Goal: Transaction & Acquisition: Purchase product/service

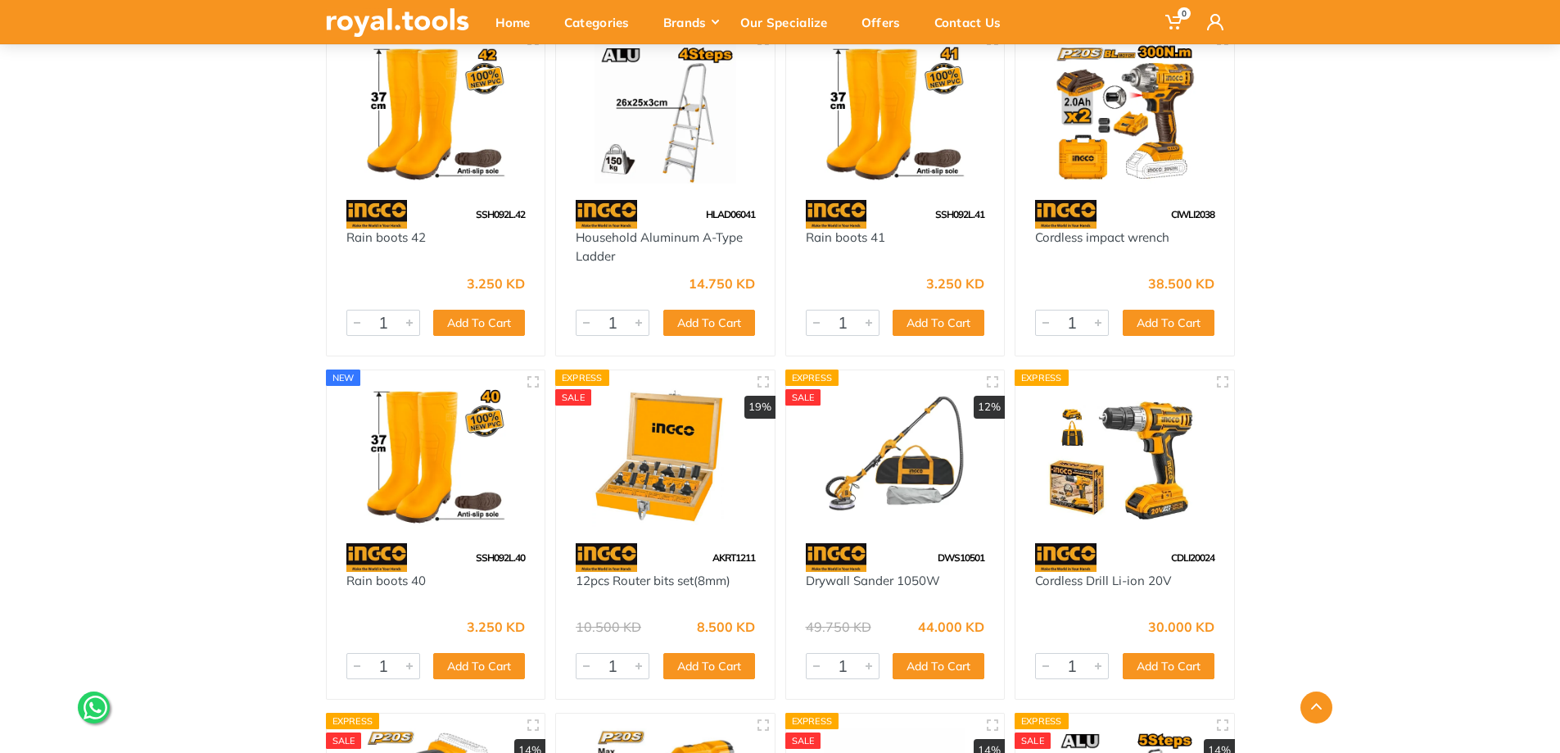
scroll to position [3112, 0]
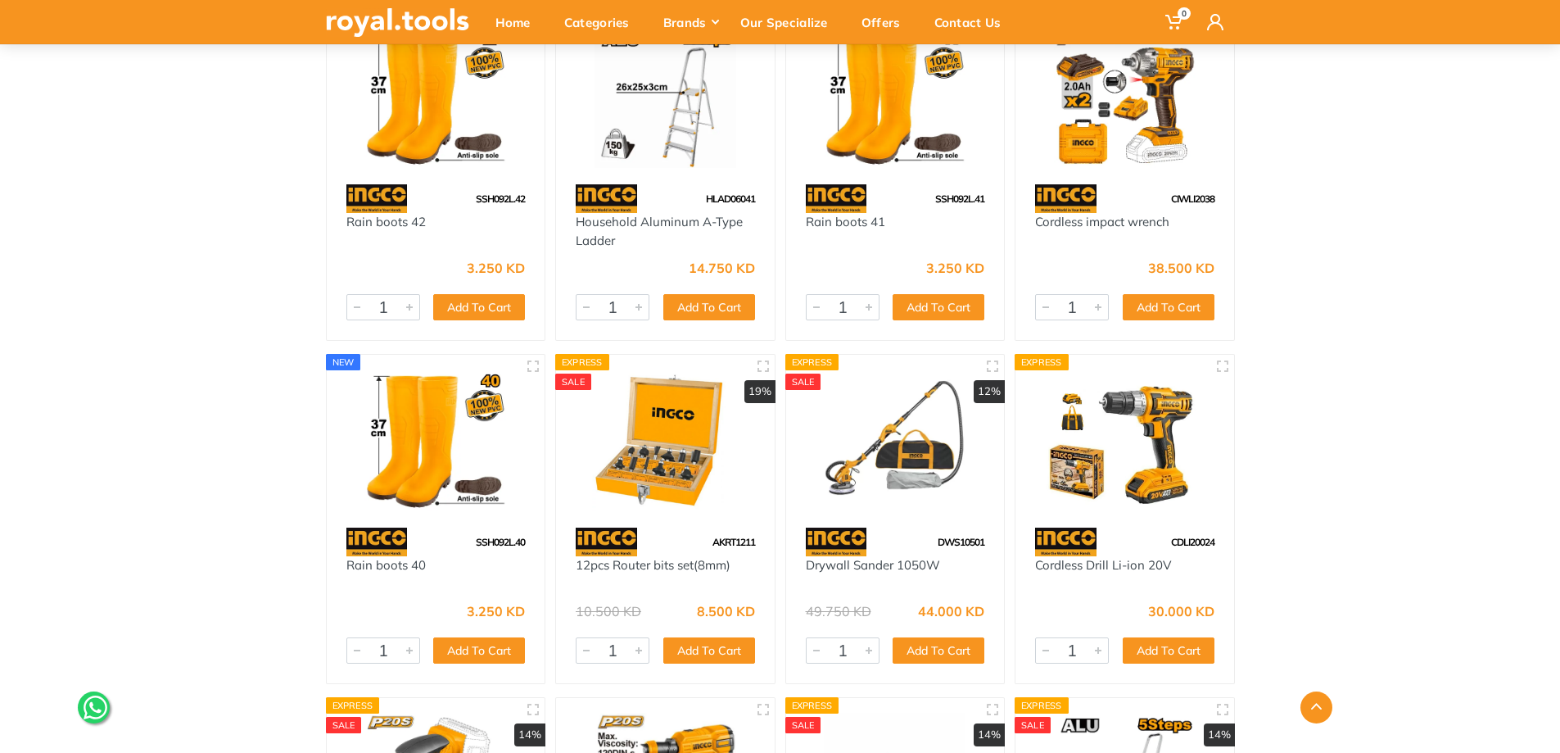
click at [1137, 427] on img at bounding box center [1124, 440] width 189 height 142
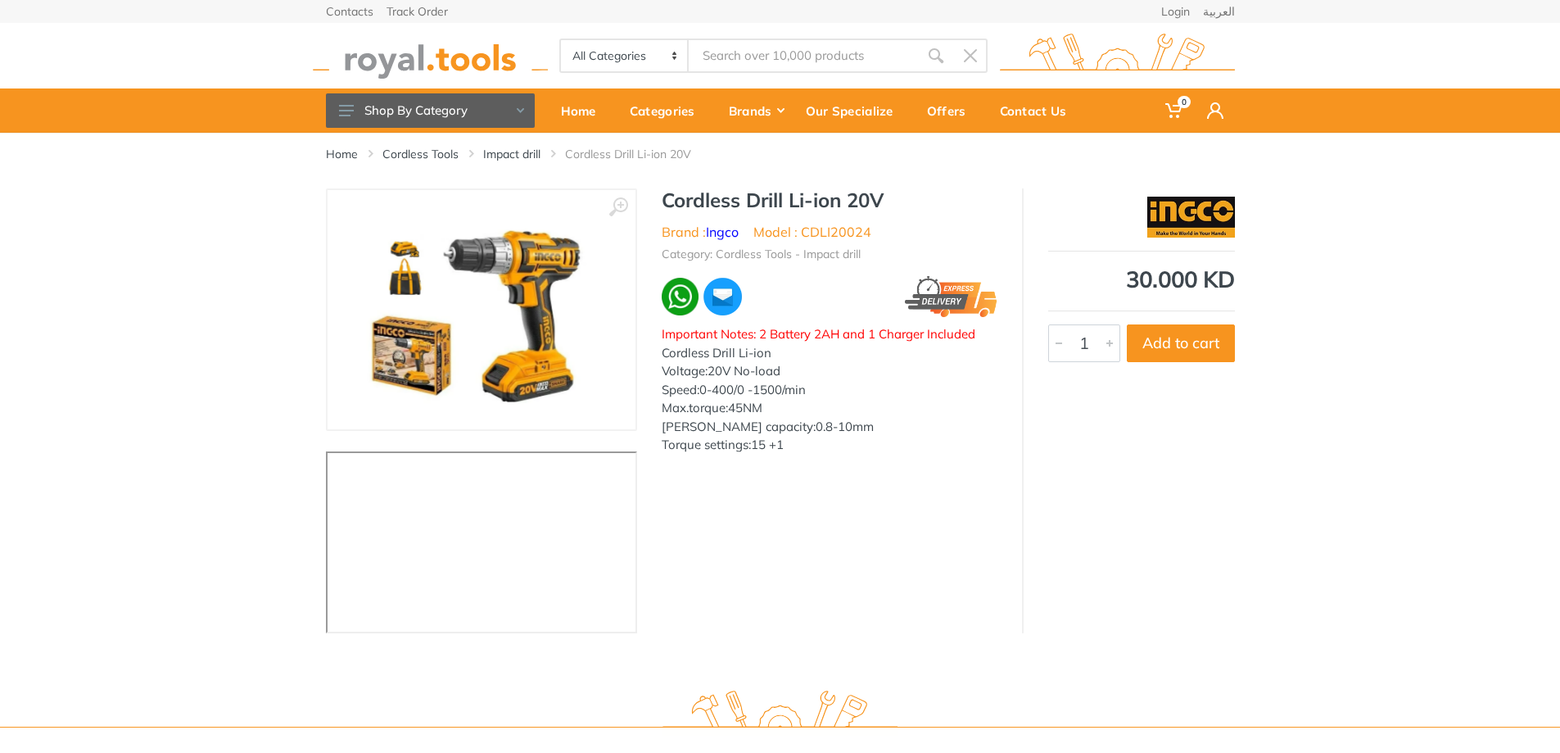
click at [468, 292] on img at bounding box center [481, 309] width 231 height 206
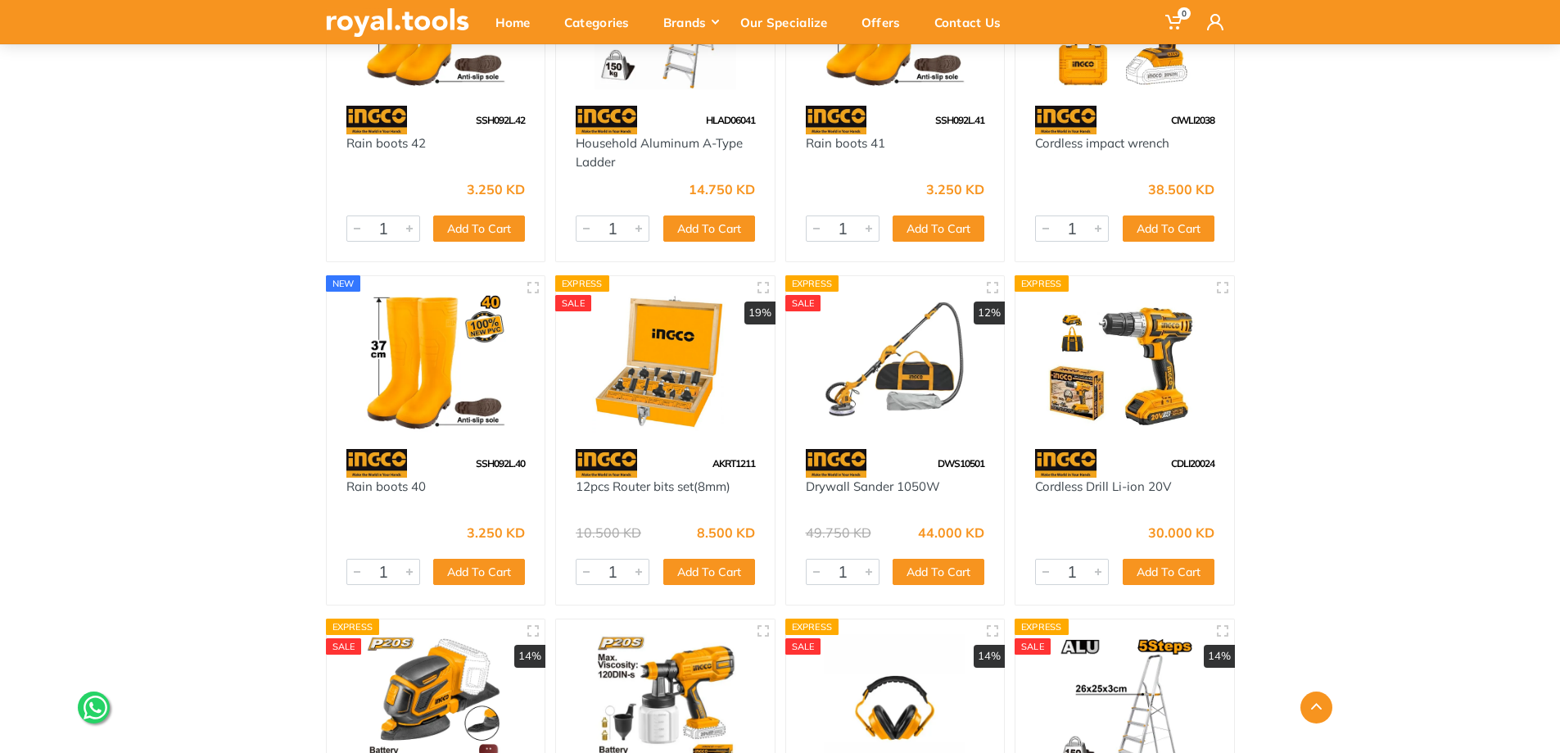
scroll to position [3194, 0]
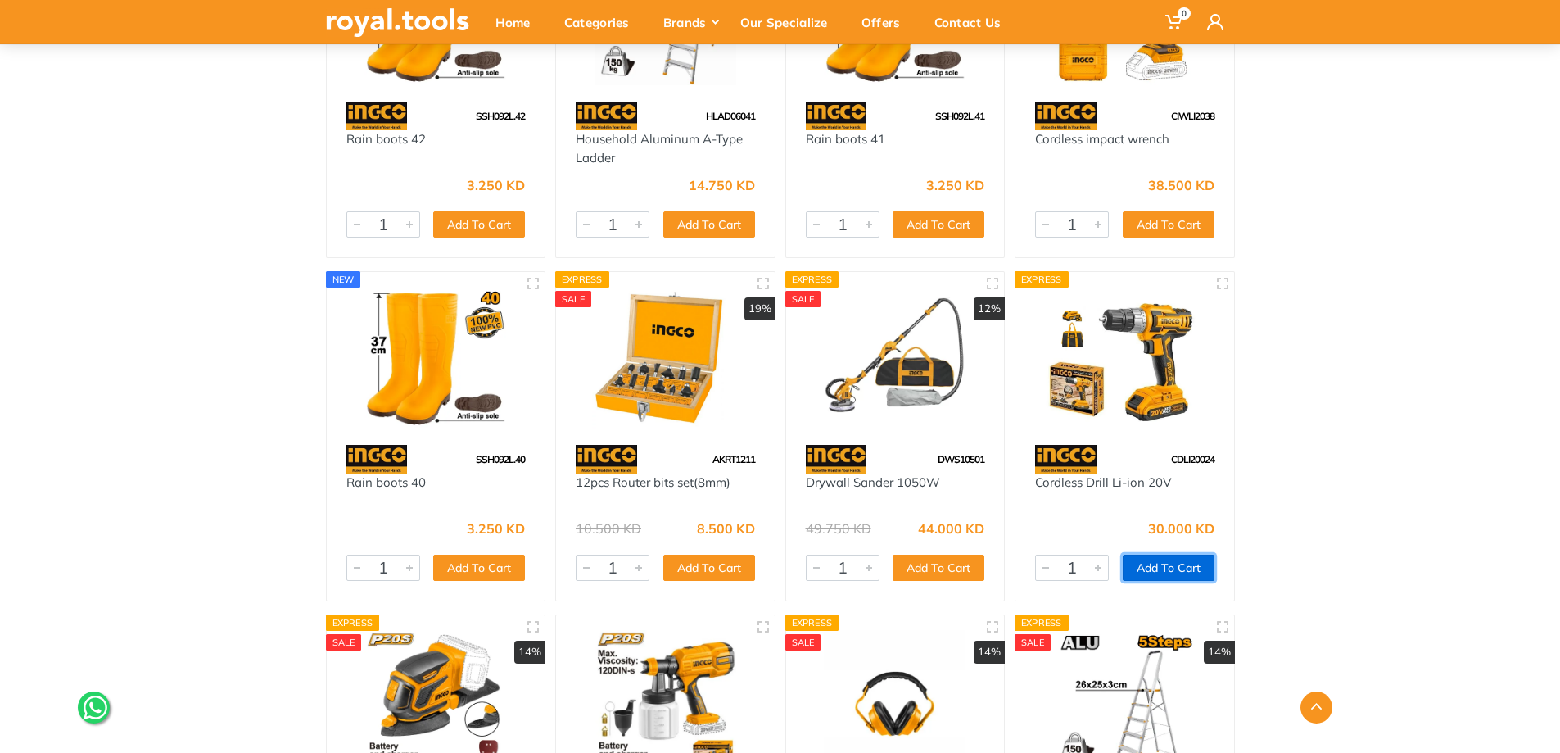
click at [1160, 566] on button "Add To Cart" at bounding box center [1169, 567] width 92 height 26
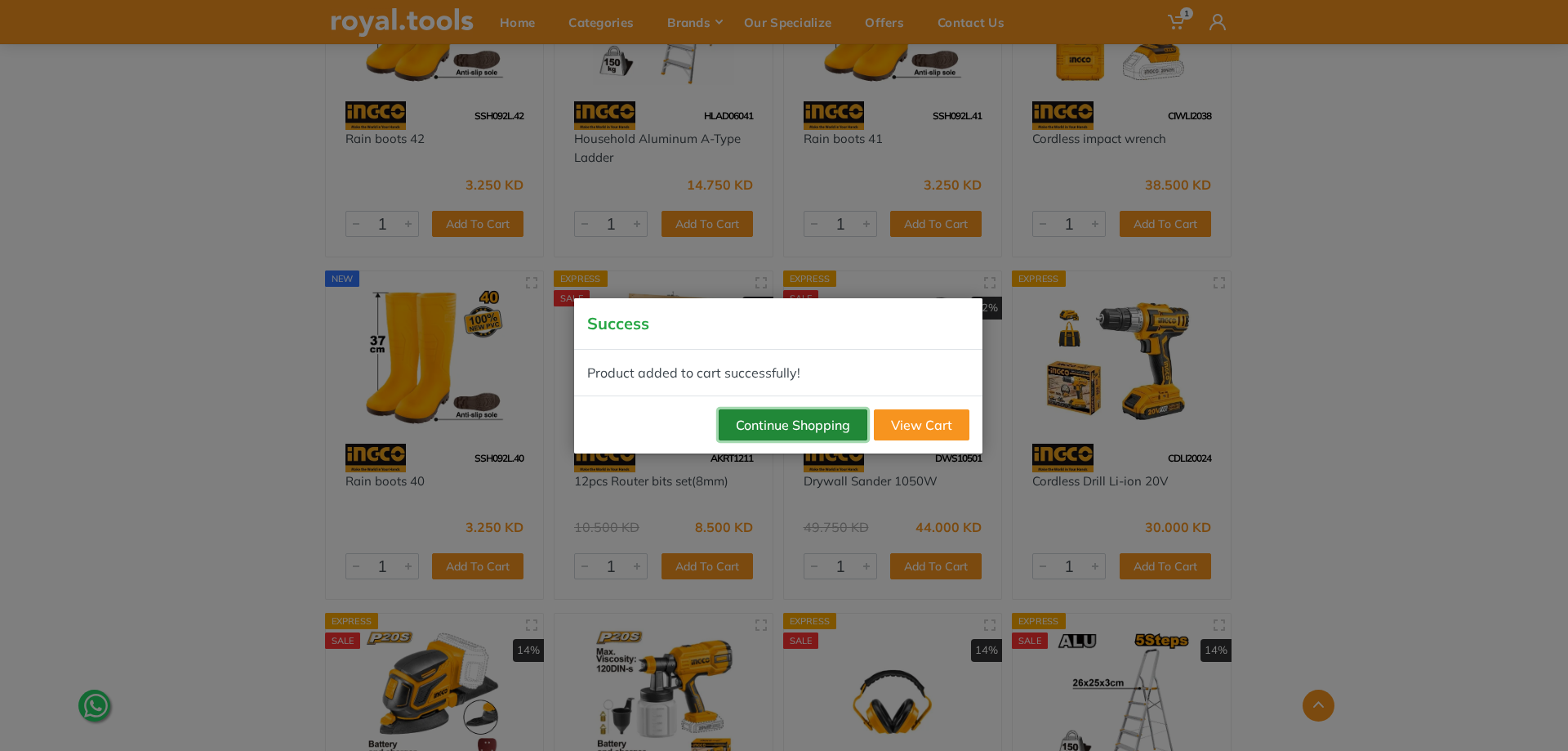
click at [821, 428] on button "Continue Shopping" at bounding box center [793, 424] width 149 height 31
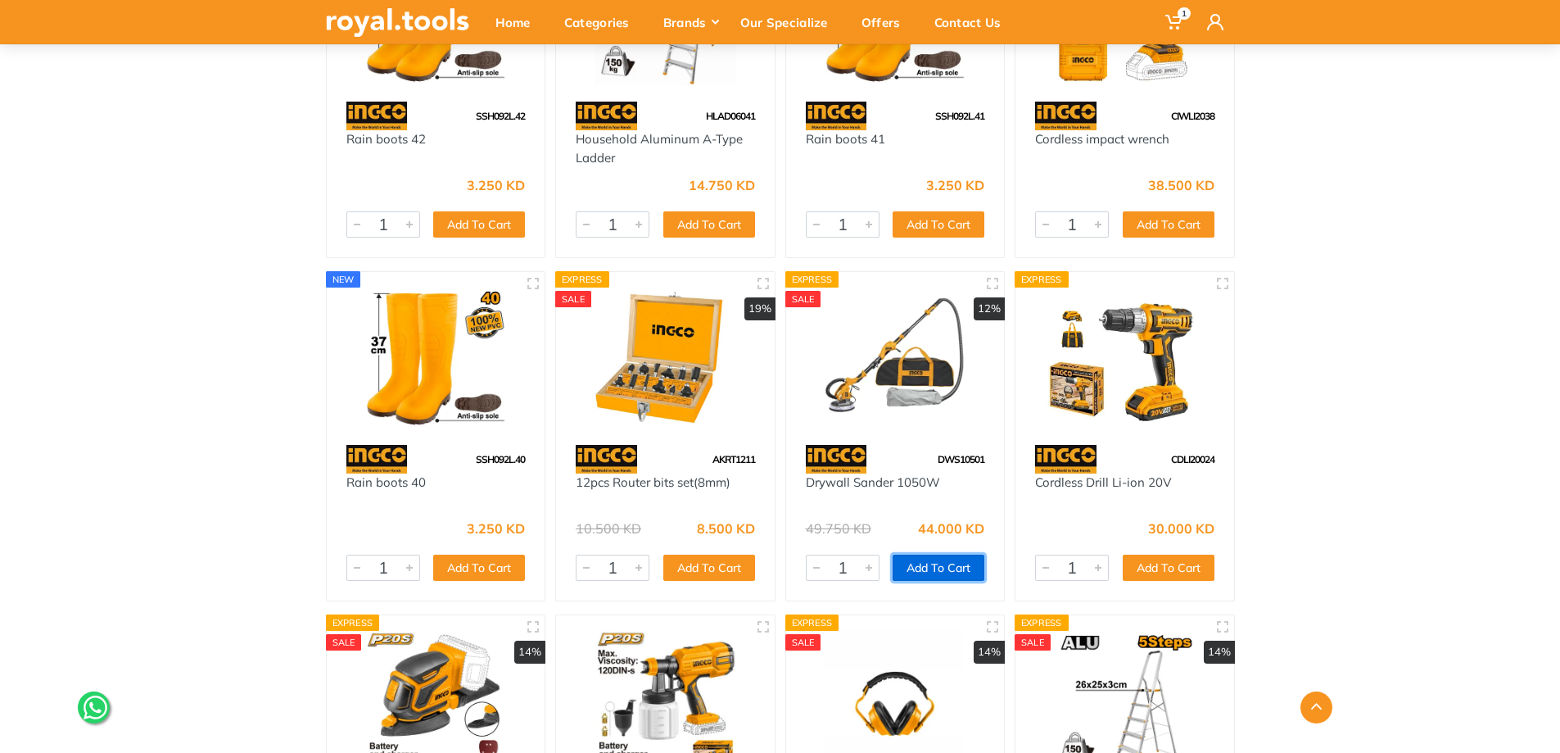
click at [930, 569] on button "Add To Cart" at bounding box center [939, 567] width 92 height 26
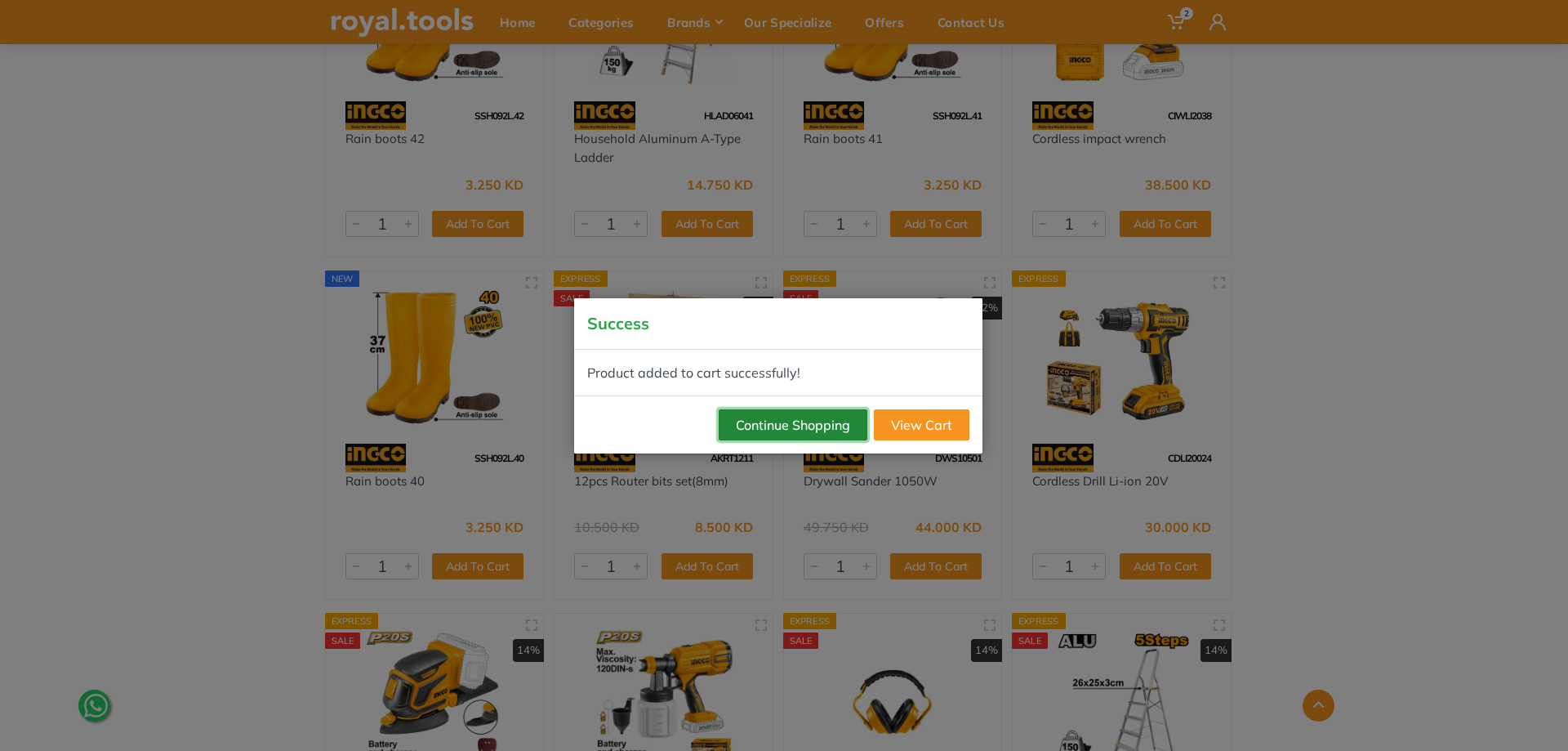
click at [771, 429] on button "Continue Shopping" at bounding box center [793, 424] width 149 height 31
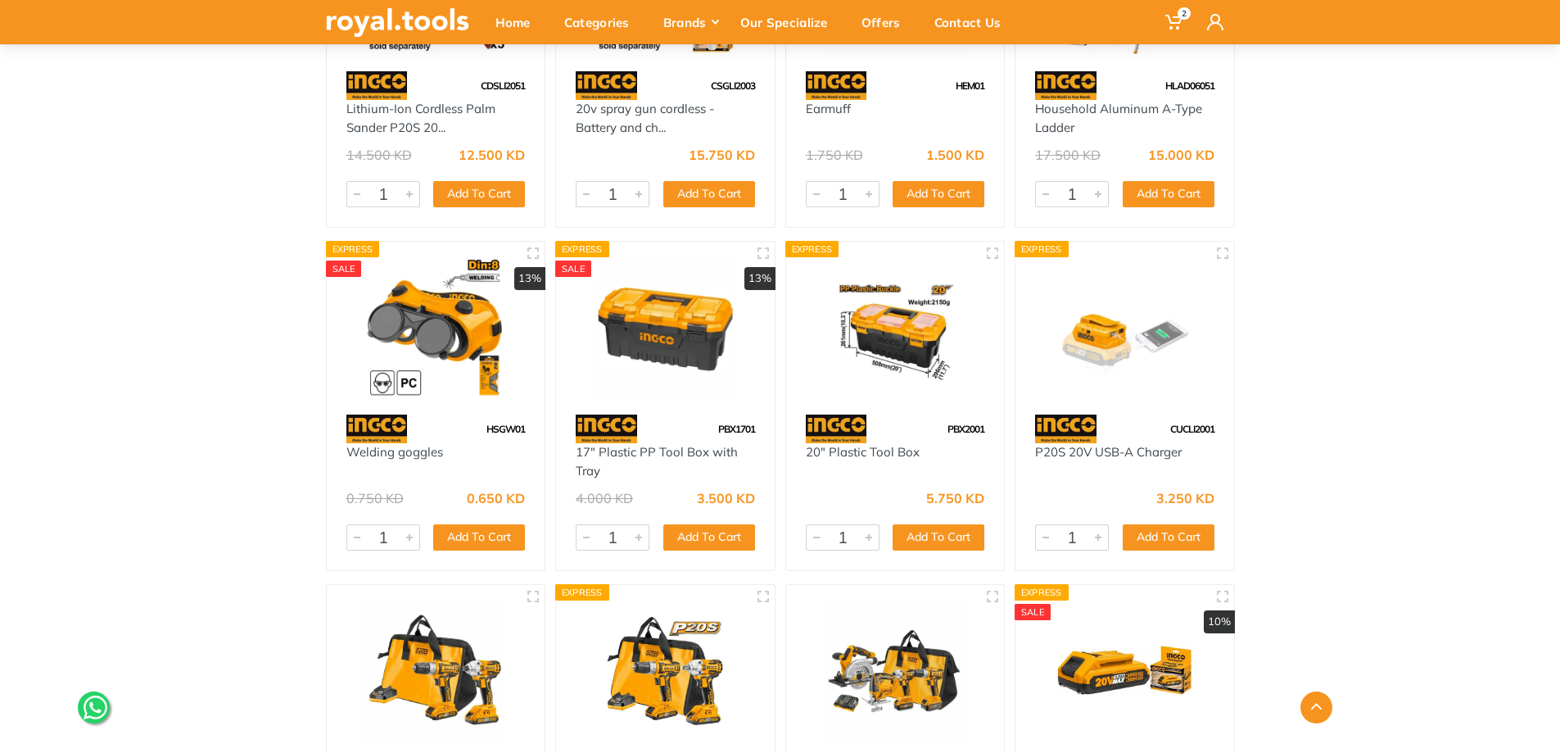
scroll to position [3931, 0]
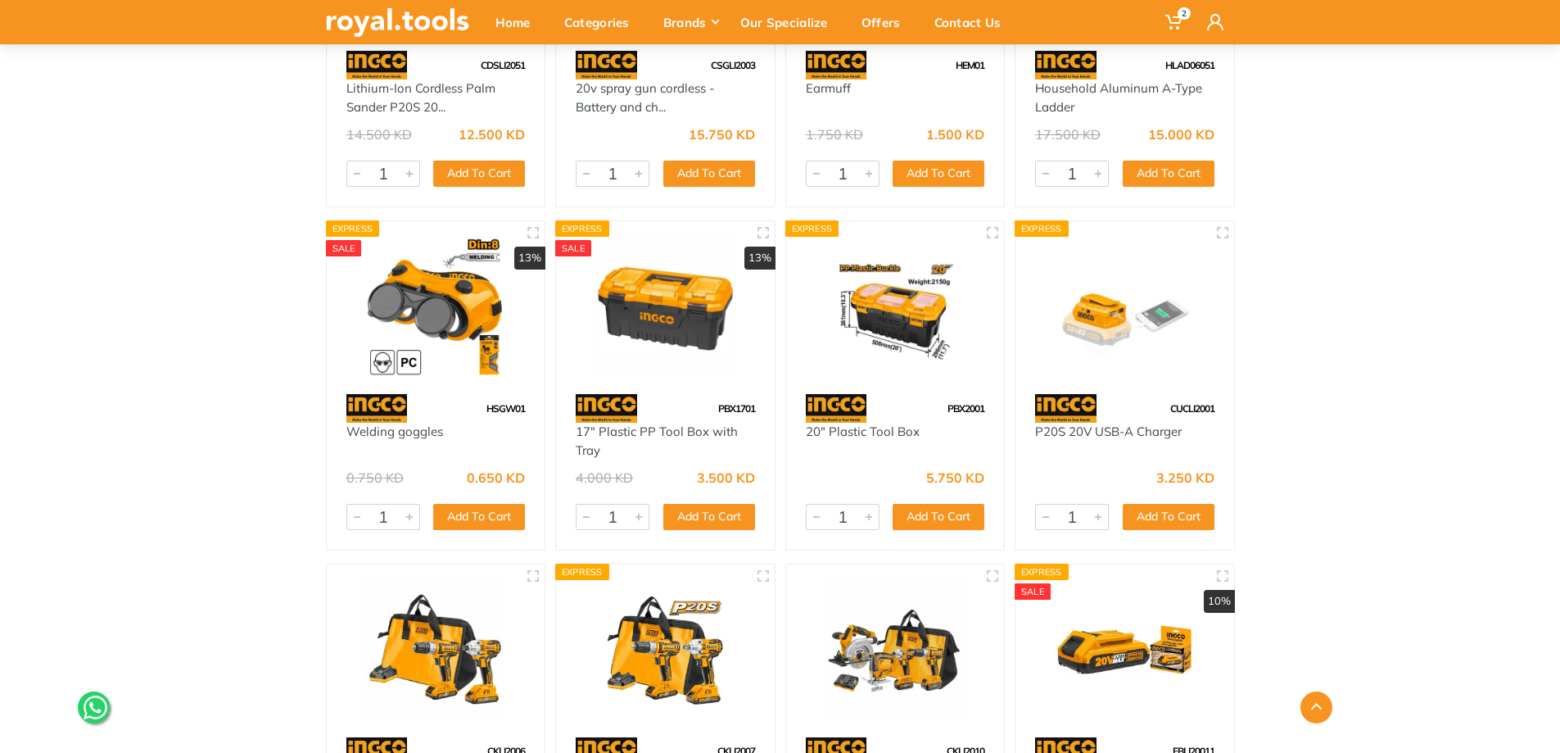
click at [644, 287] on img at bounding box center [665, 307] width 189 height 142
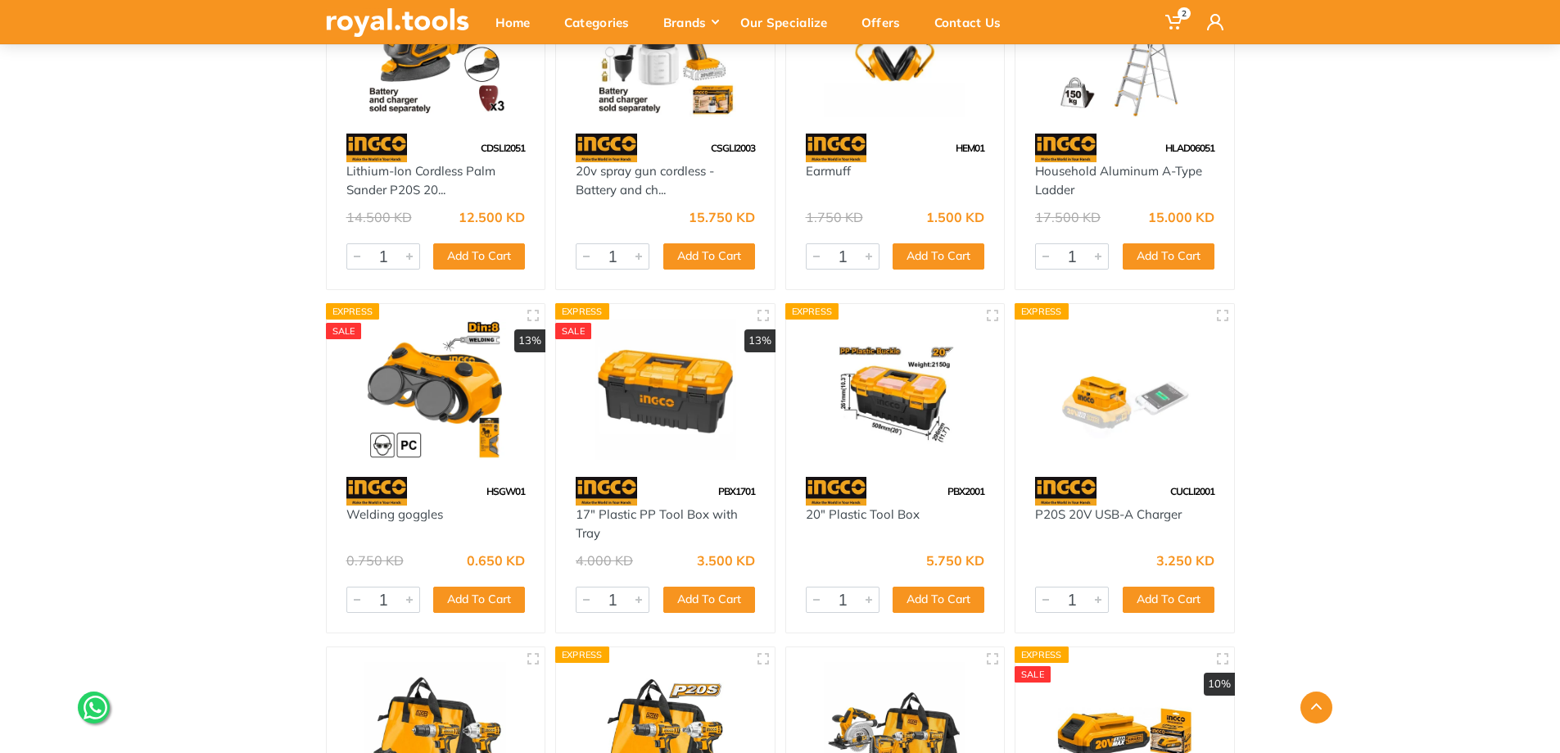
scroll to position [3850, 0]
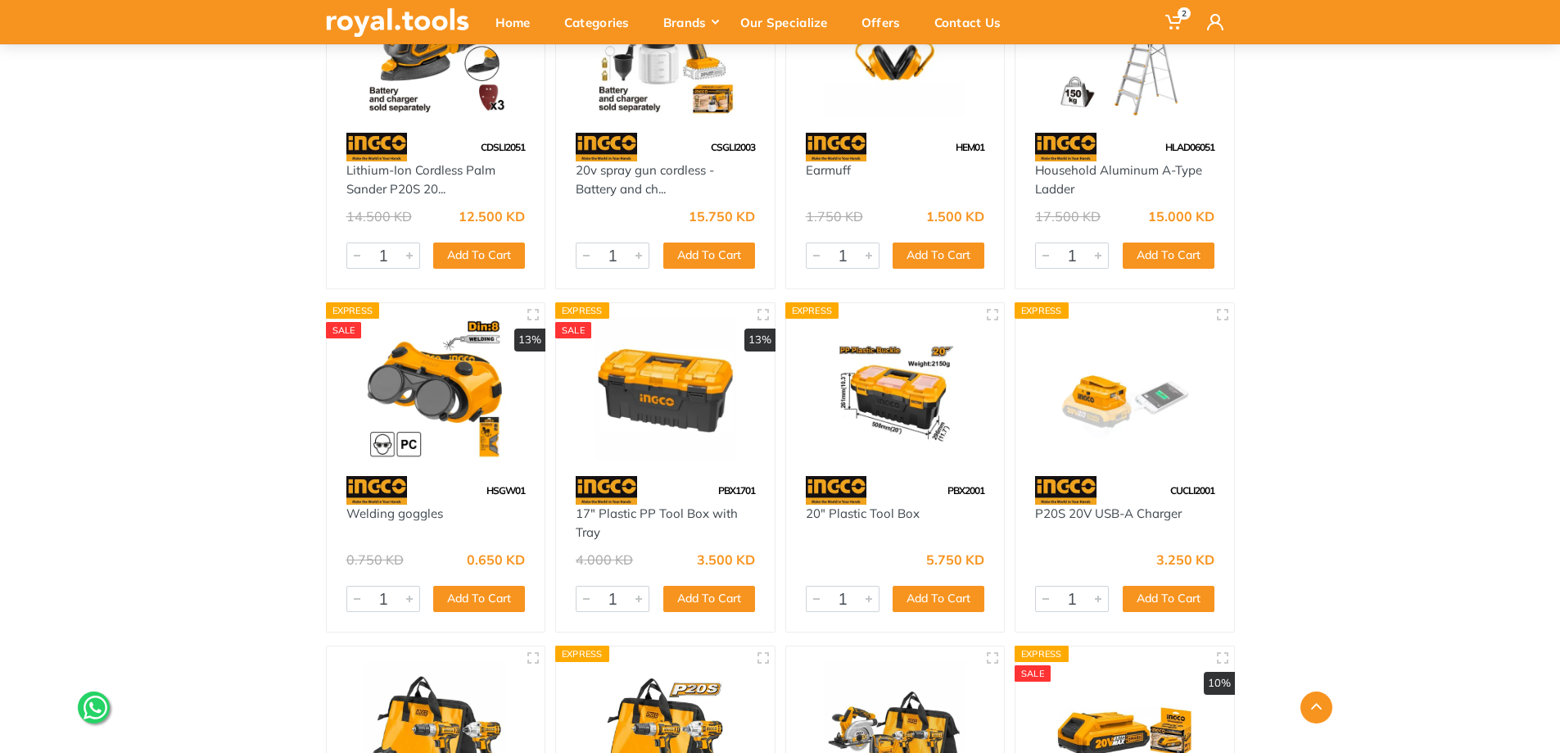
click at [912, 395] on img at bounding box center [895, 389] width 189 height 142
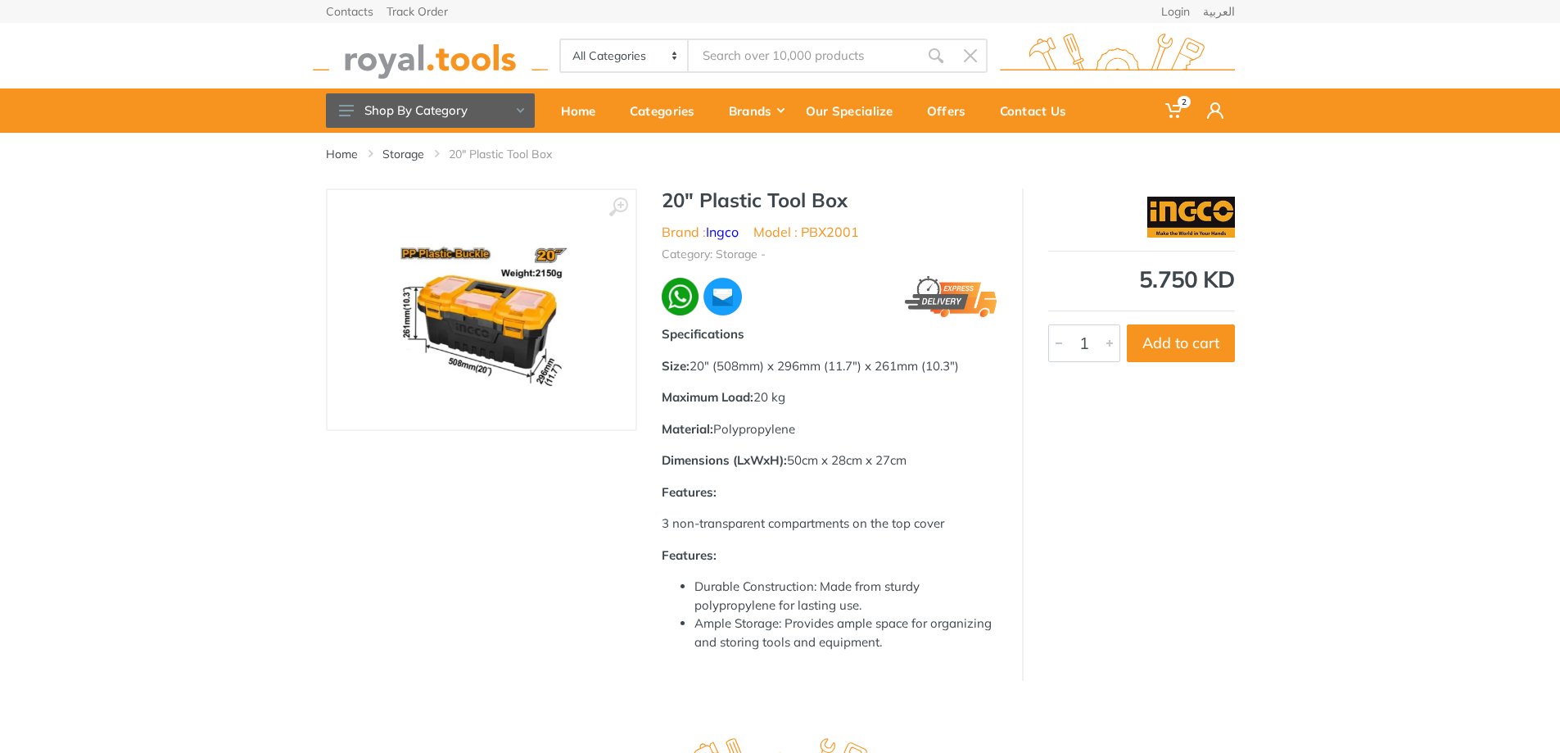
click at [554, 328] on img at bounding box center [481, 309] width 206 height 206
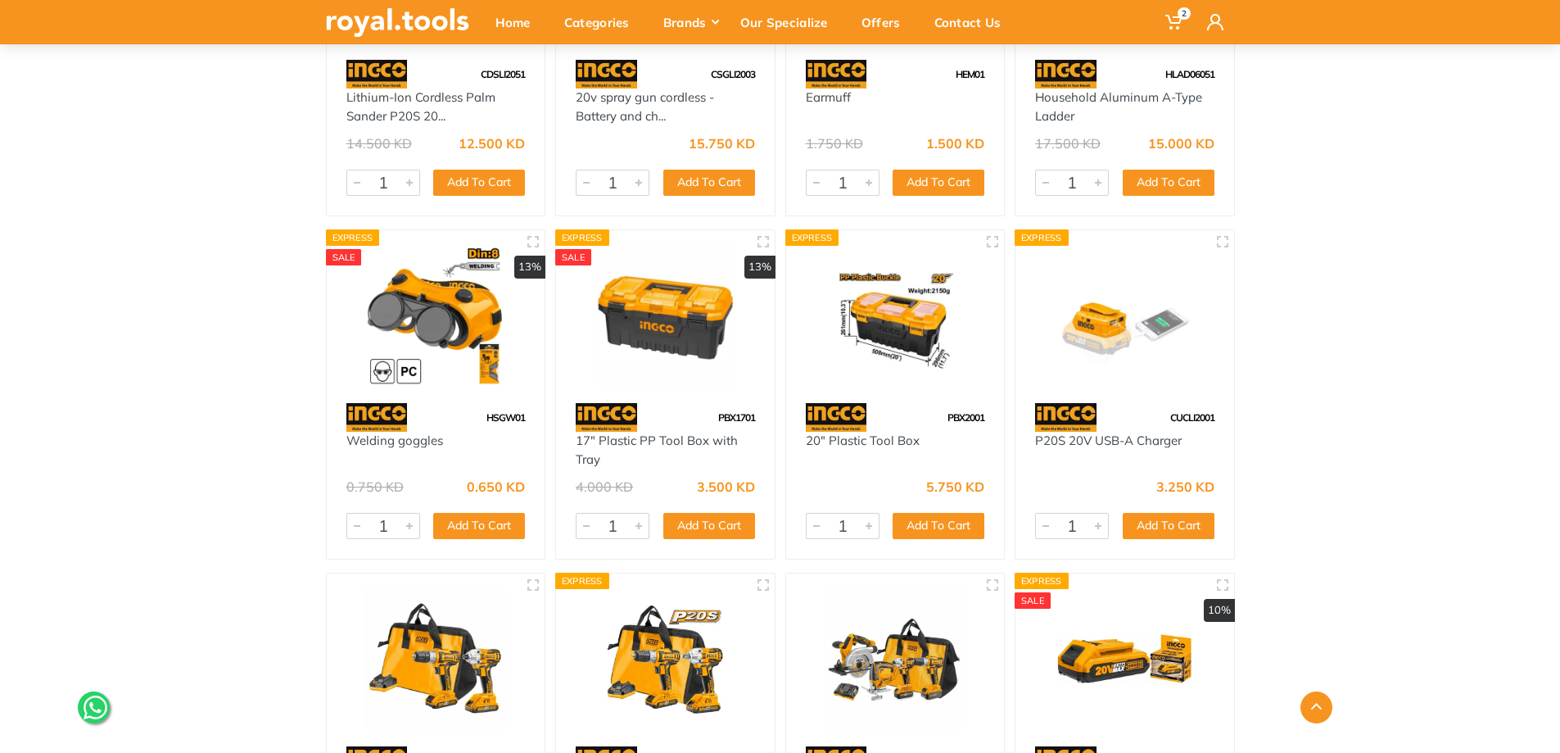
scroll to position [3931, 0]
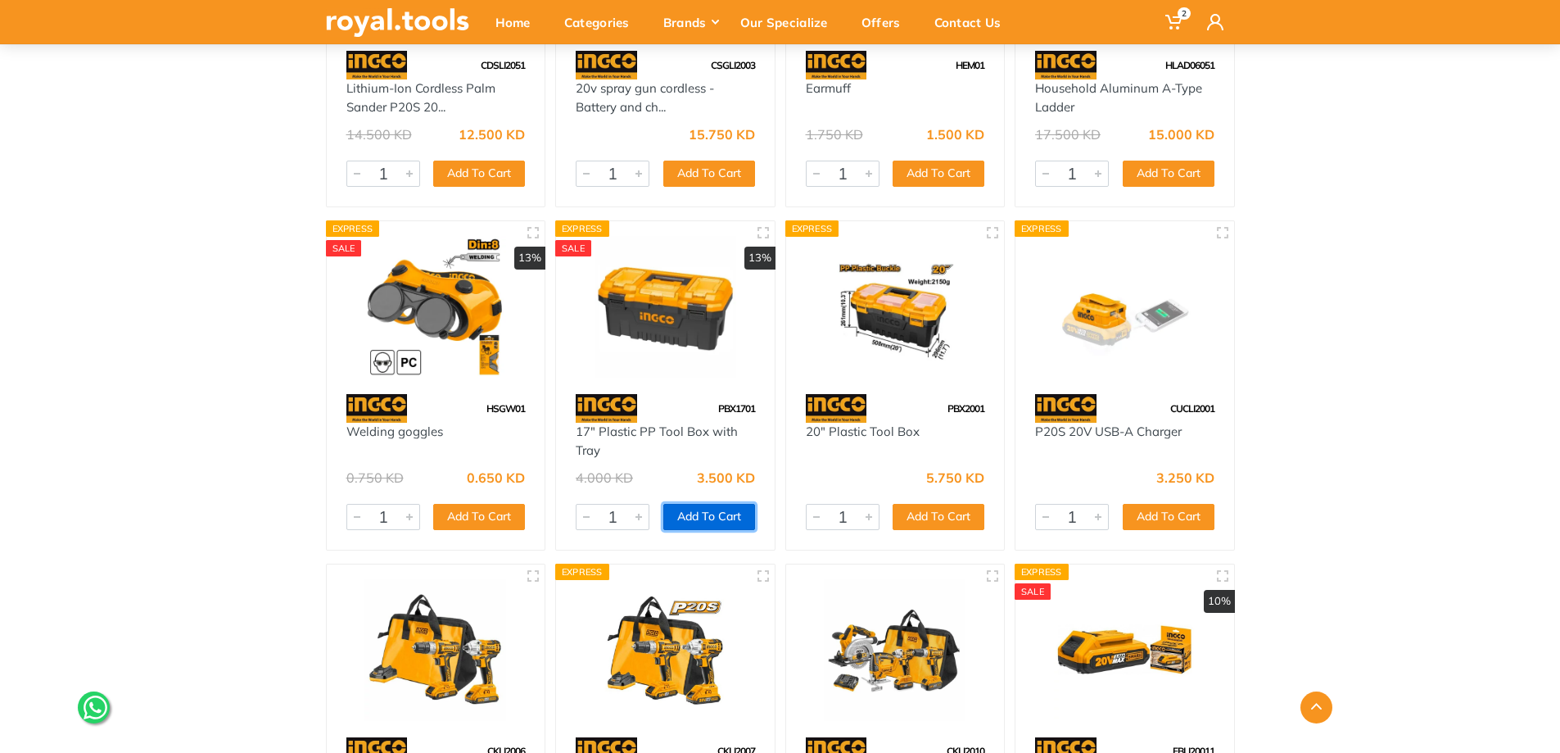
click at [715, 518] on button "Add To Cart" at bounding box center [709, 517] width 92 height 26
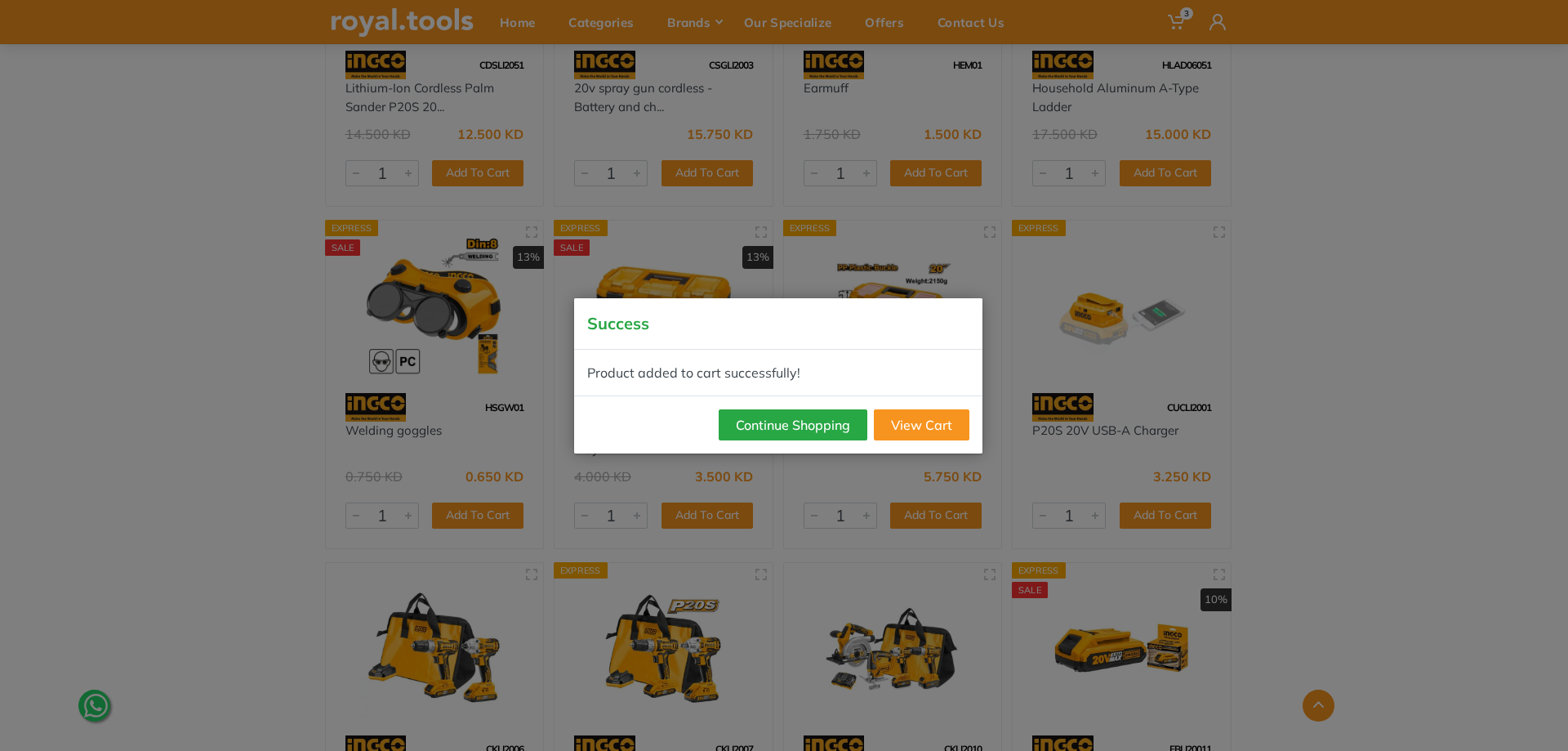
click at [825, 407] on div "Continue Shopping View Cart" at bounding box center [778, 424] width 408 height 58
click at [819, 422] on button "Continue Shopping" at bounding box center [793, 424] width 149 height 31
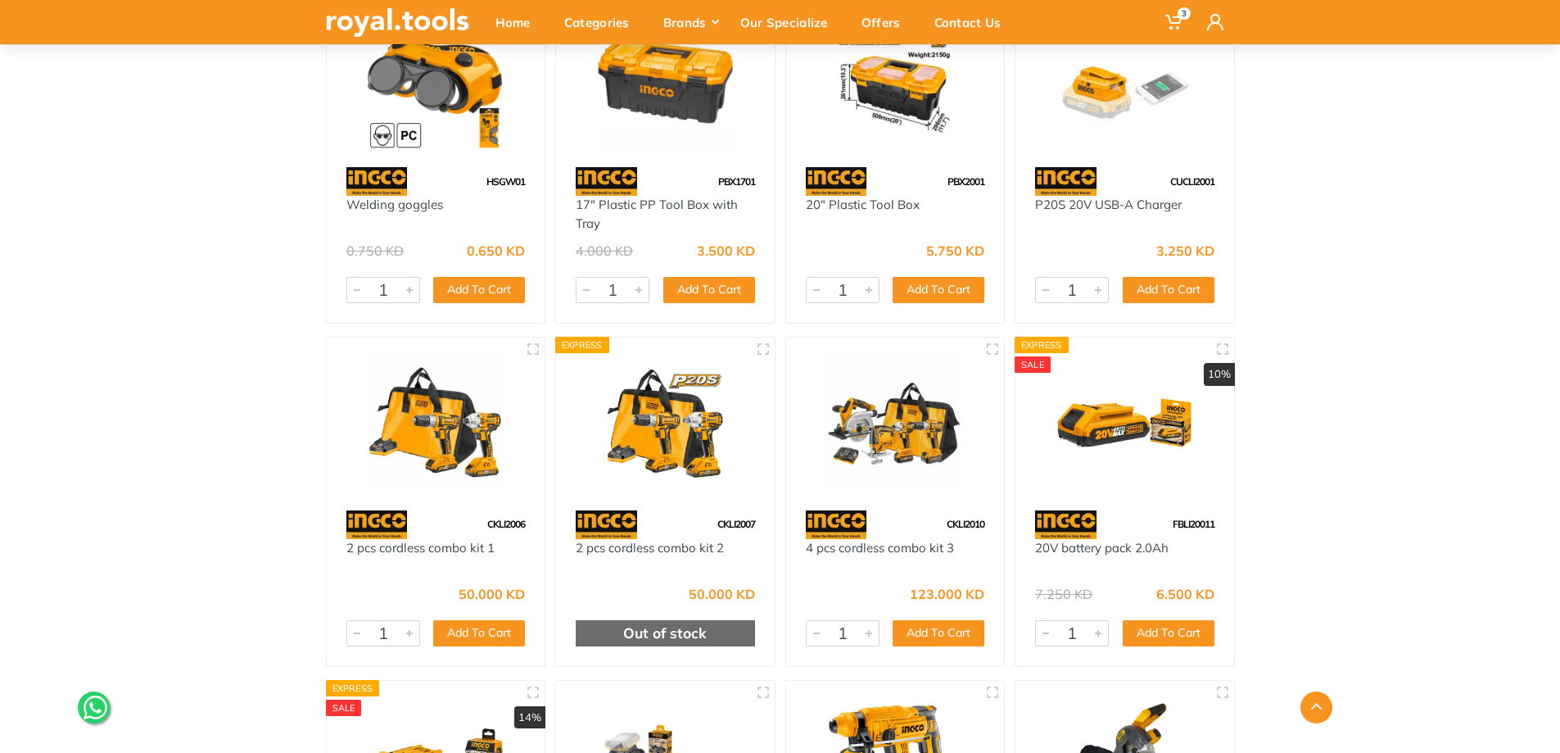
scroll to position [4177, 0]
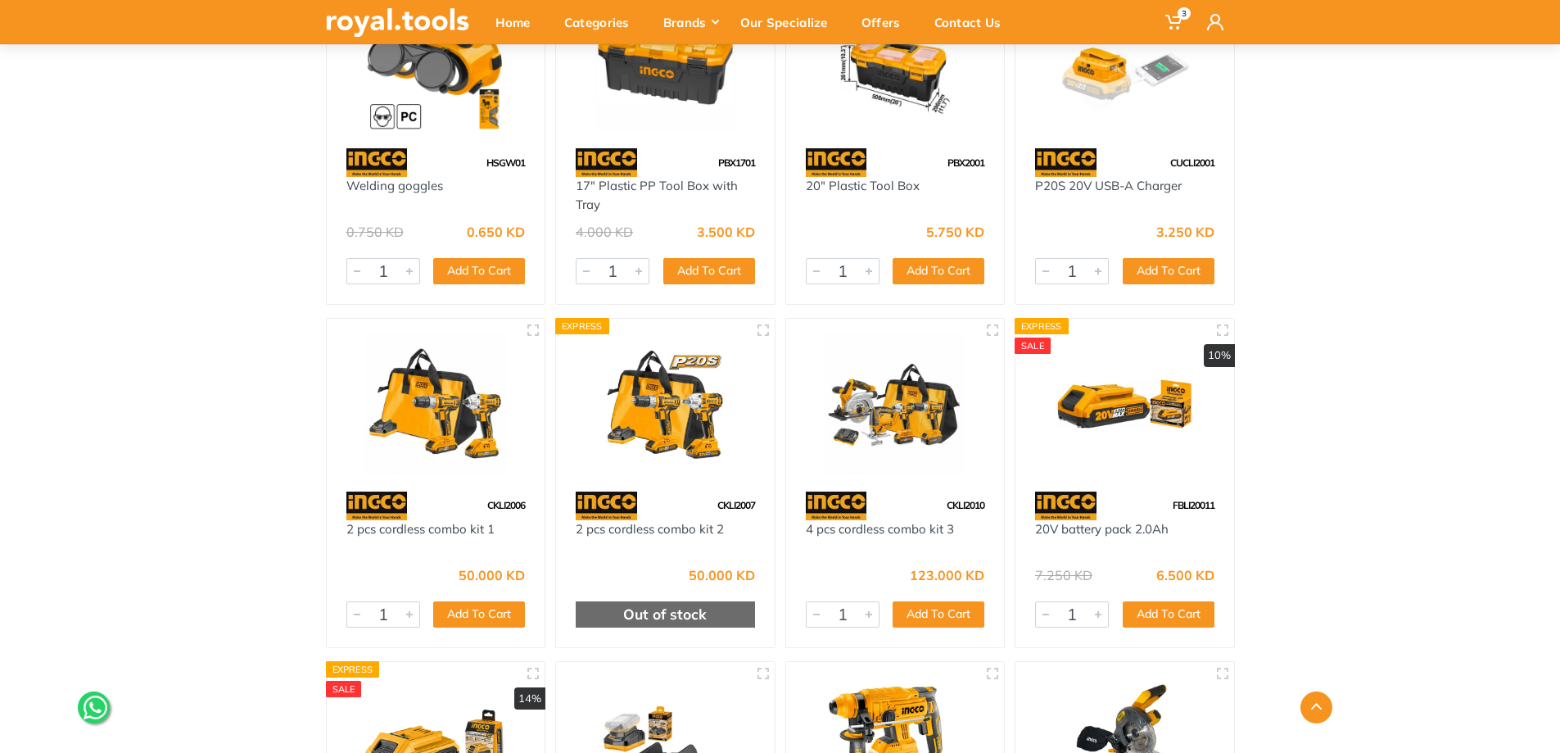
click at [471, 432] on img at bounding box center [435, 404] width 189 height 142
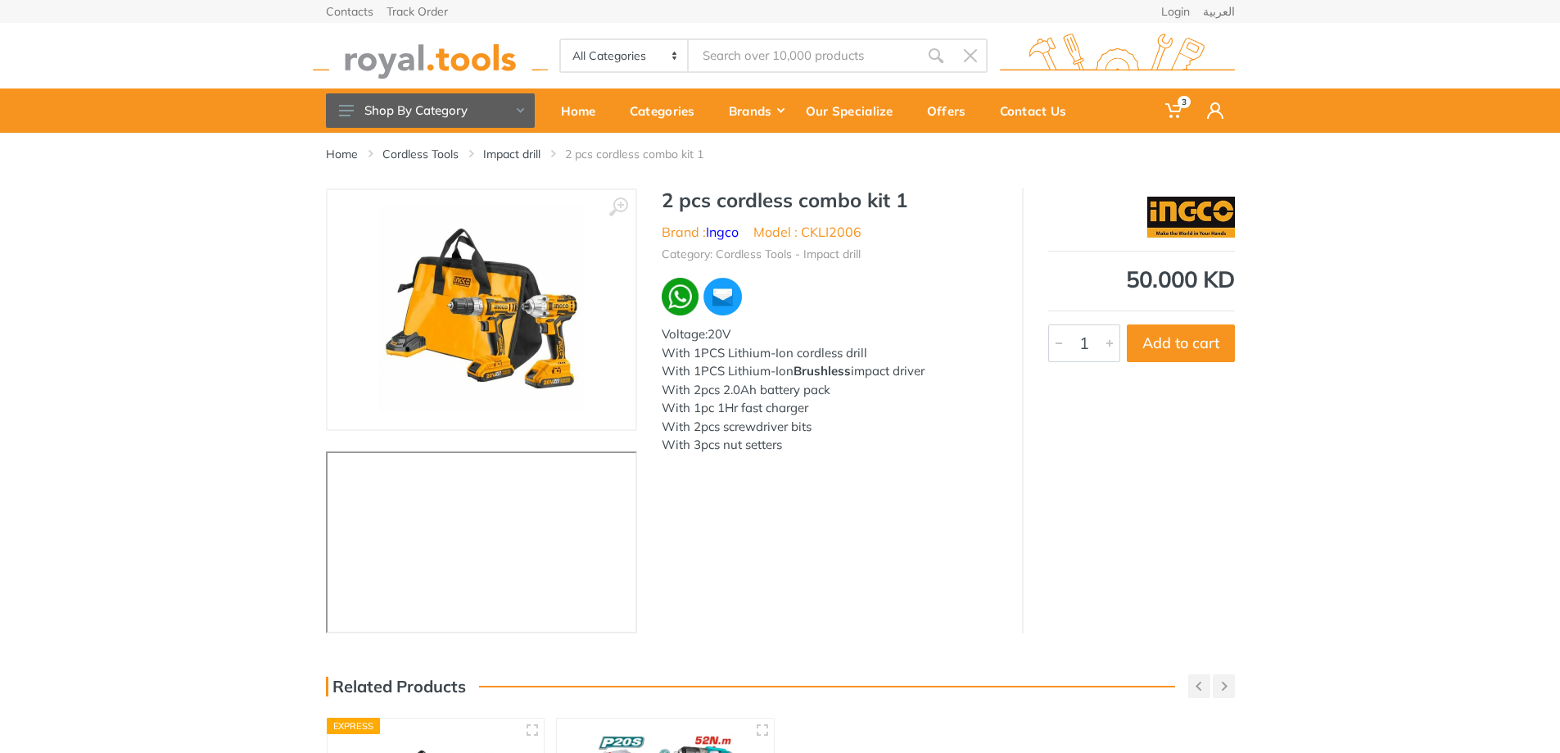
click at [480, 349] on img at bounding box center [481, 309] width 206 height 206
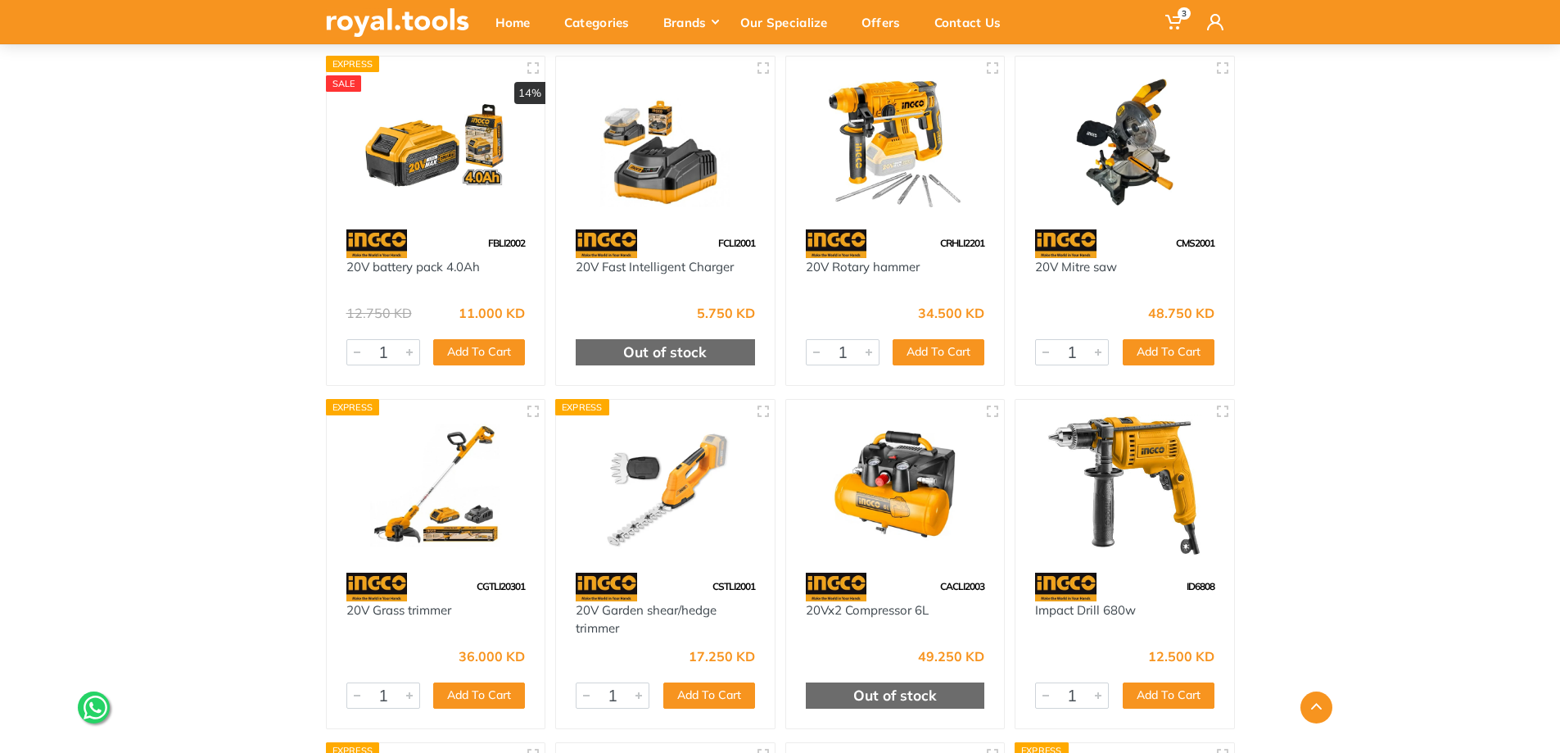
scroll to position [4832, 0]
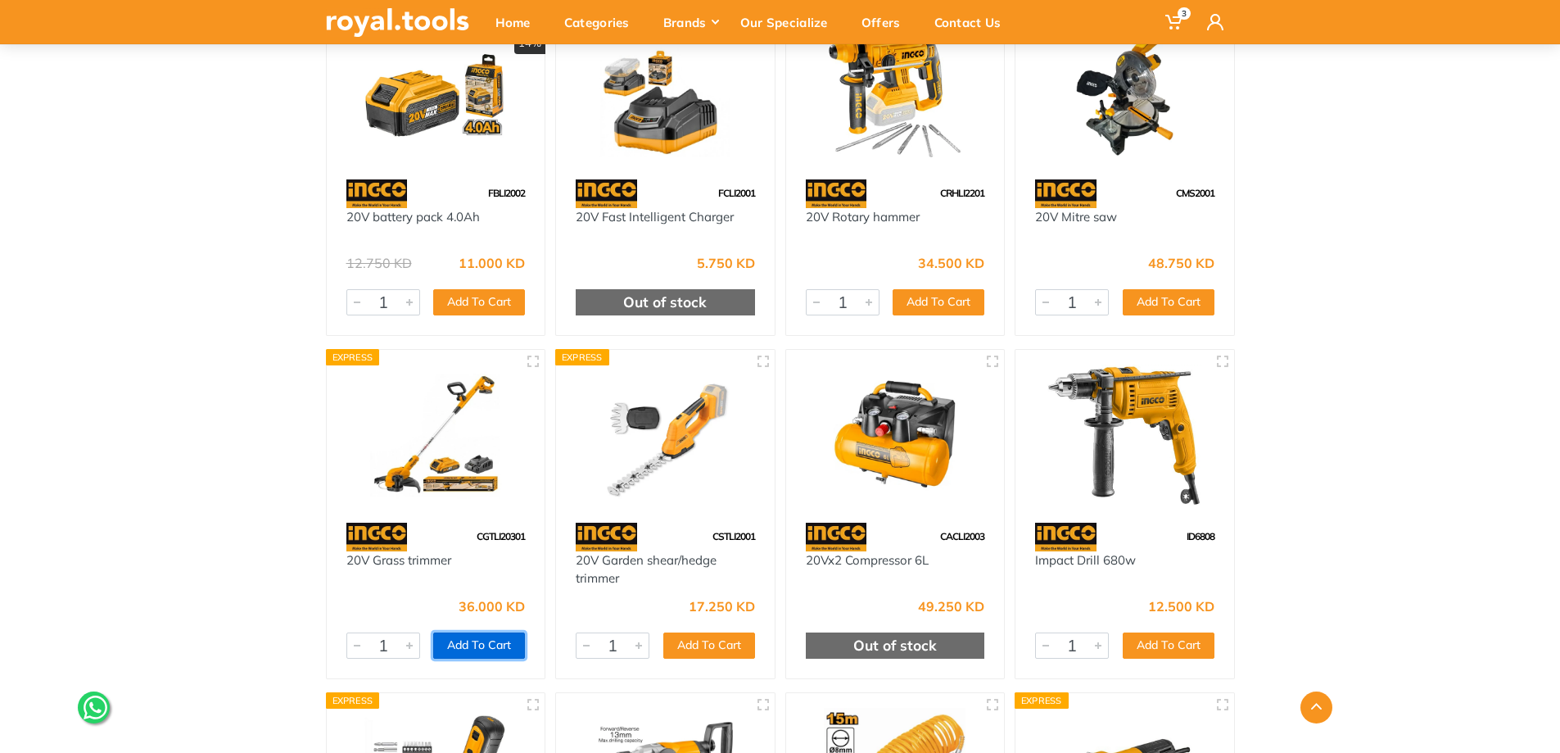
click at [500, 640] on button "Add To Cart" at bounding box center [479, 645] width 92 height 26
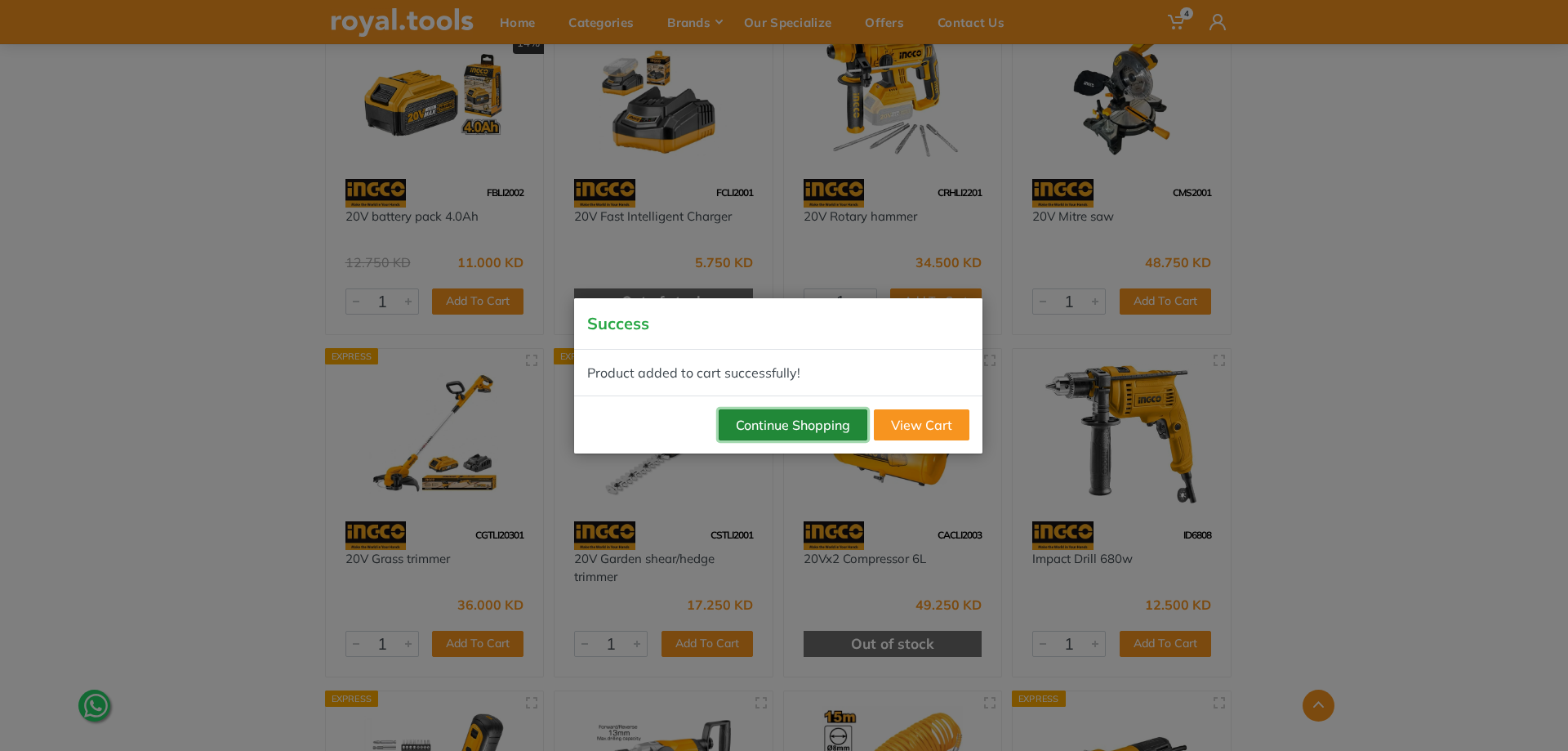
click at [797, 423] on button "Continue Shopping" at bounding box center [793, 424] width 149 height 31
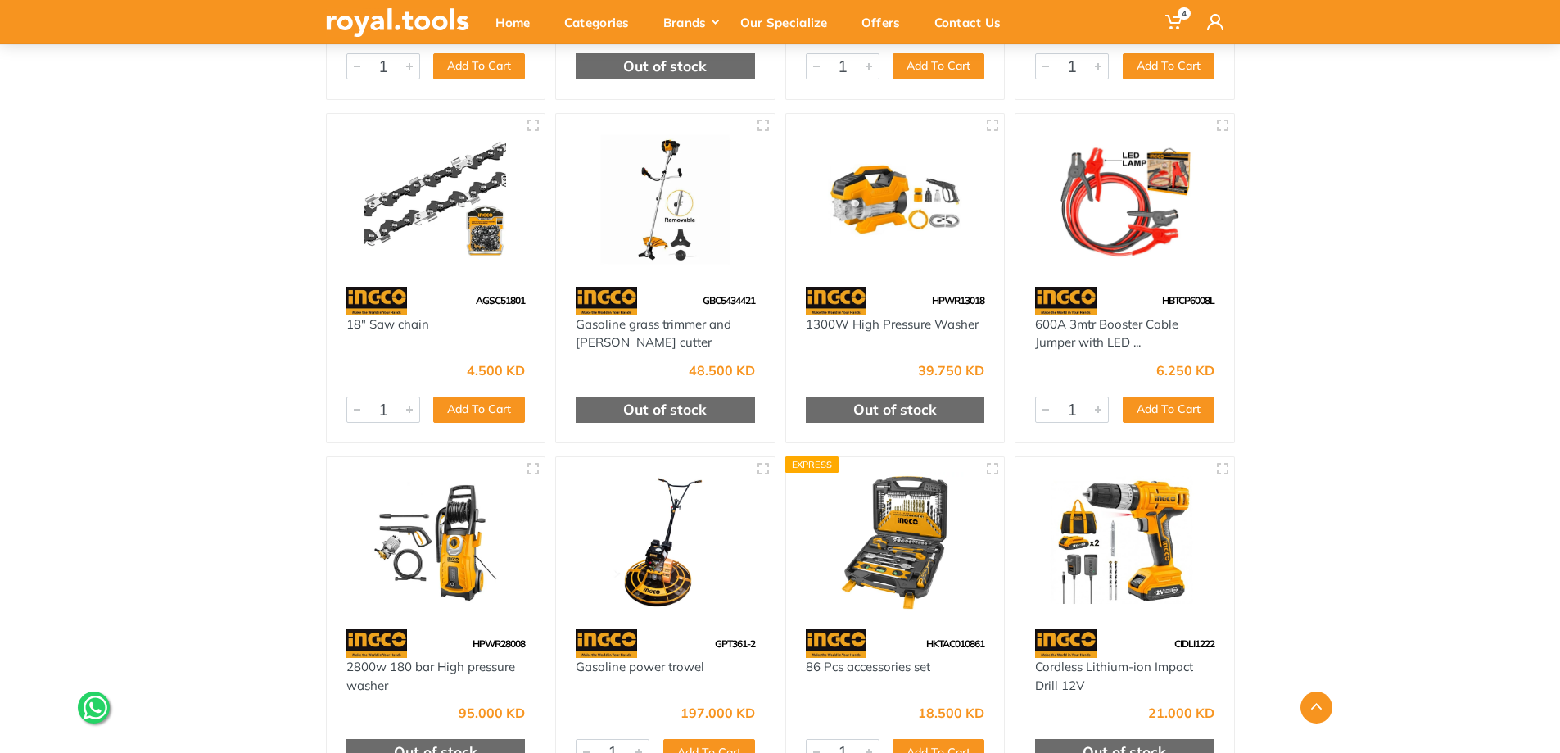
scroll to position [8353, 0]
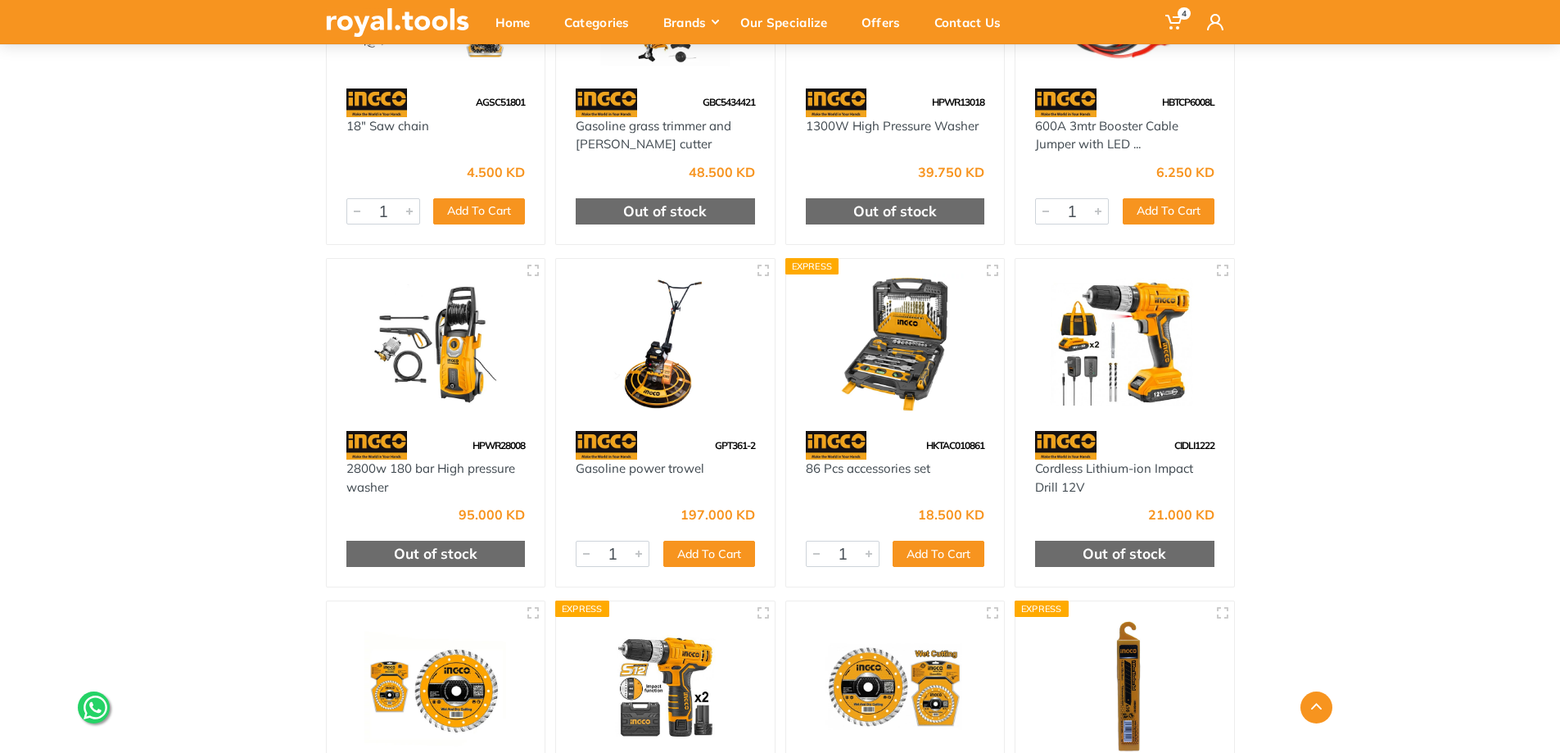
click at [1139, 353] on img at bounding box center [1124, 345] width 189 height 142
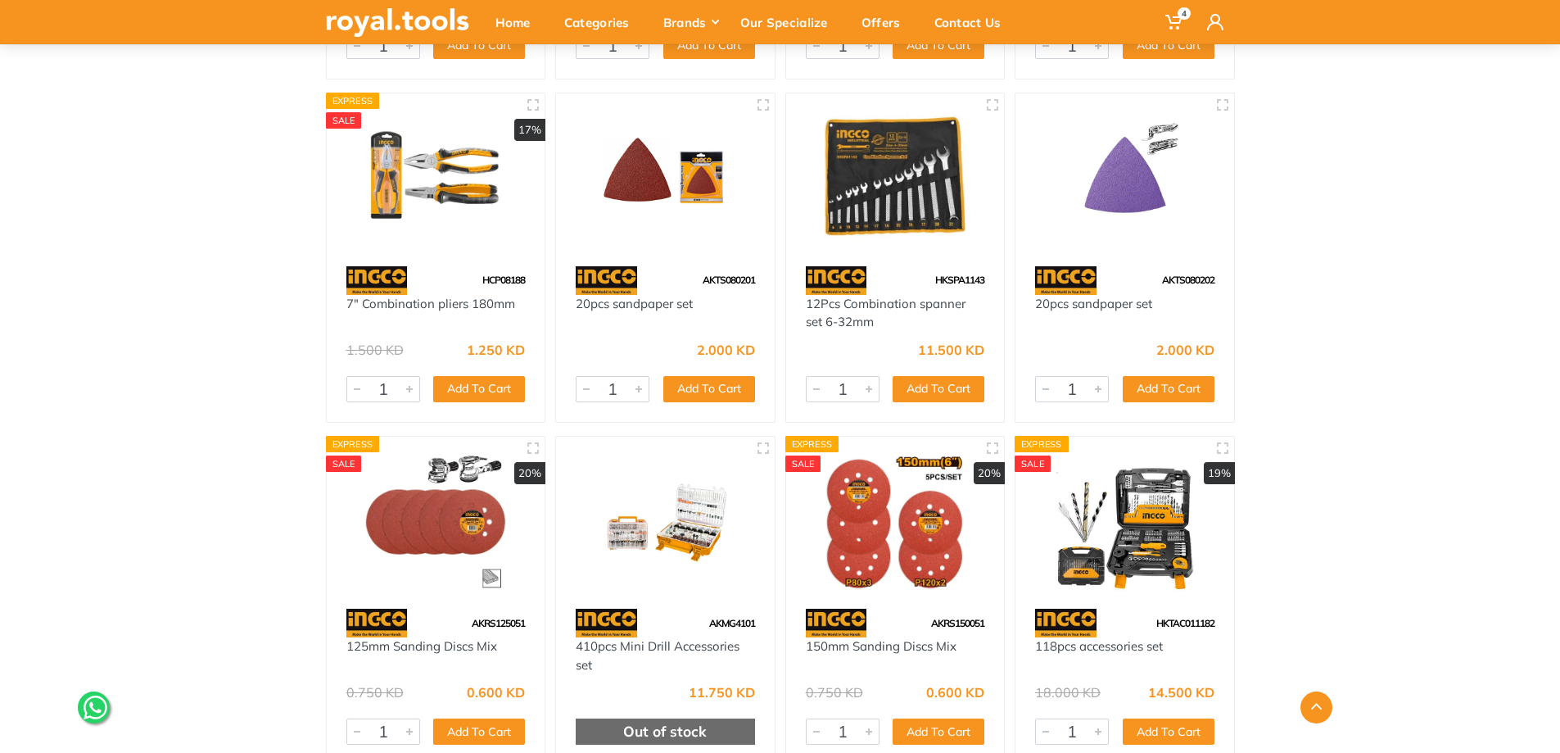
scroll to position [10810, 0]
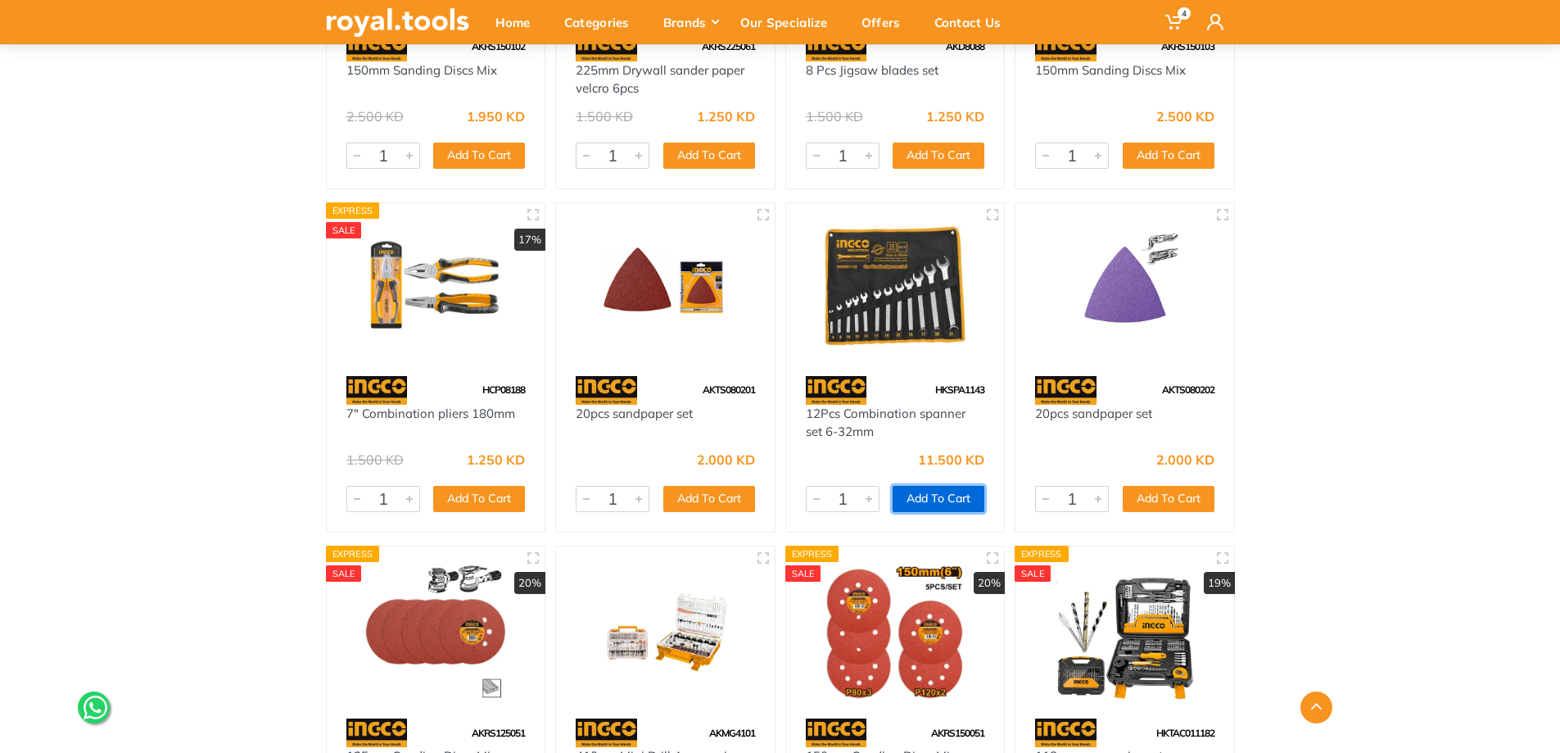
click at [947, 498] on button "Add To Cart" at bounding box center [939, 499] width 92 height 26
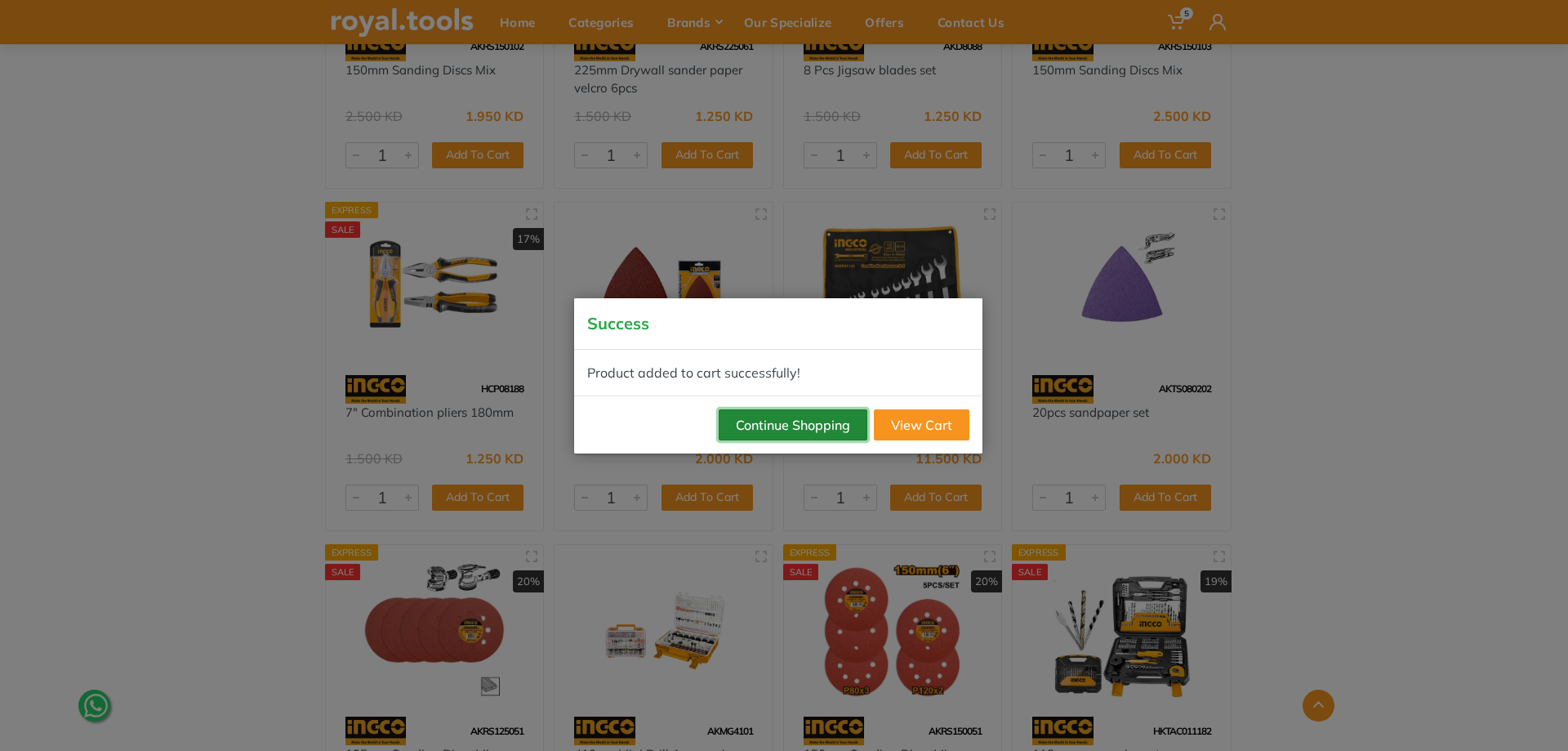
click at [788, 420] on button "Continue Shopping" at bounding box center [793, 424] width 149 height 31
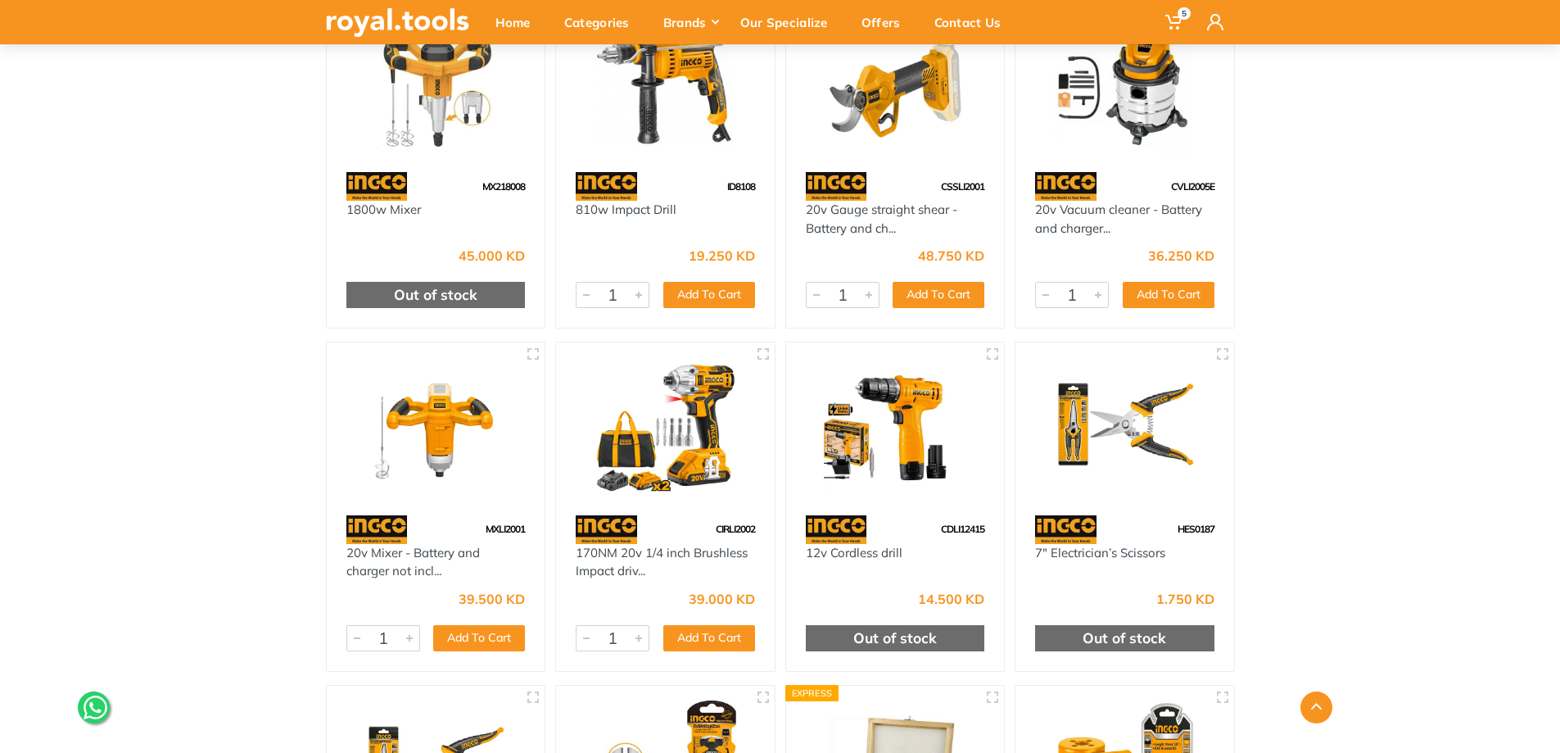
scroll to position [15150, 0]
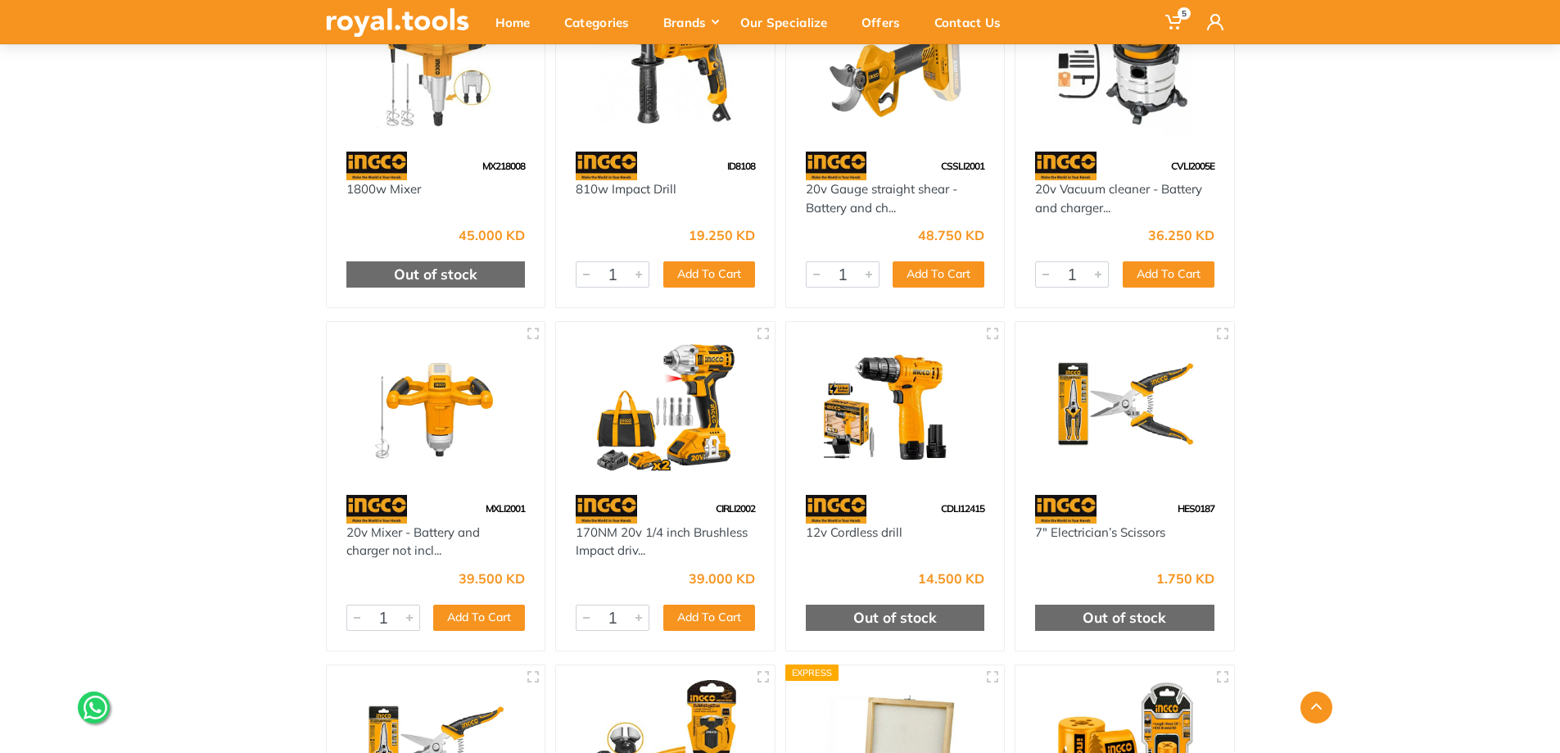
click at [645, 397] on img at bounding box center [665, 408] width 189 height 142
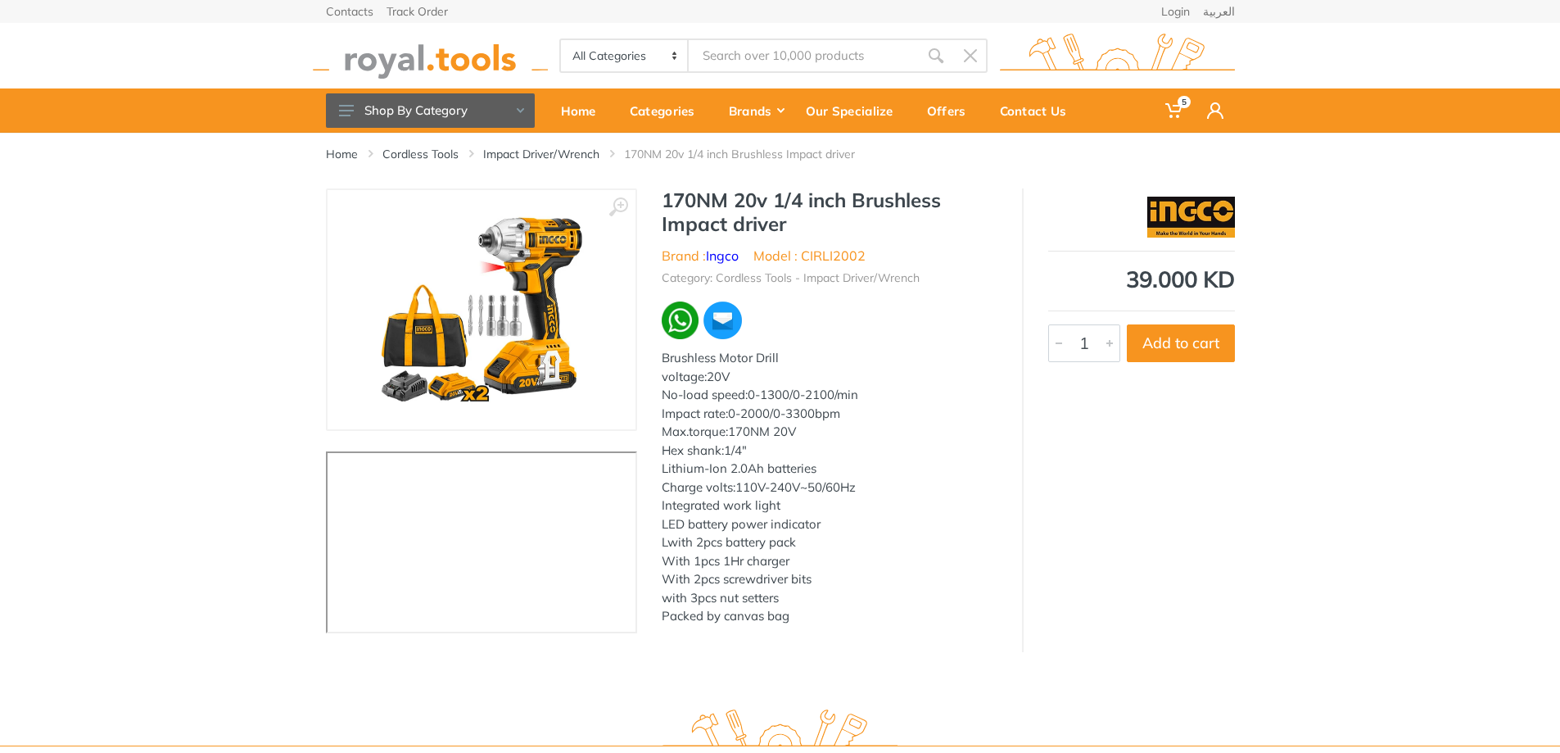
click at [508, 280] on img at bounding box center [481, 309] width 206 height 206
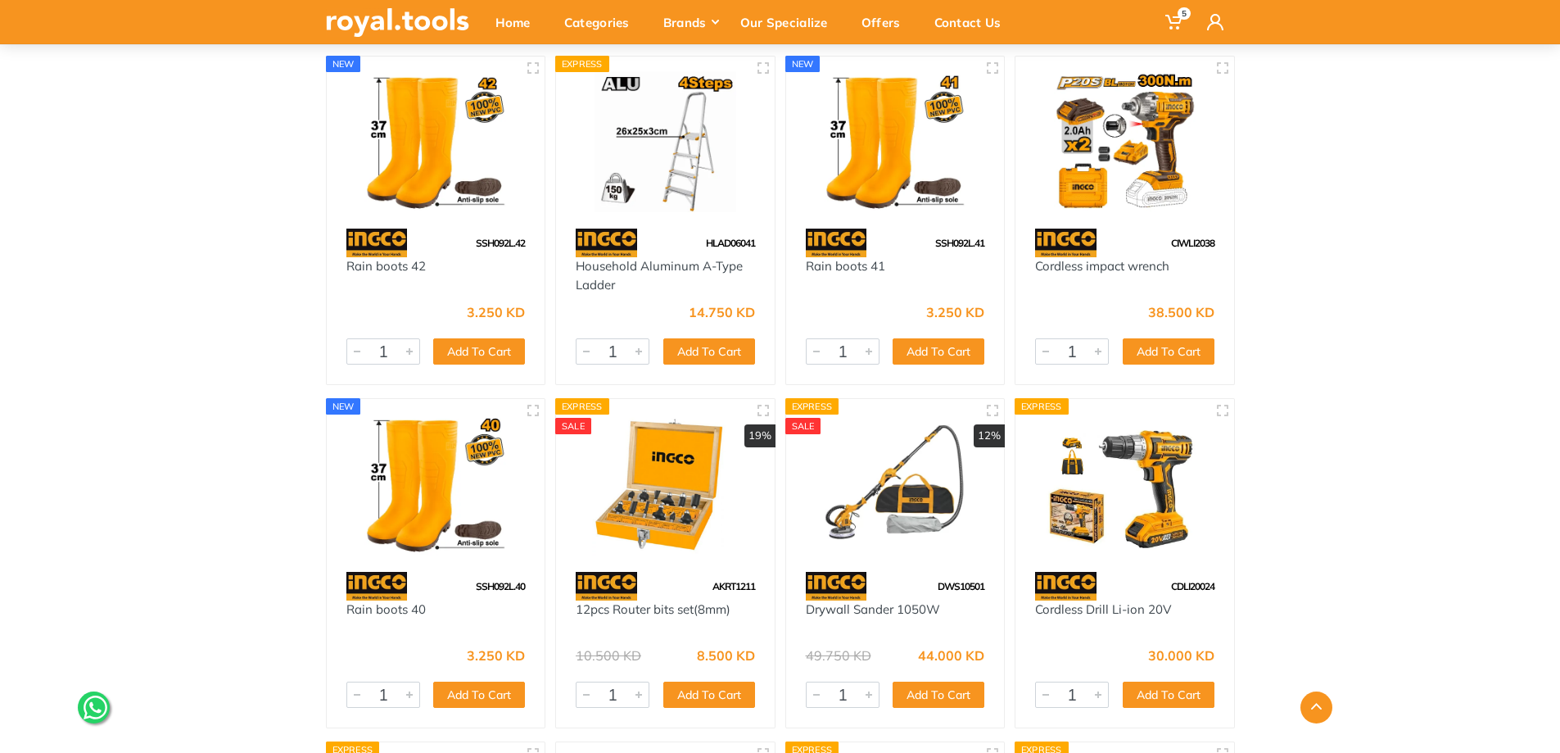
scroll to position [3031, 0]
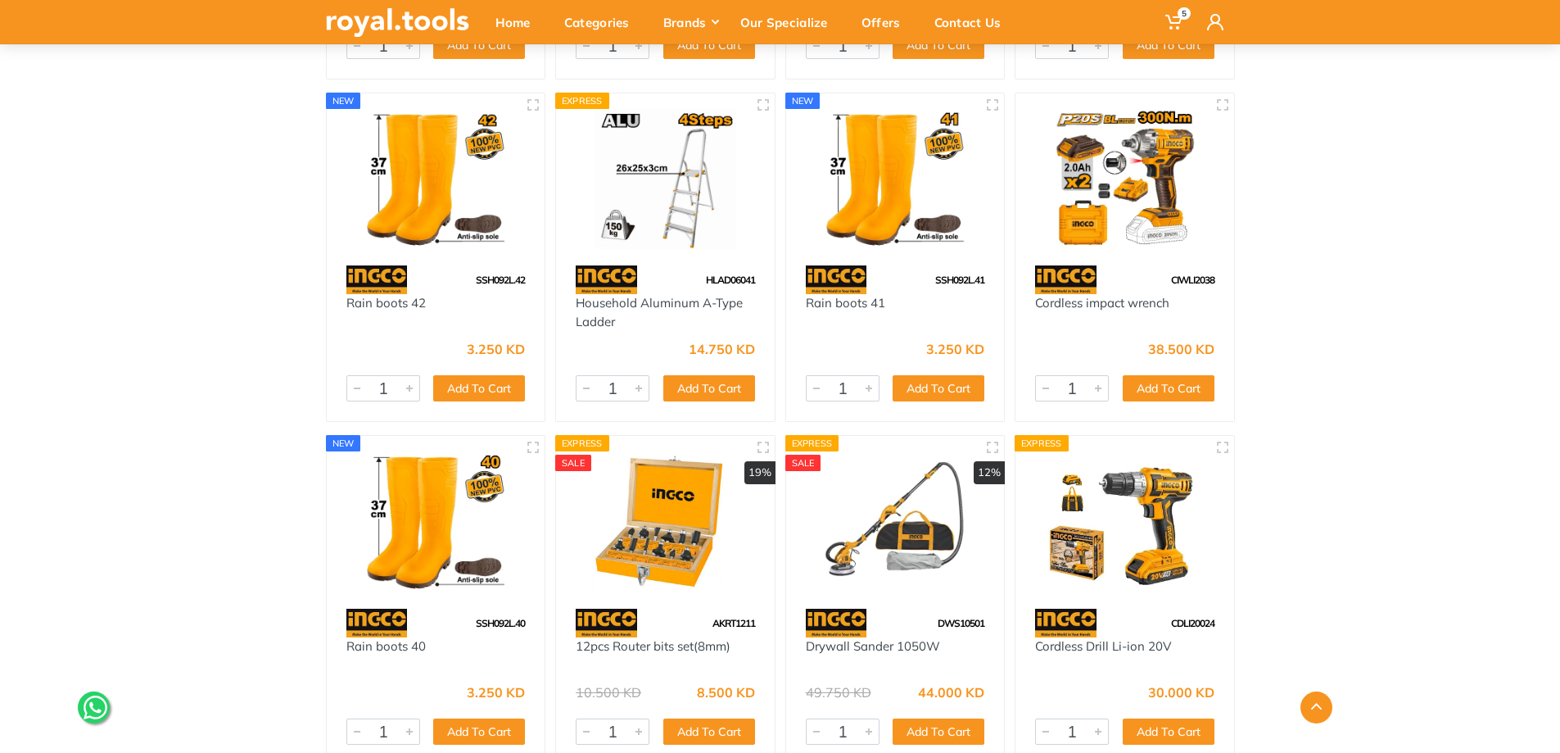
click at [1113, 212] on img at bounding box center [1124, 179] width 189 height 142
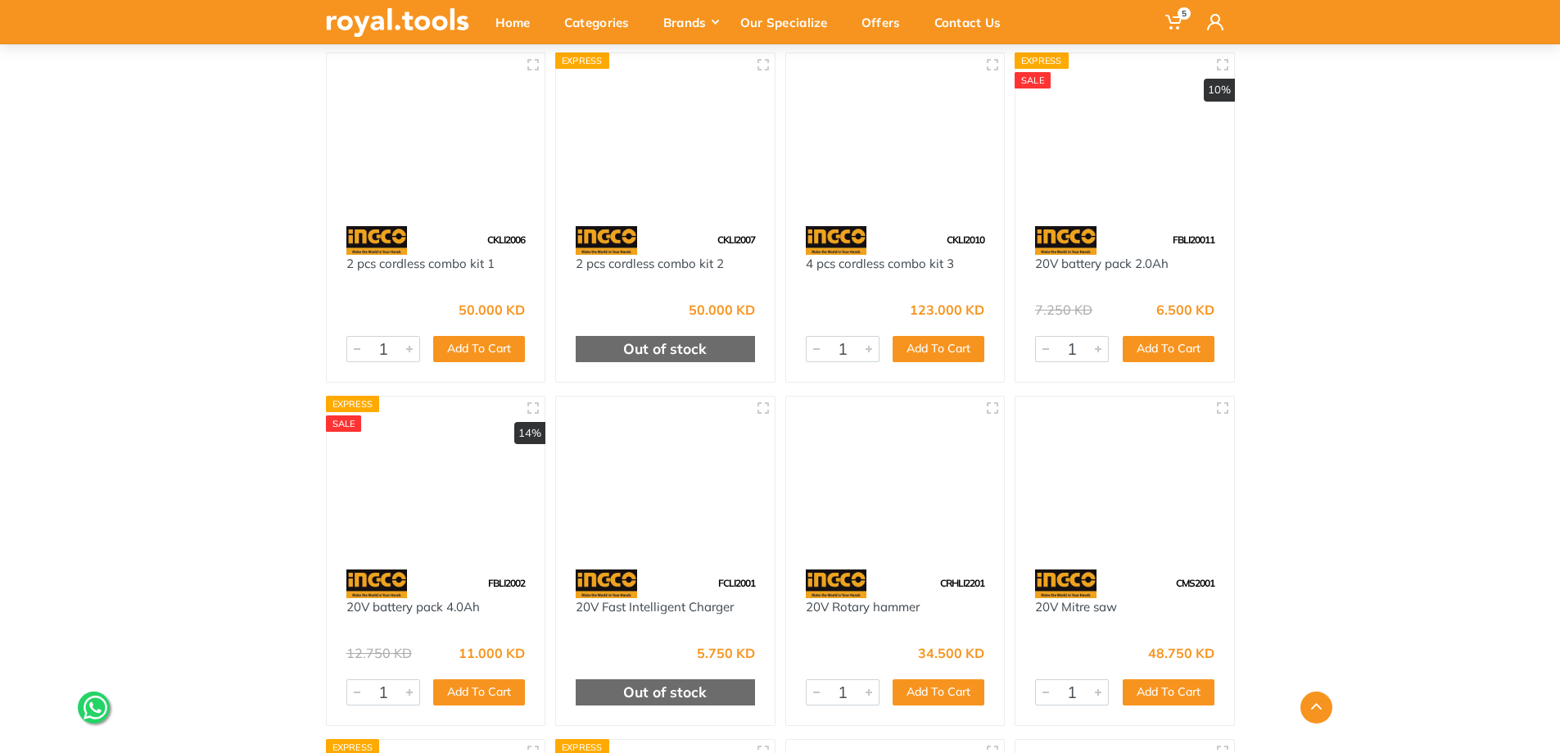
scroll to position [4259, 0]
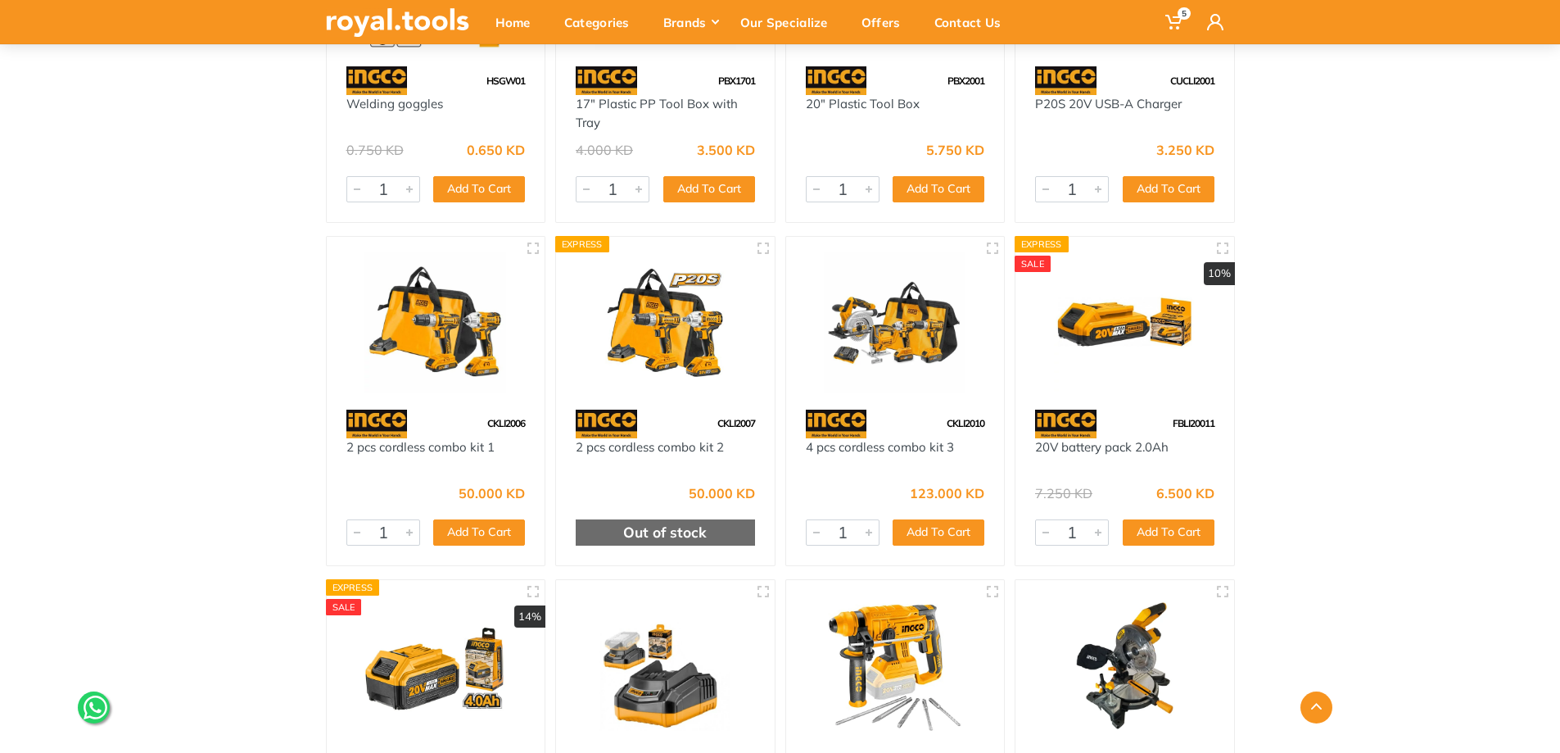
click at [452, 342] on img at bounding box center [435, 322] width 189 height 142
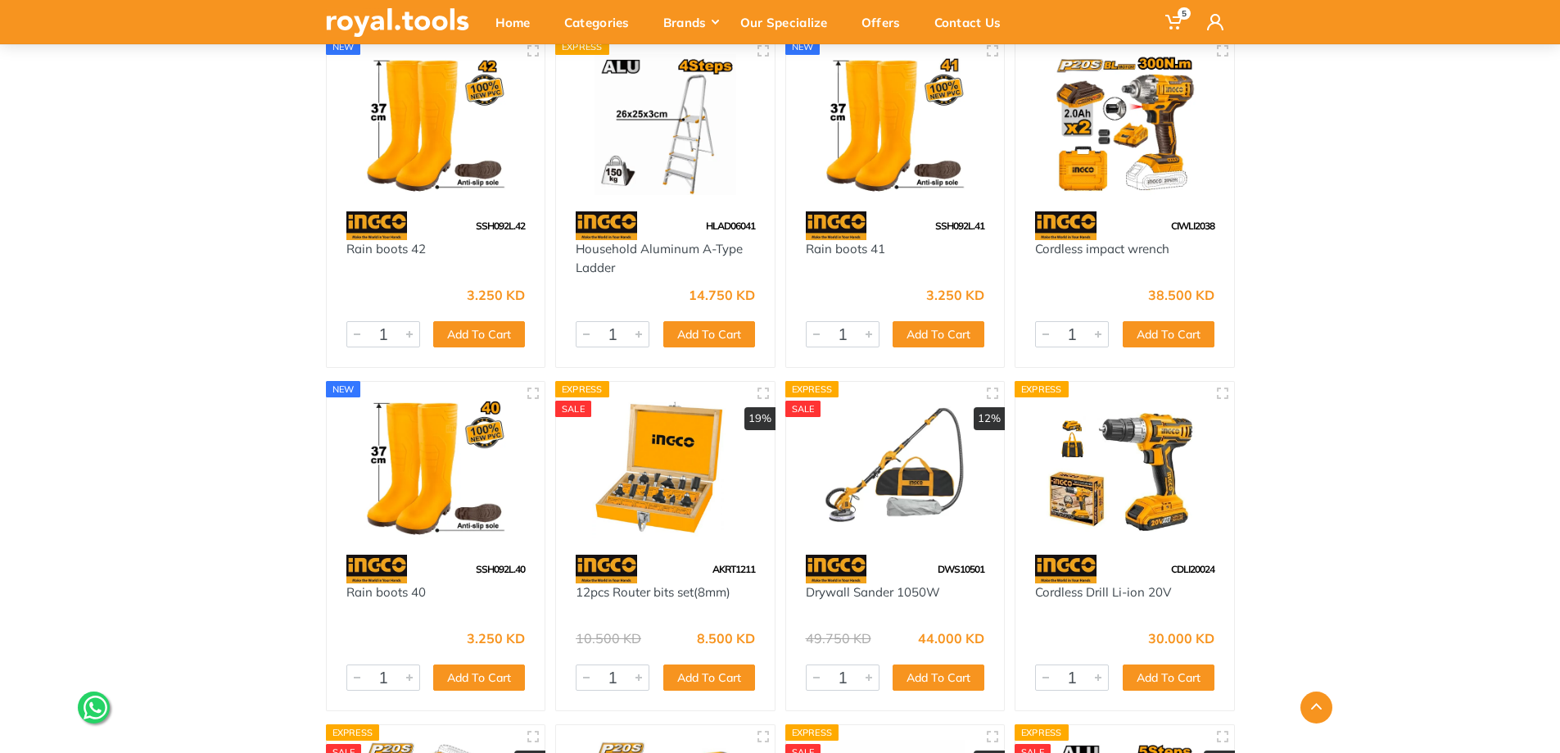
scroll to position [3276, 0]
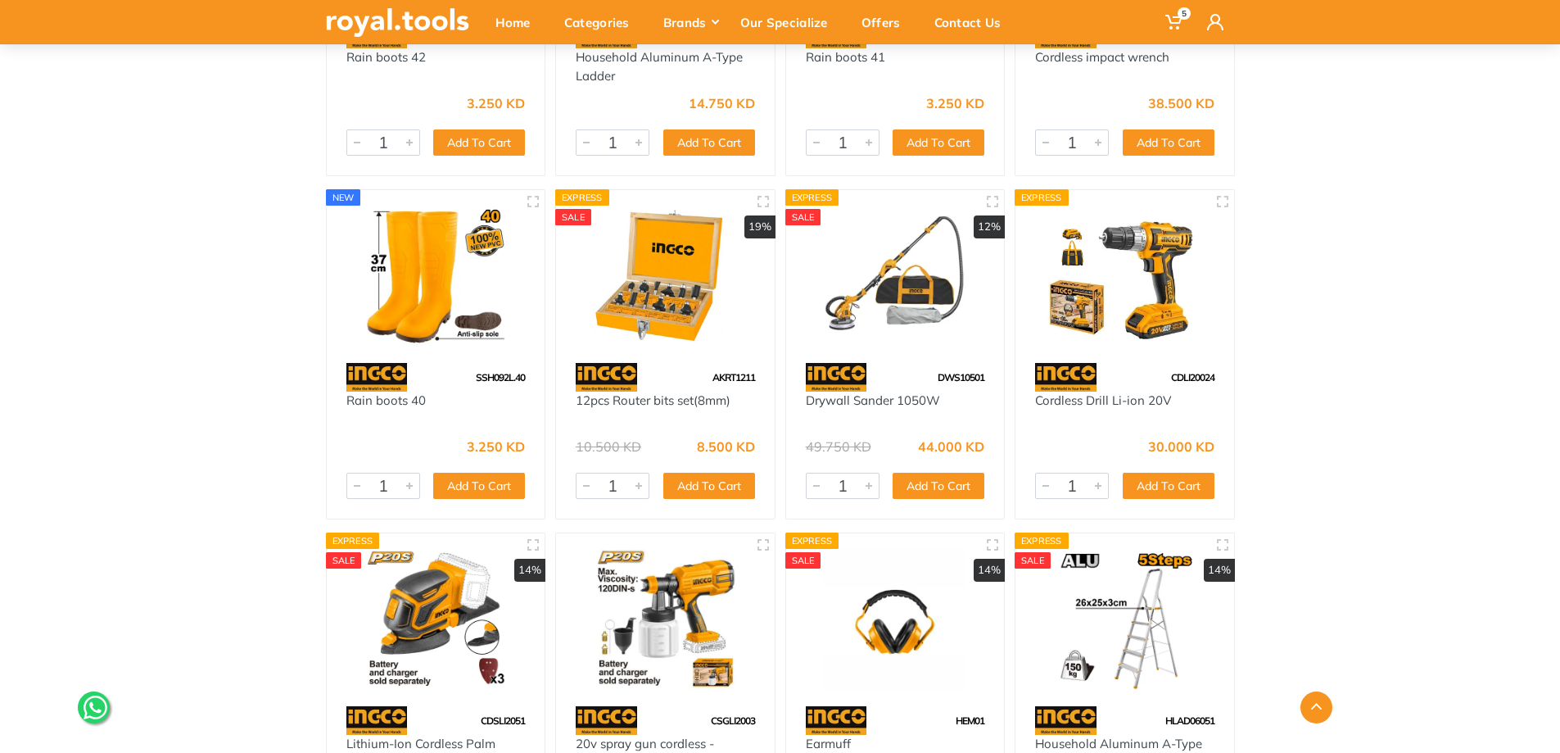
click at [868, 288] on img at bounding box center [895, 276] width 189 height 142
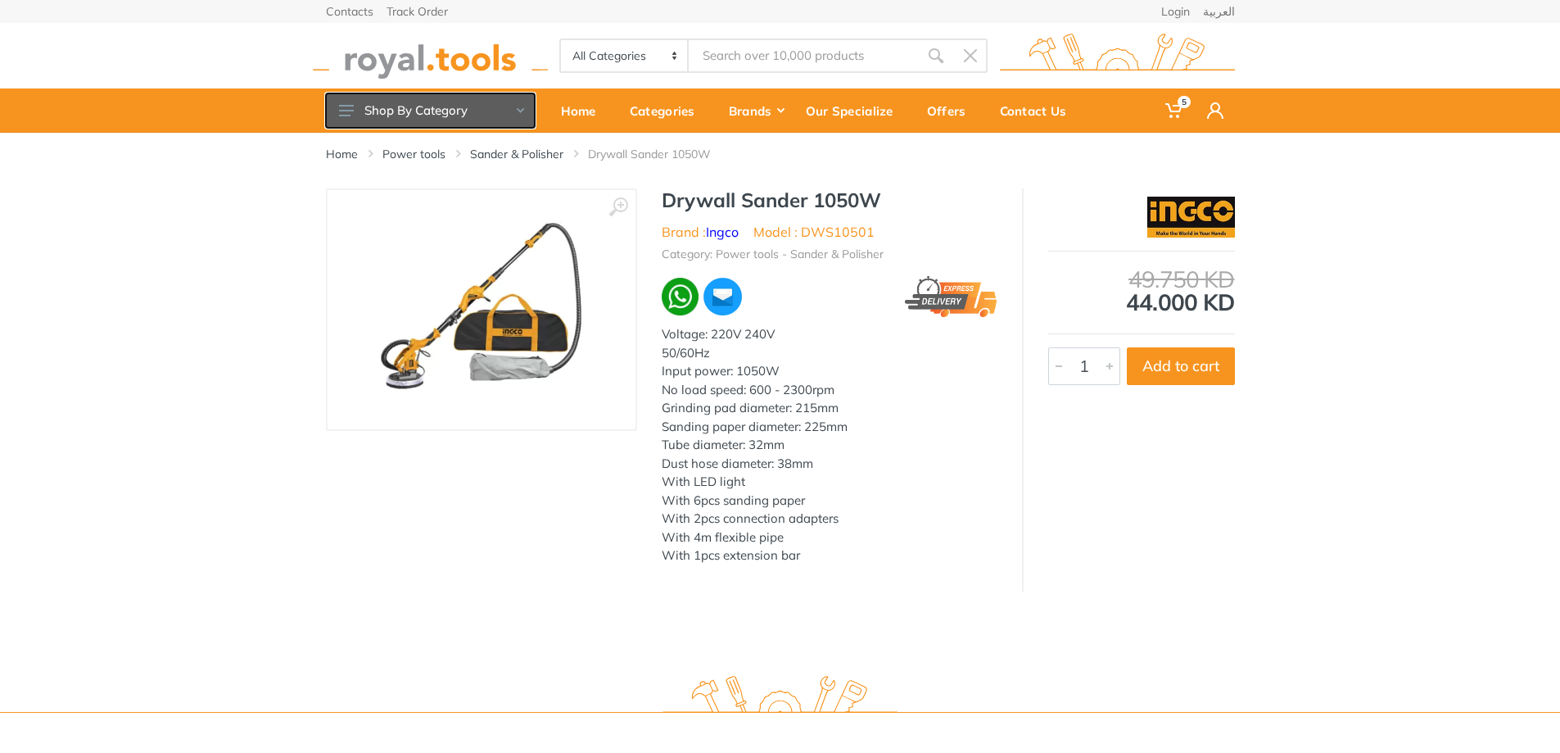
click at [520, 109] on icon at bounding box center [520, 110] width 7 height 5
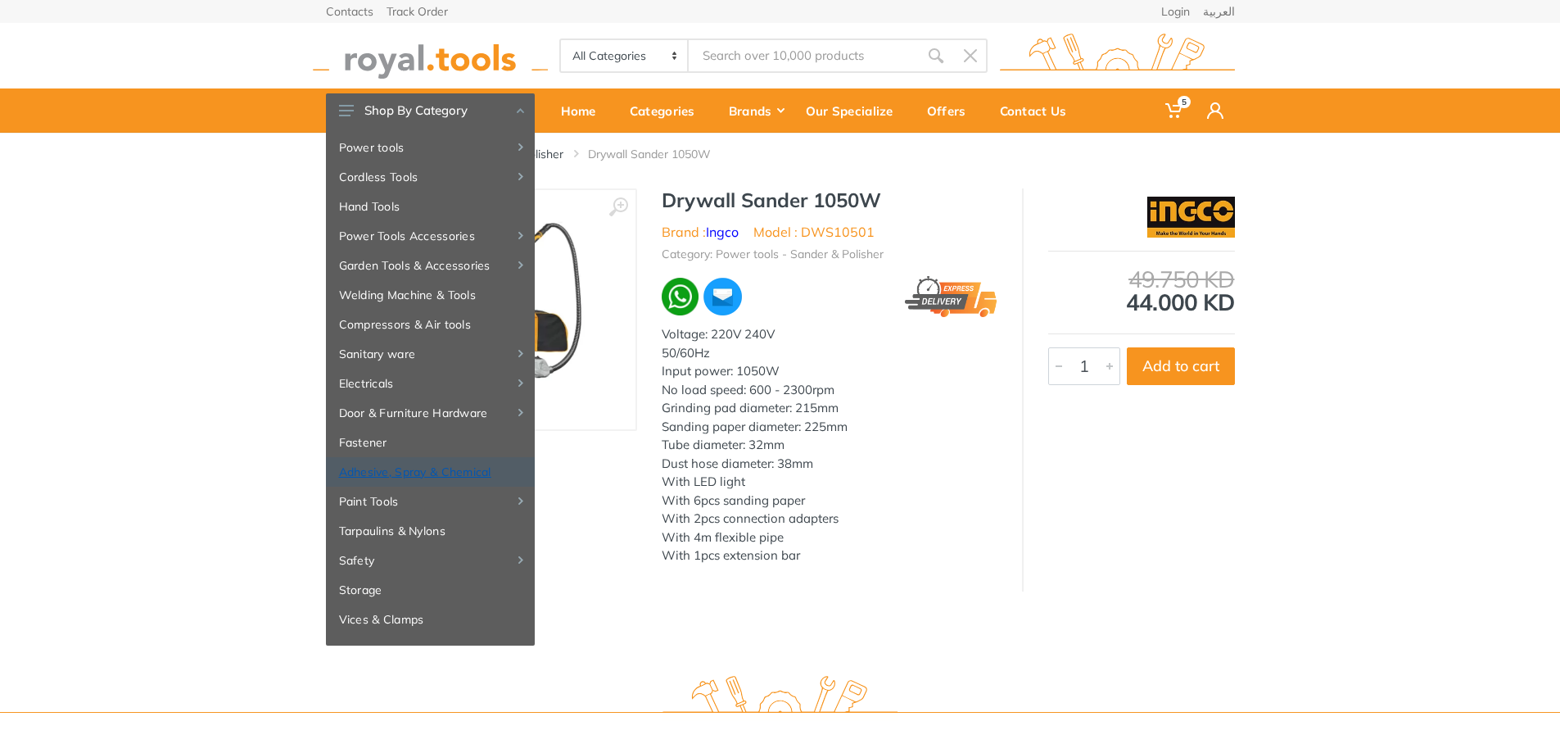
click at [472, 465] on link "Adhesive, Spray & Chemical" at bounding box center [430, 471] width 209 height 29
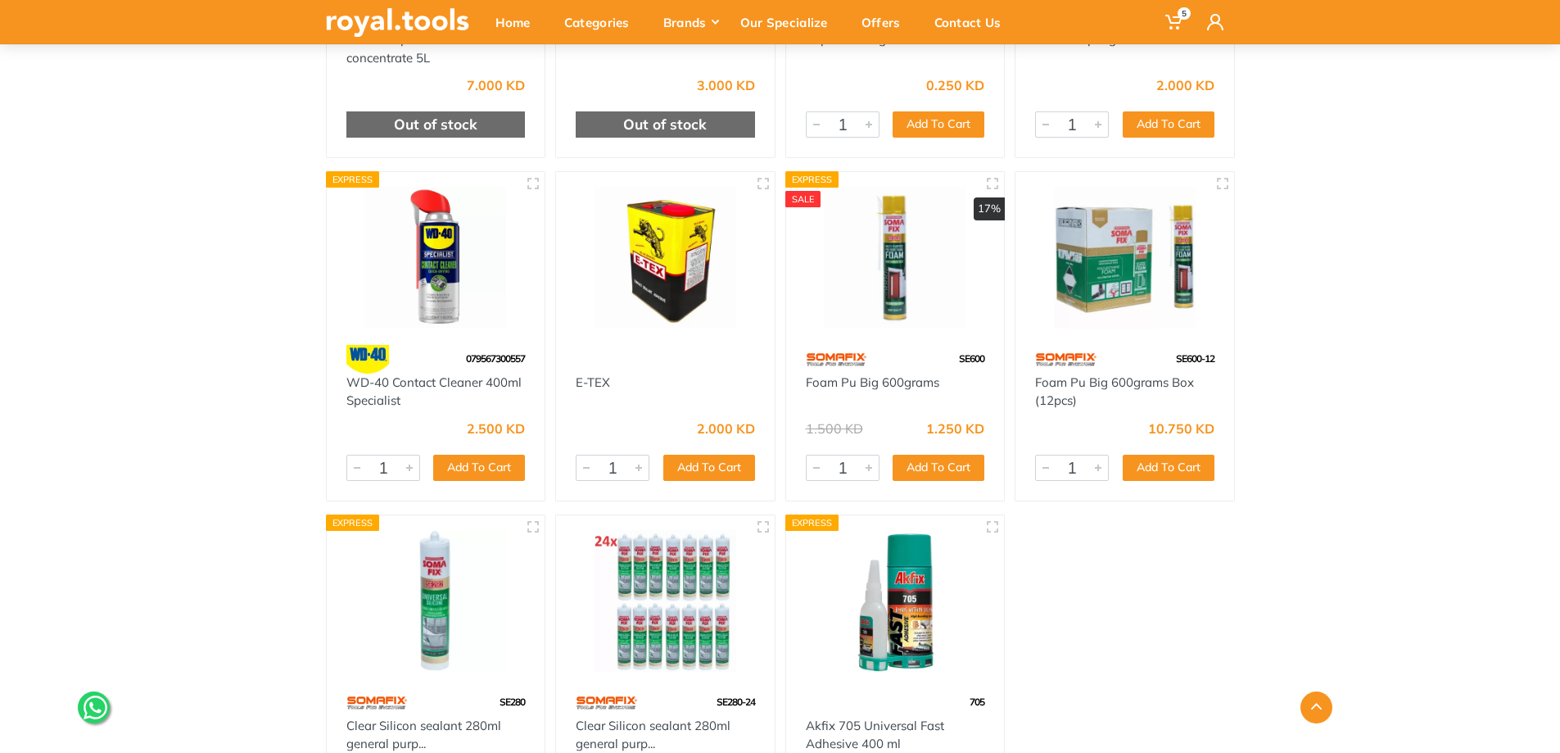
scroll to position [6960, 0]
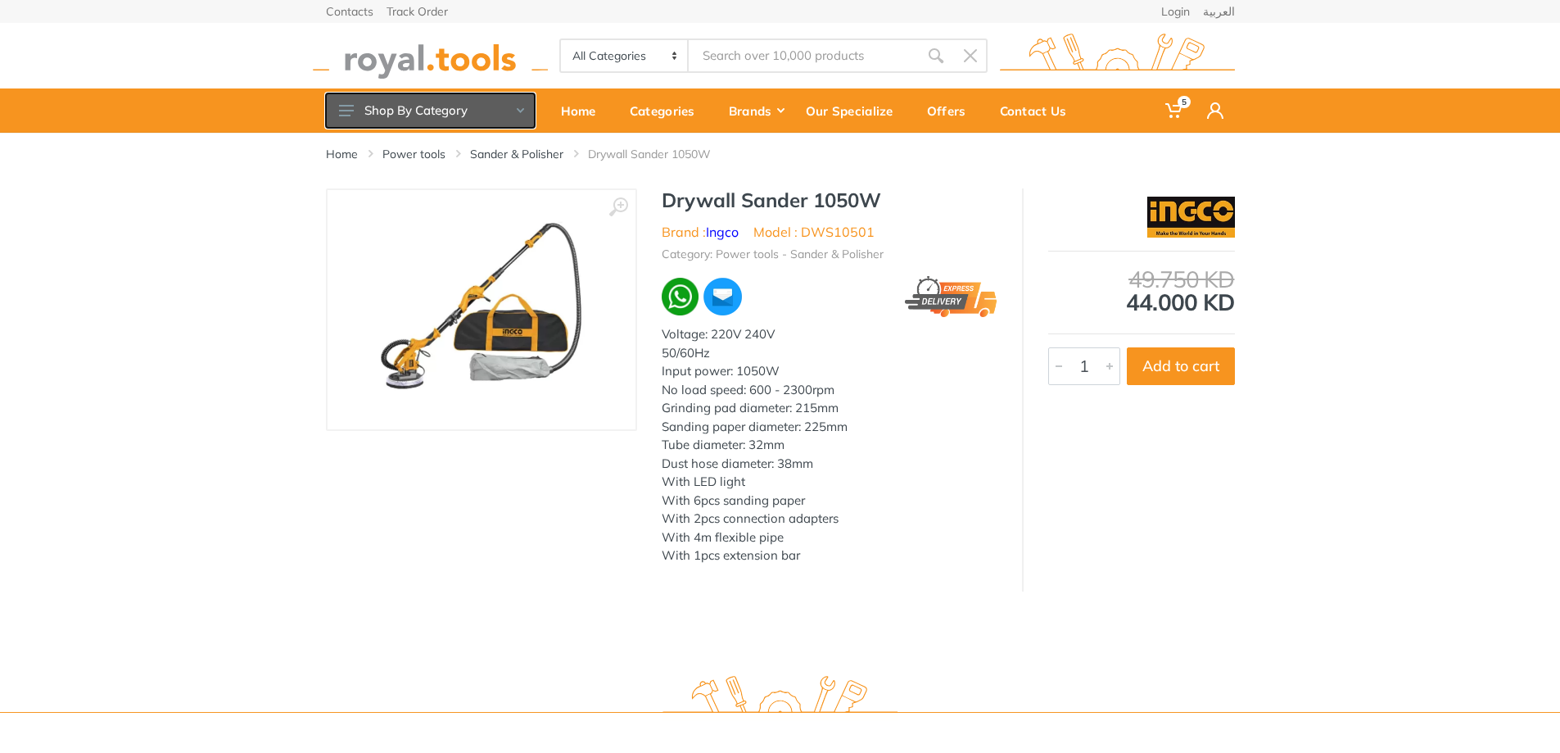
click at [526, 108] on button "Shop By Category" at bounding box center [430, 110] width 209 height 34
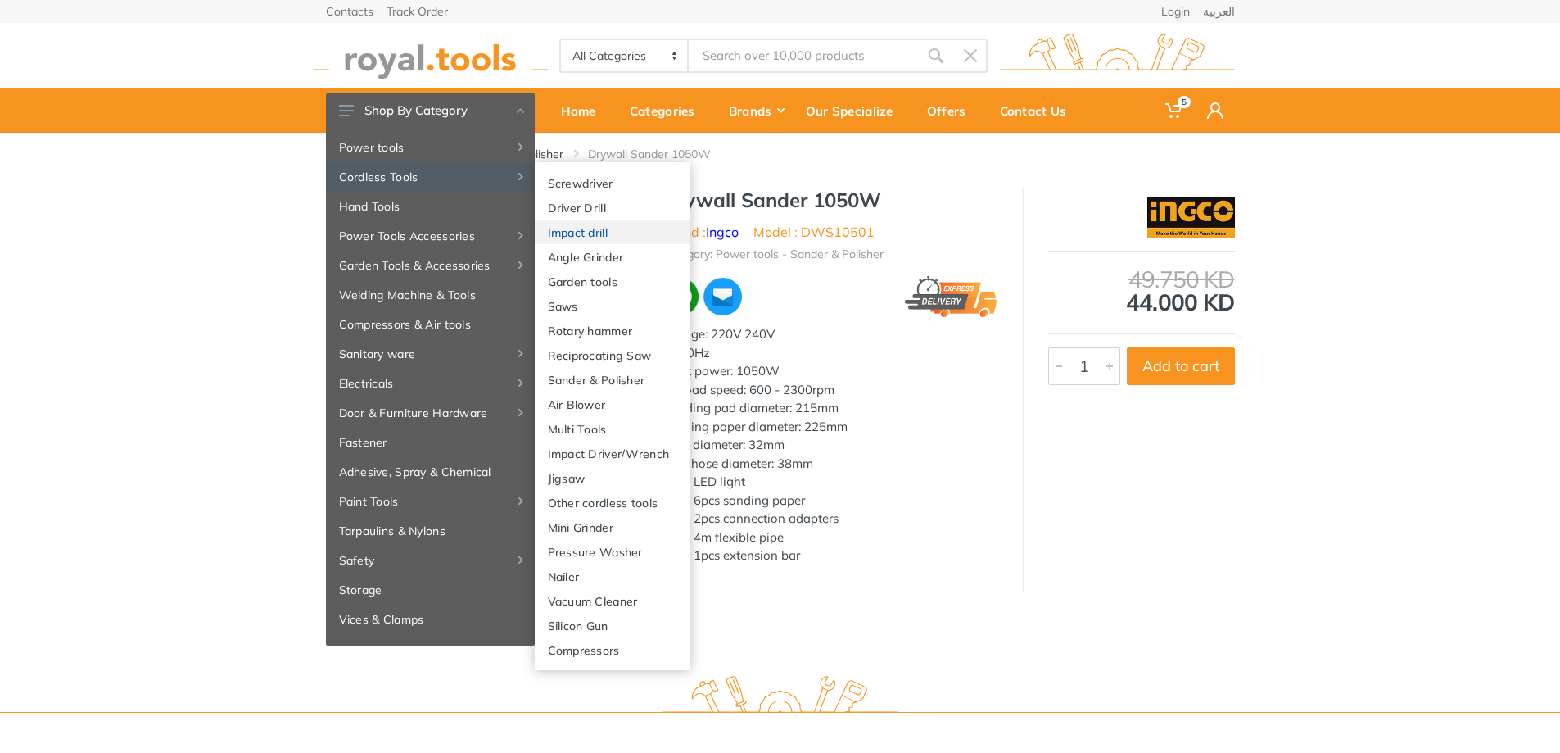
click at [625, 228] on link "Impact drill" at bounding box center [613, 231] width 156 height 25
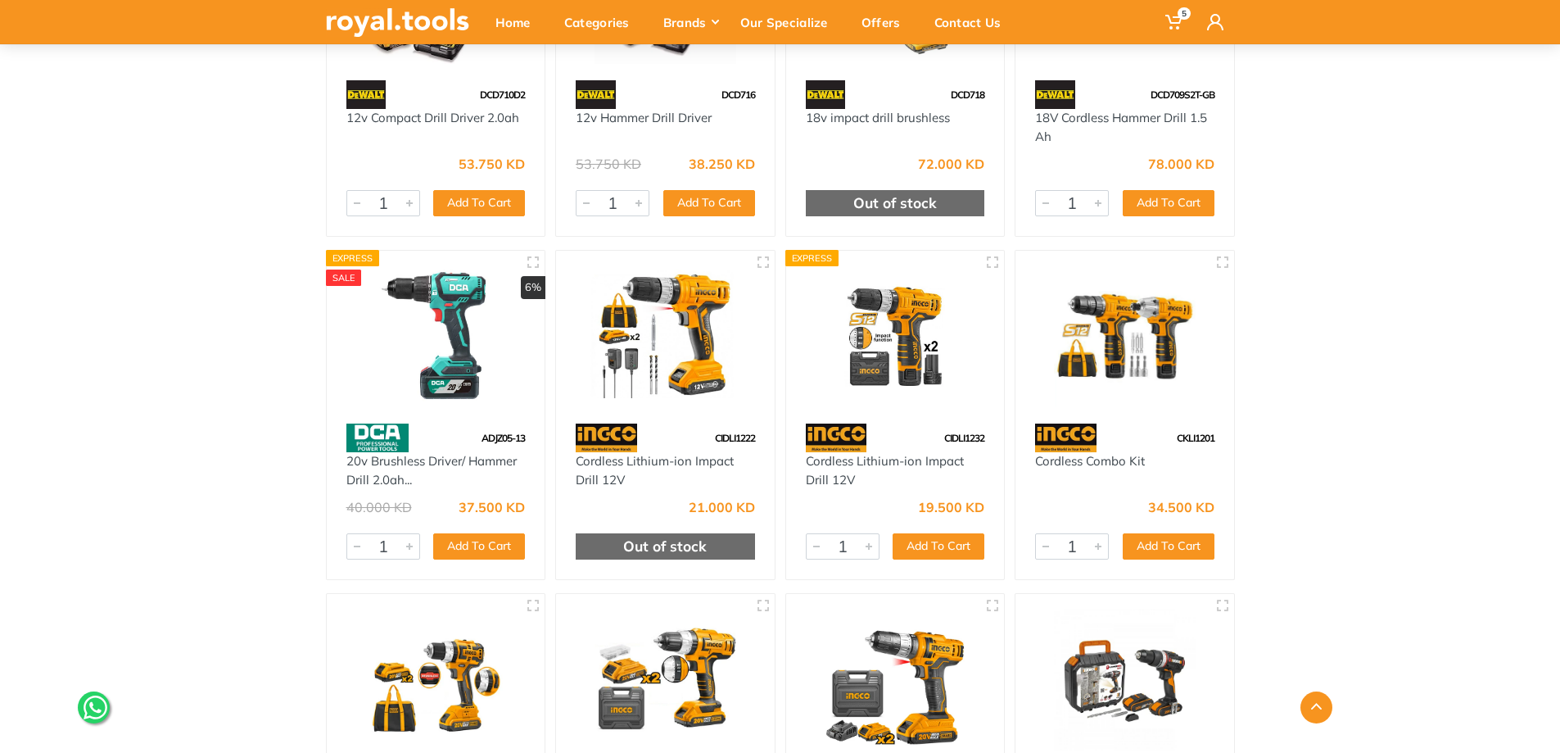
scroll to position [3439, 0]
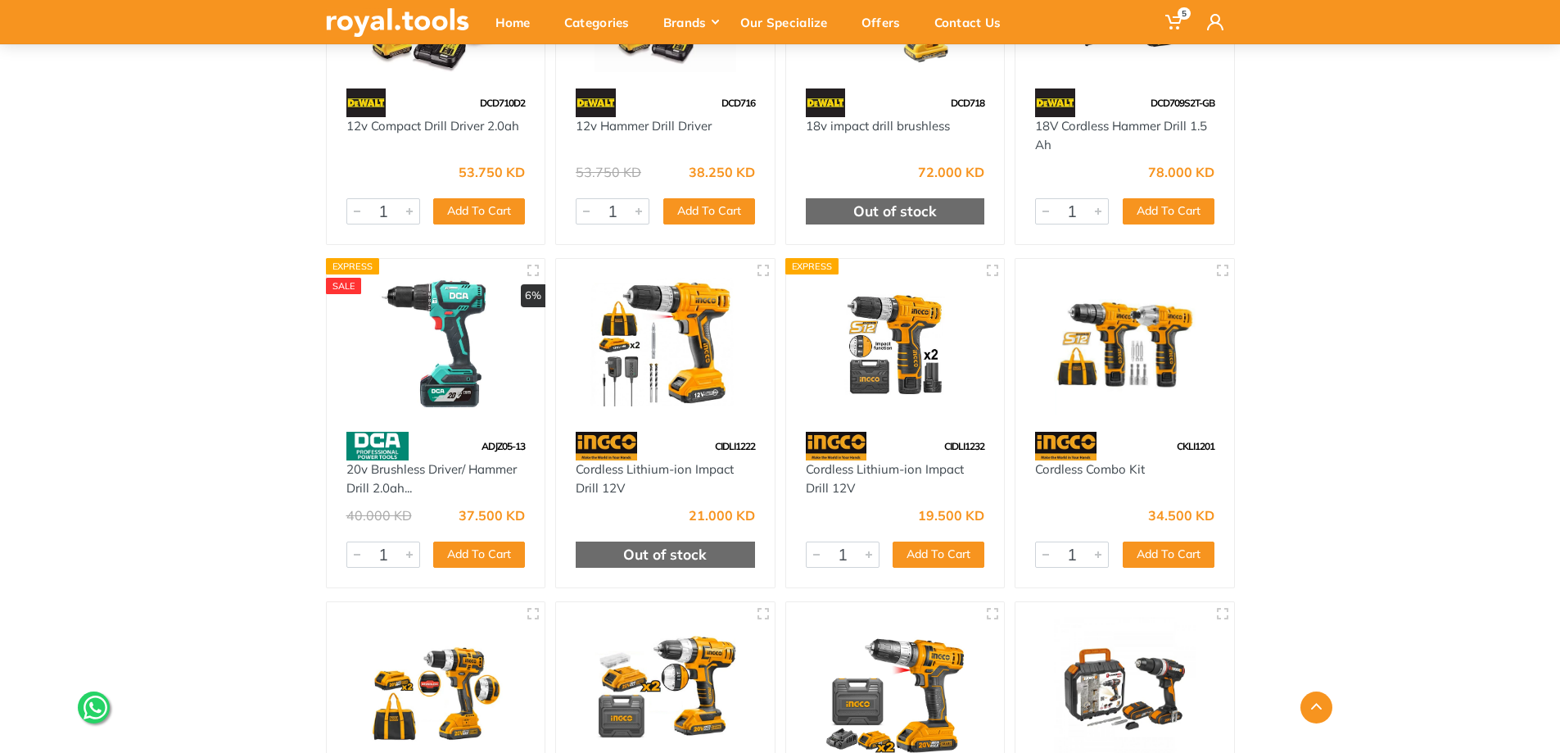
click at [1079, 328] on img at bounding box center [1124, 345] width 189 height 142
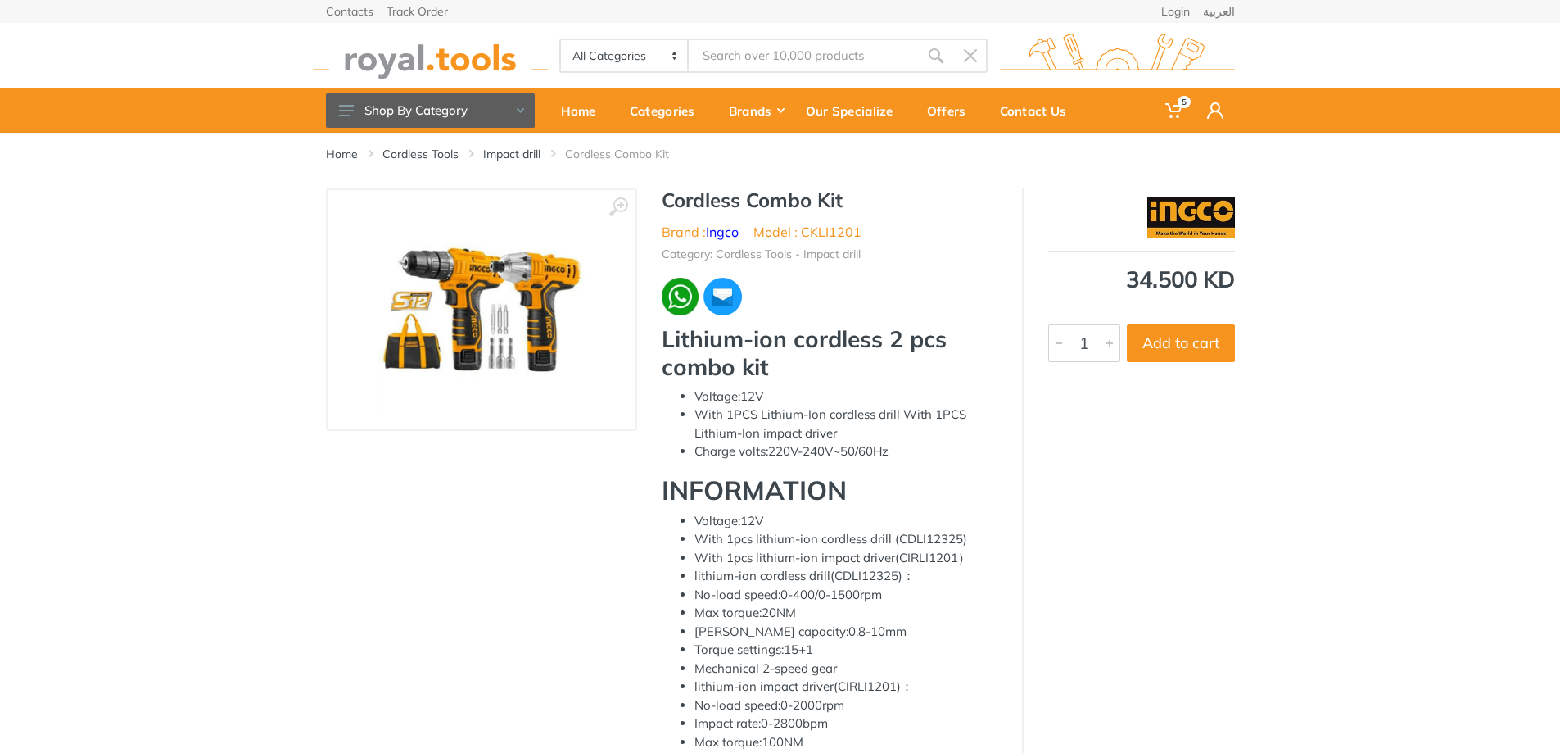
click at [486, 320] on img at bounding box center [481, 309] width 206 height 206
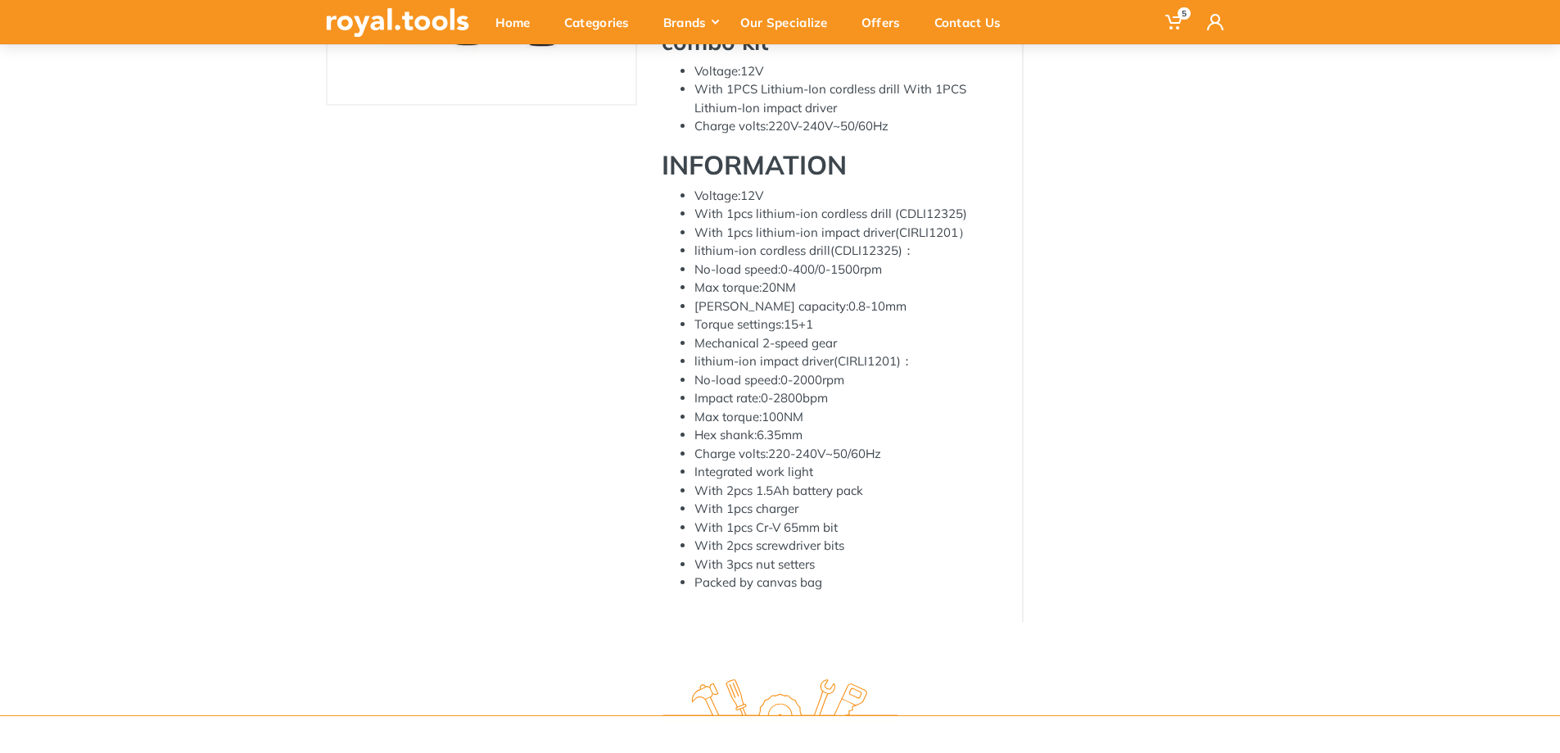
scroll to position [328, 0]
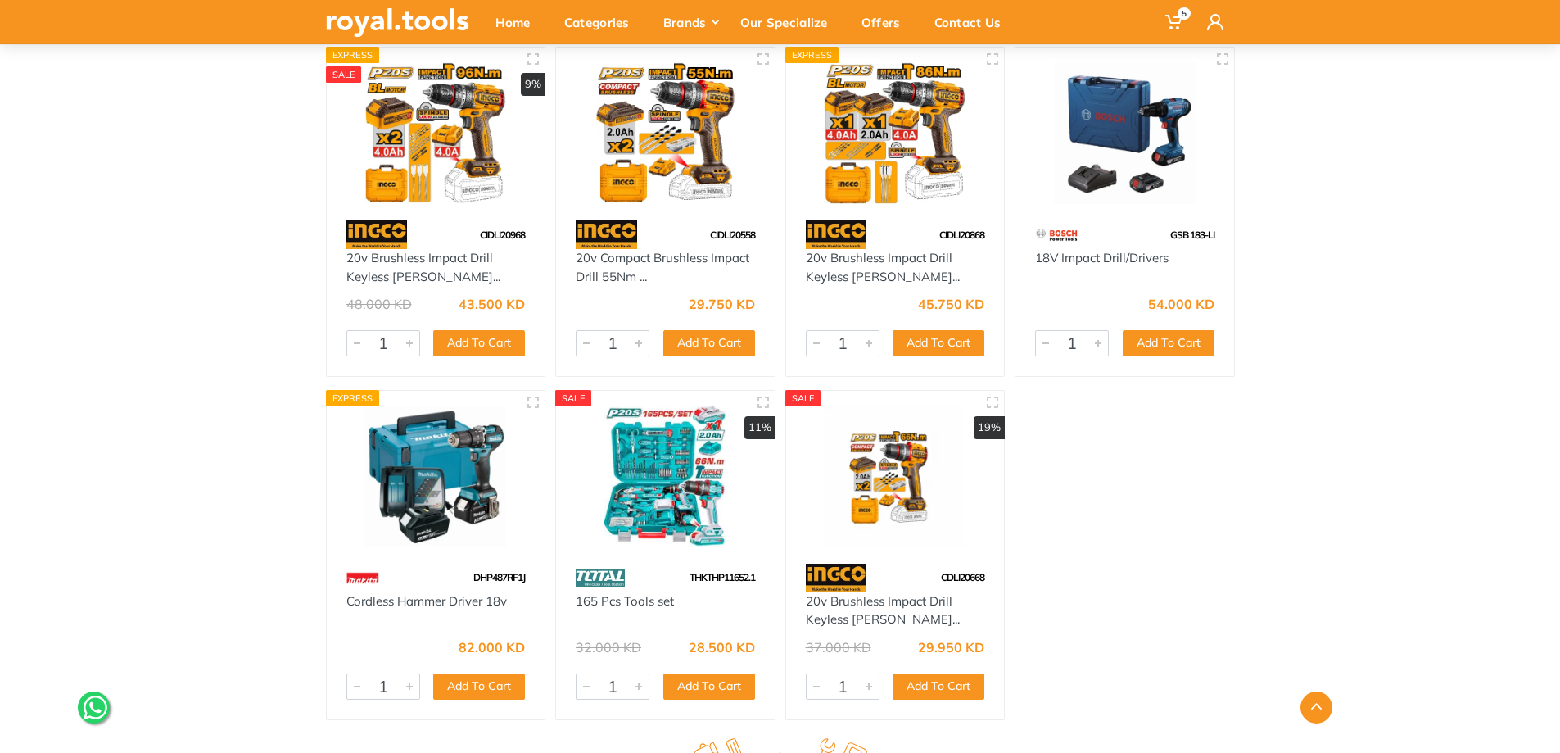
scroll to position [6407, 0]
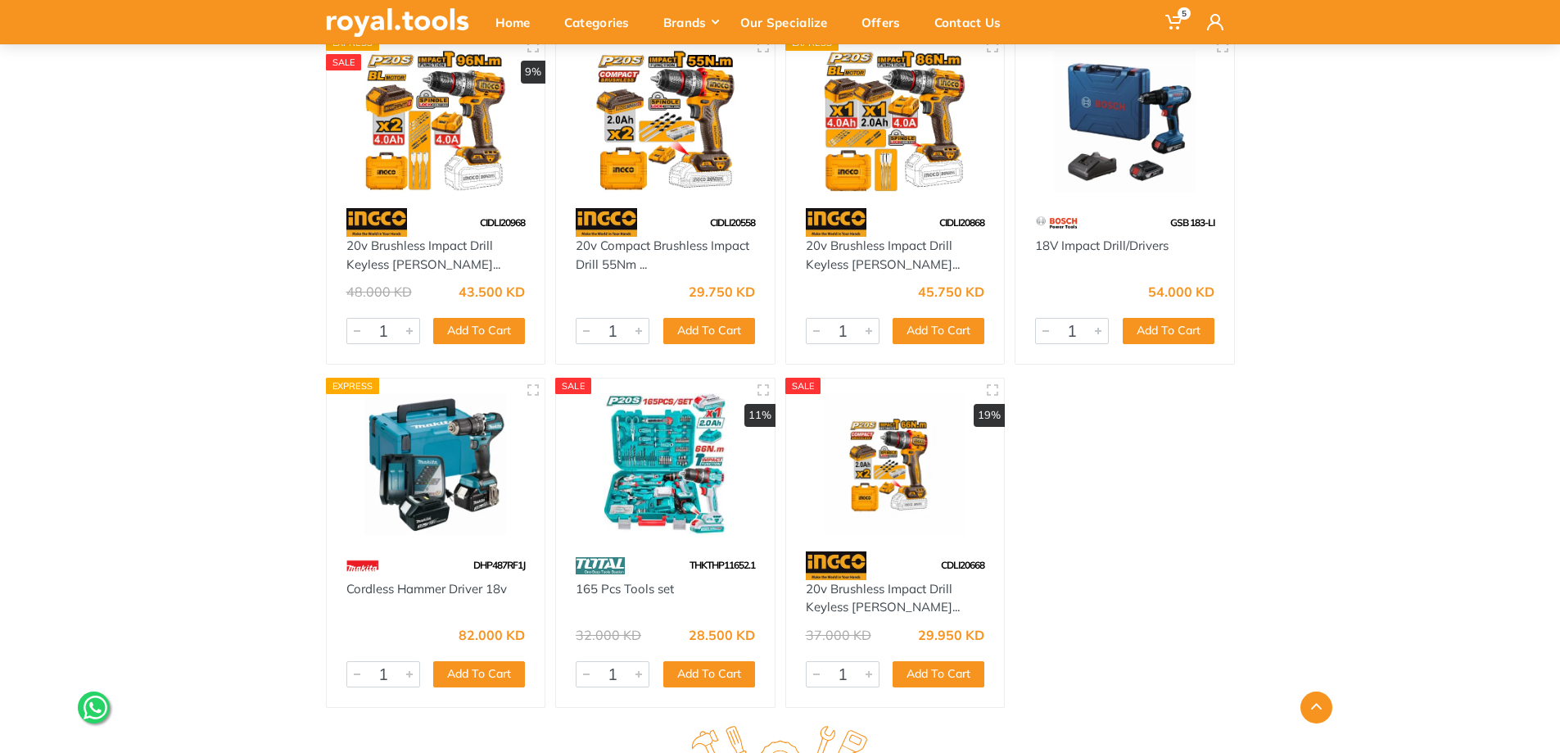
click at [616, 451] on img at bounding box center [665, 464] width 189 height 142
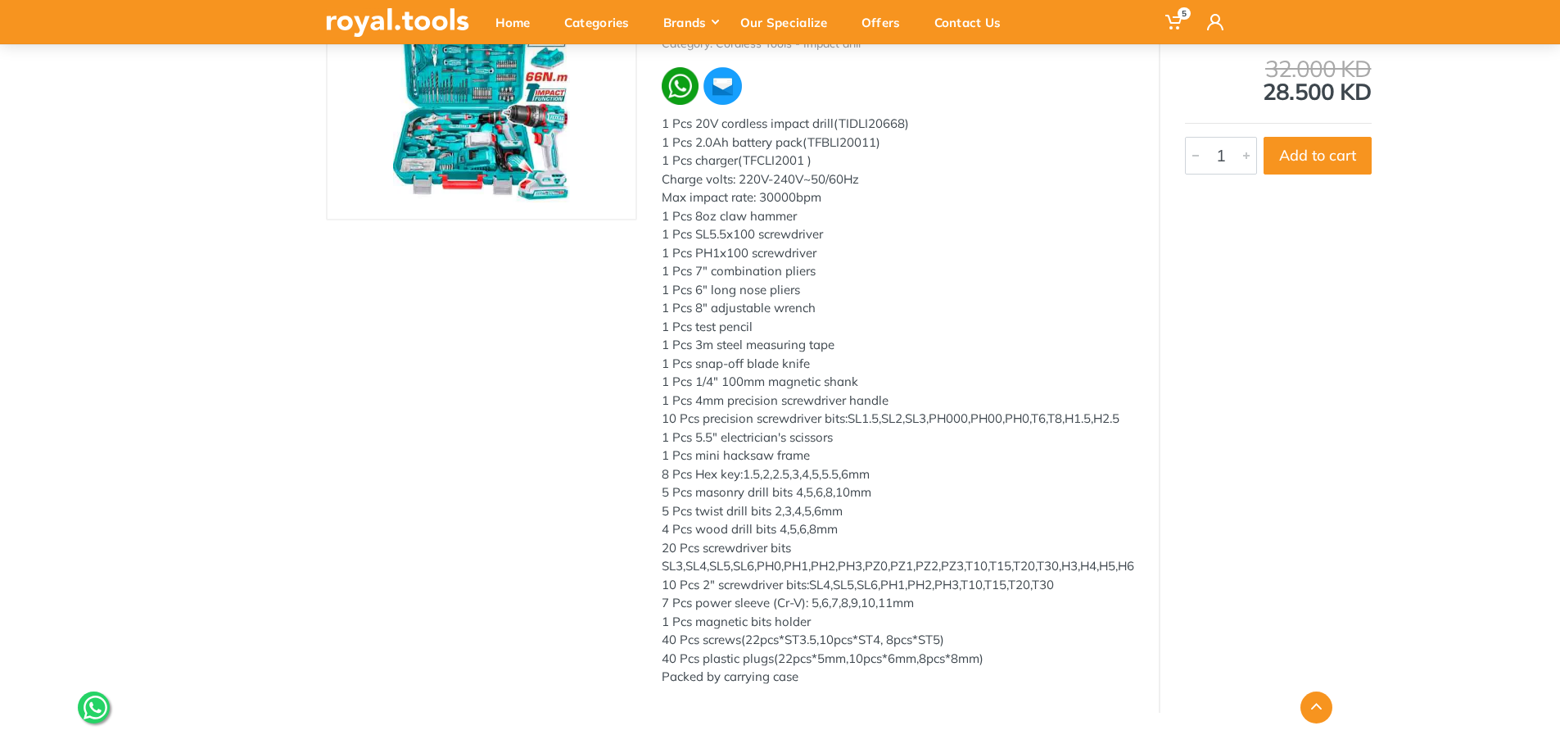
scroll to position [409, 0]
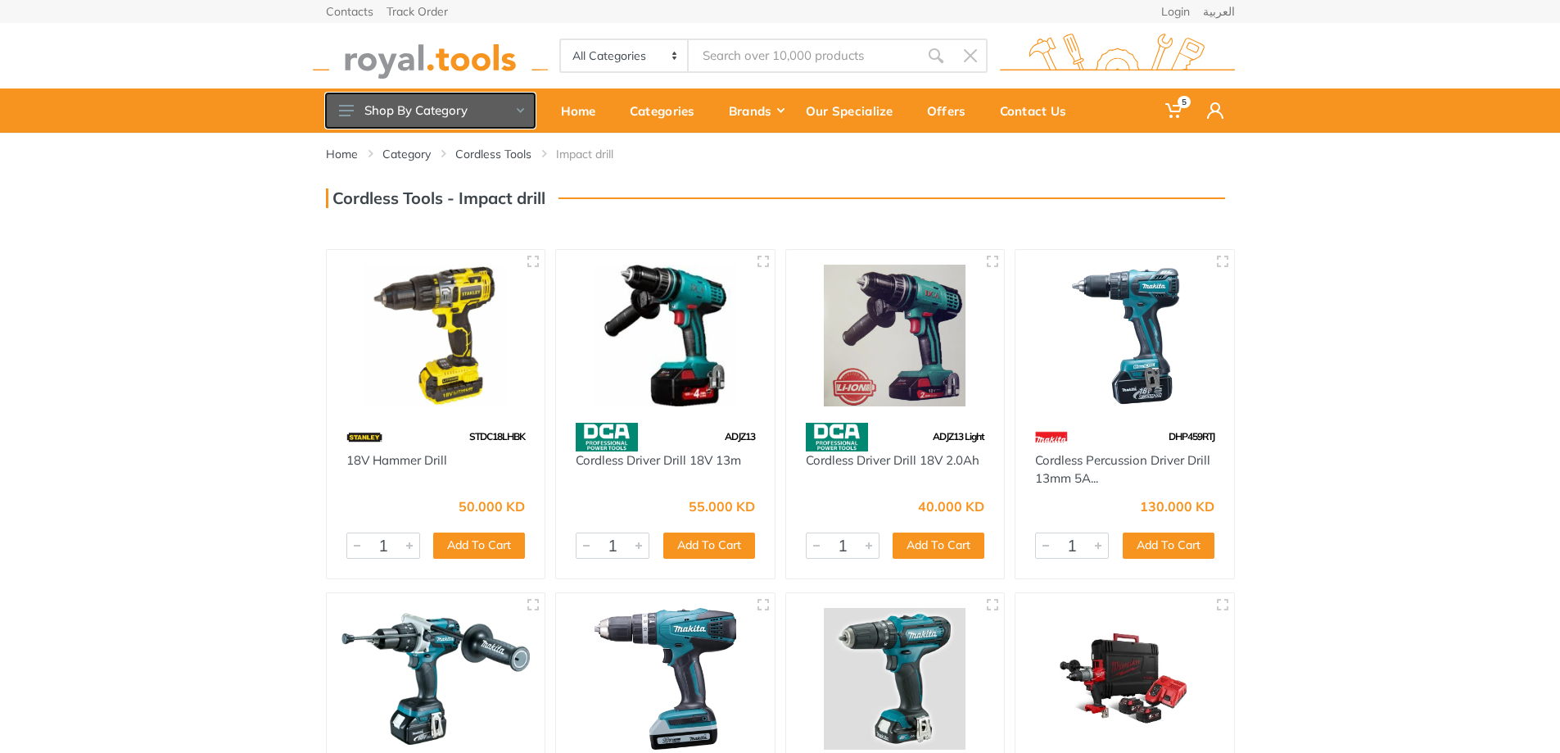
click at [521, 111] on use at bounding box center [519, 110] width 7 height 5
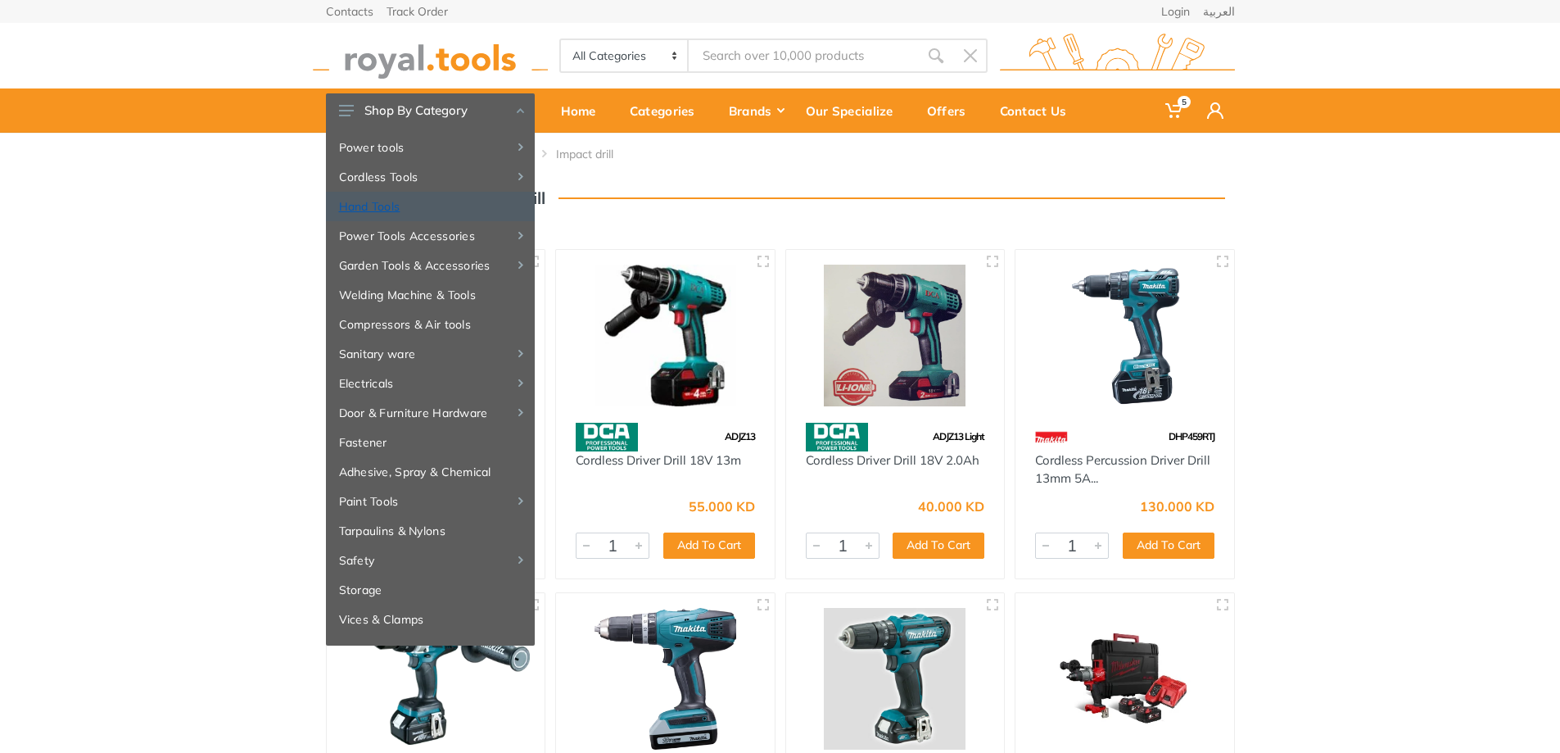
click at [408, 205] on link "Hand Tools" at bounding box center [430, 206] width 209 height 29
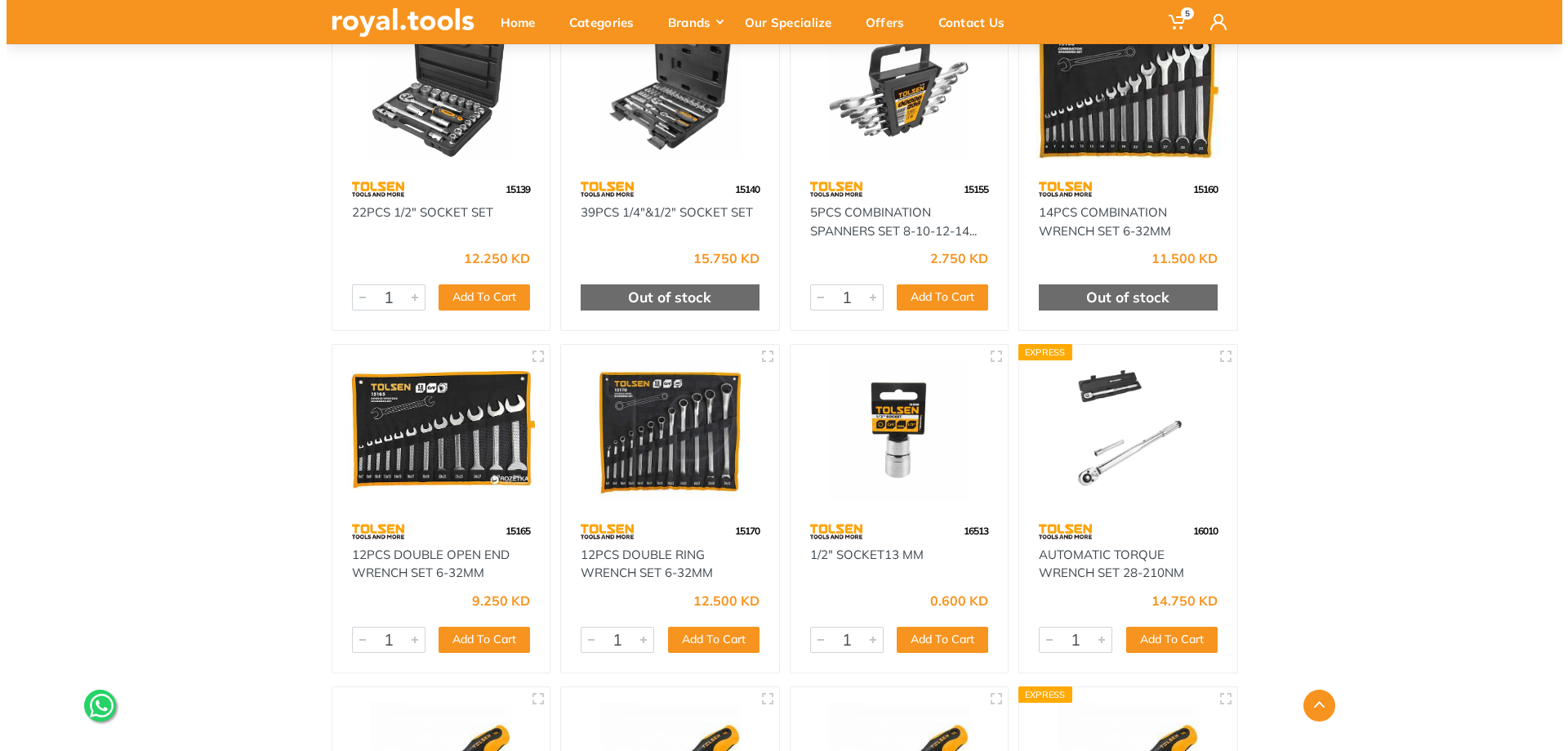
scroll to position [8004, 0]
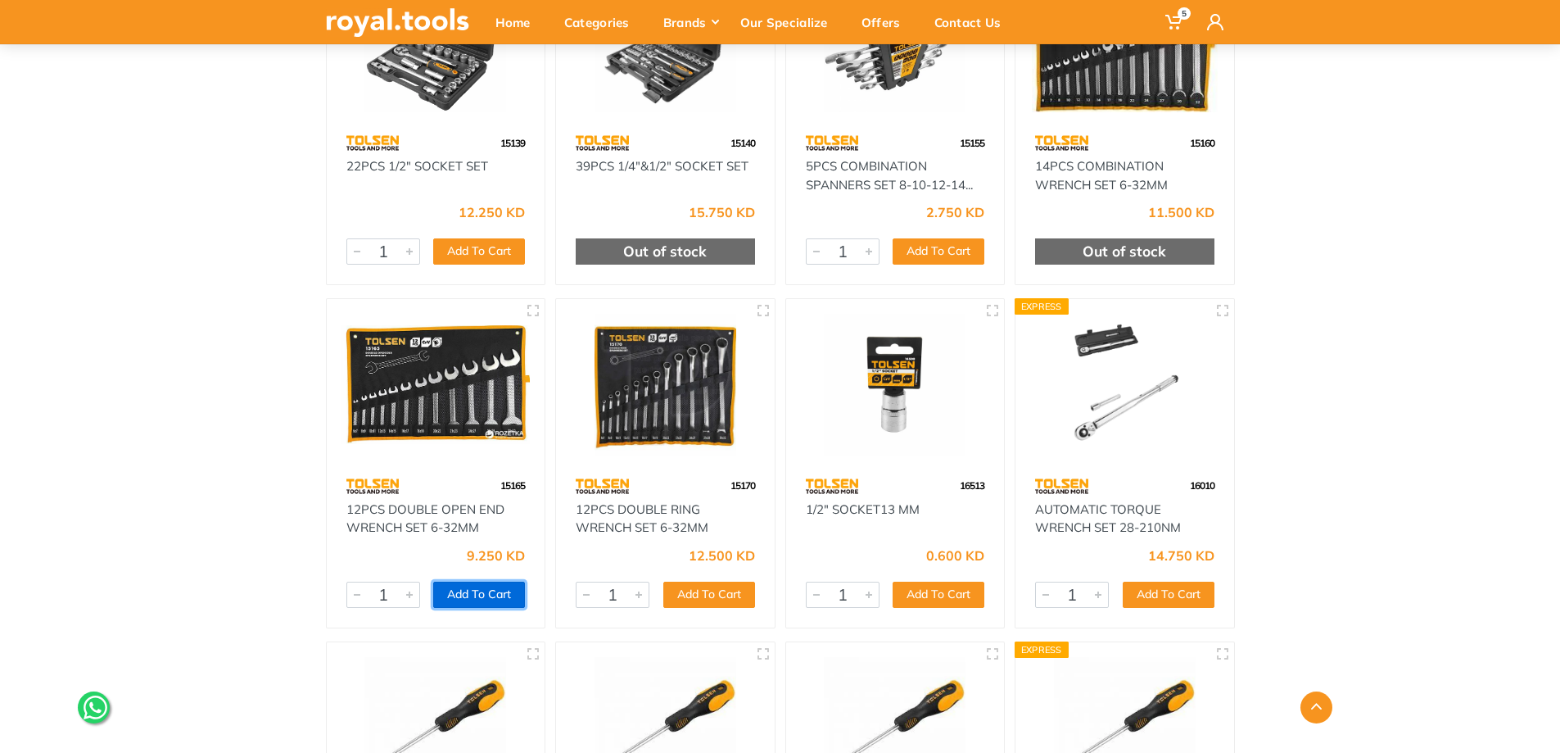
click at [477, 591] on button "Add To Cart" at bounding box center [479, 594] width 92 height 26
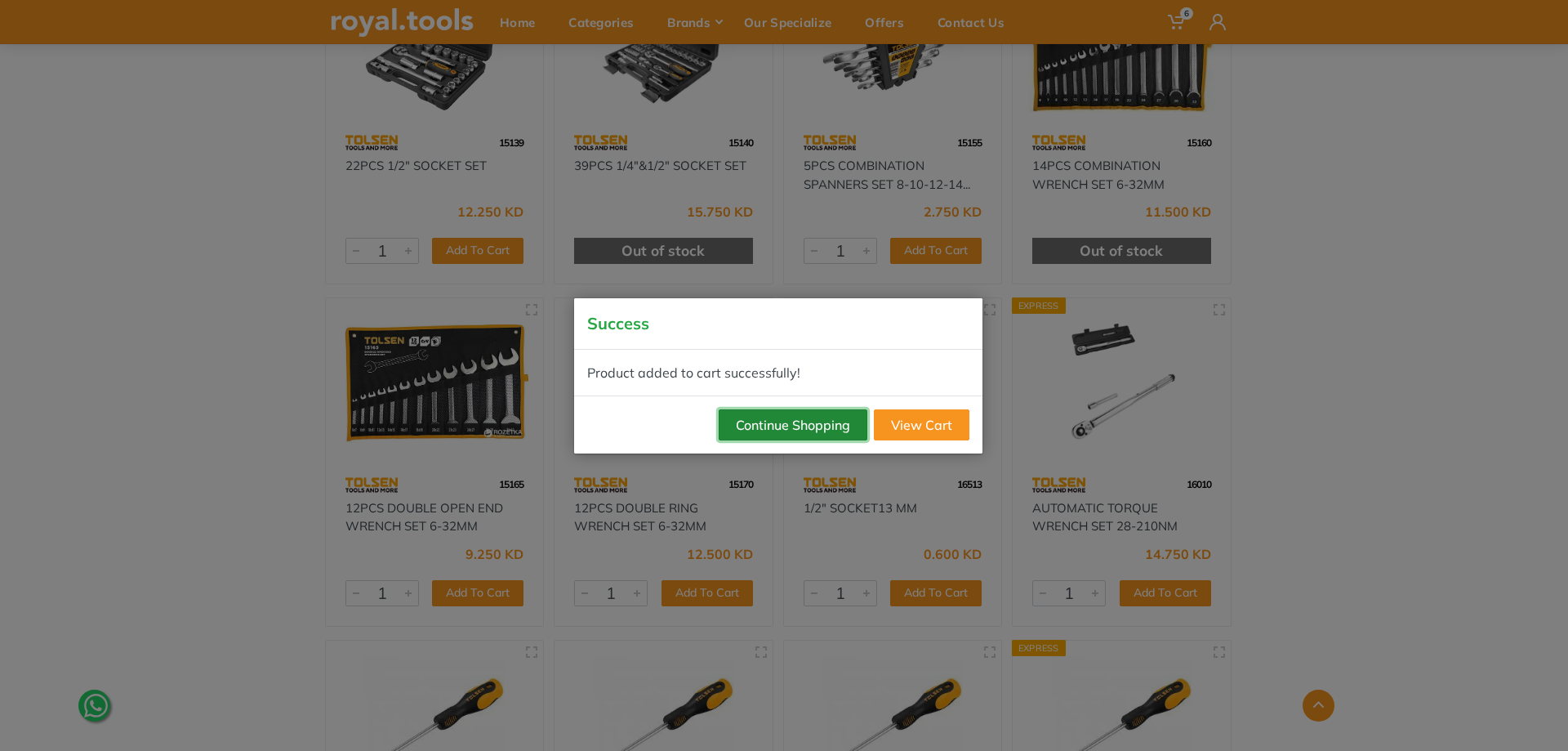
click at [842, 423] on button "Continue Shopping" at bounding box center [793, 424] width 149 height 31
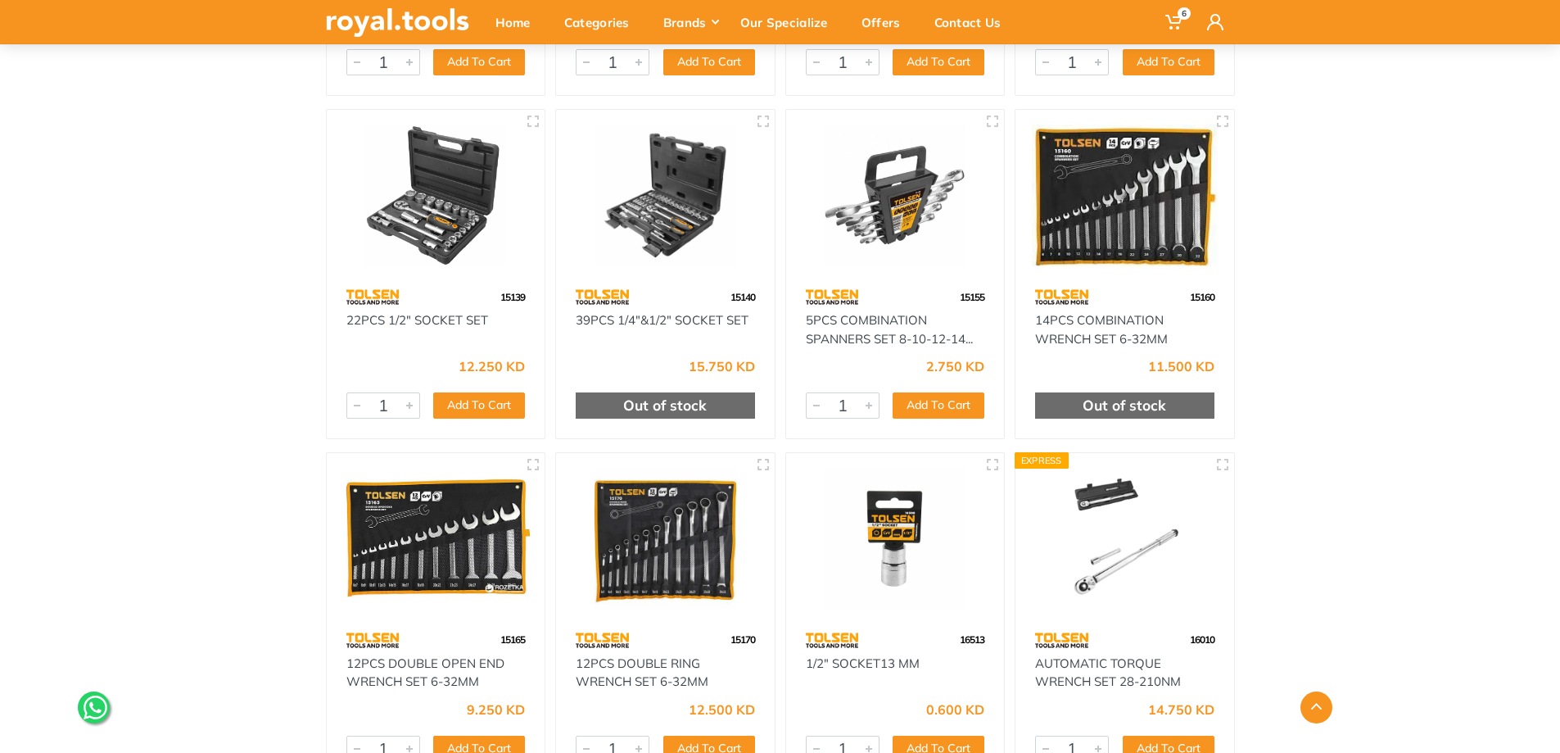
scroll to position [7861, 0]
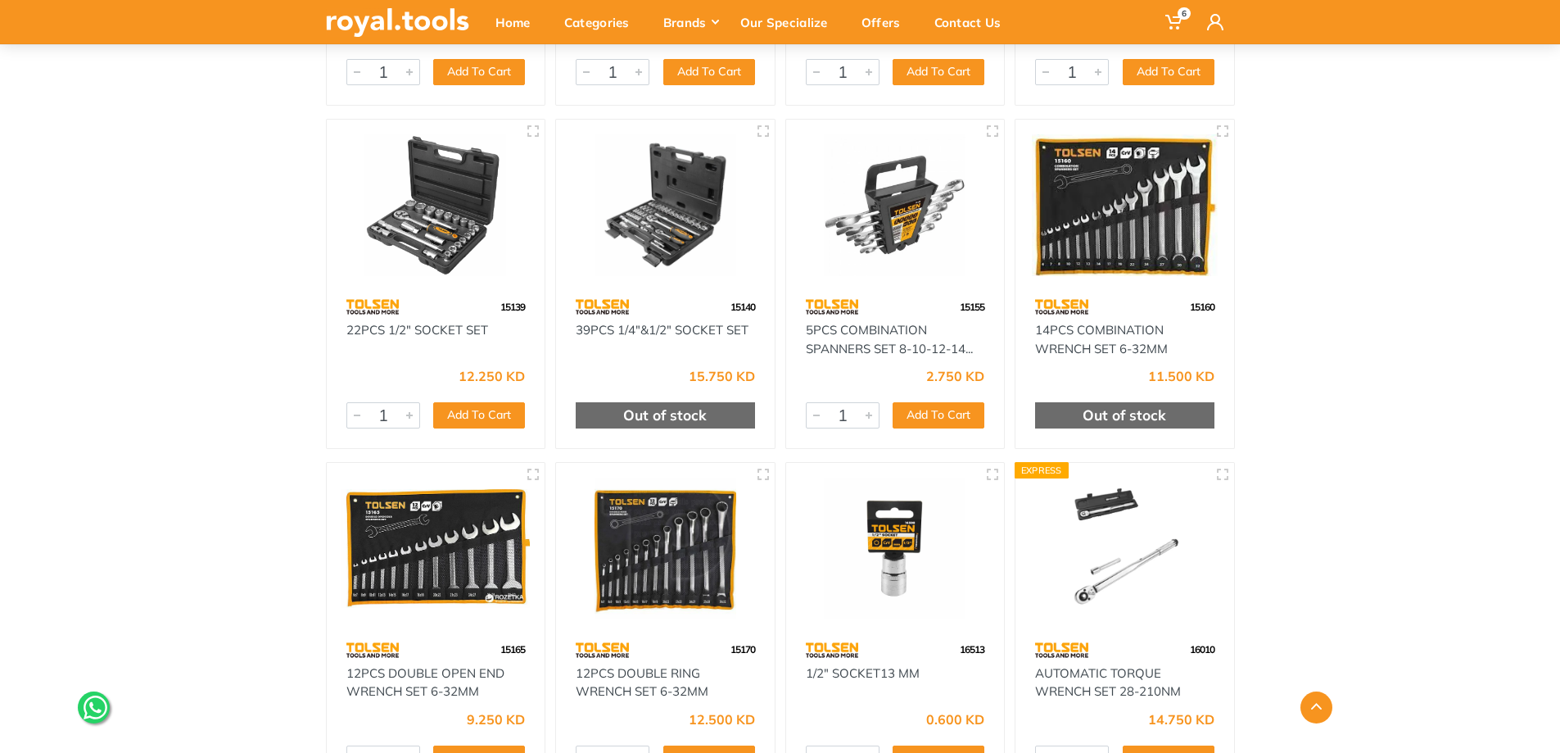
click at [873, 236] on img at bounding box center [895, 205] width 189 height 142
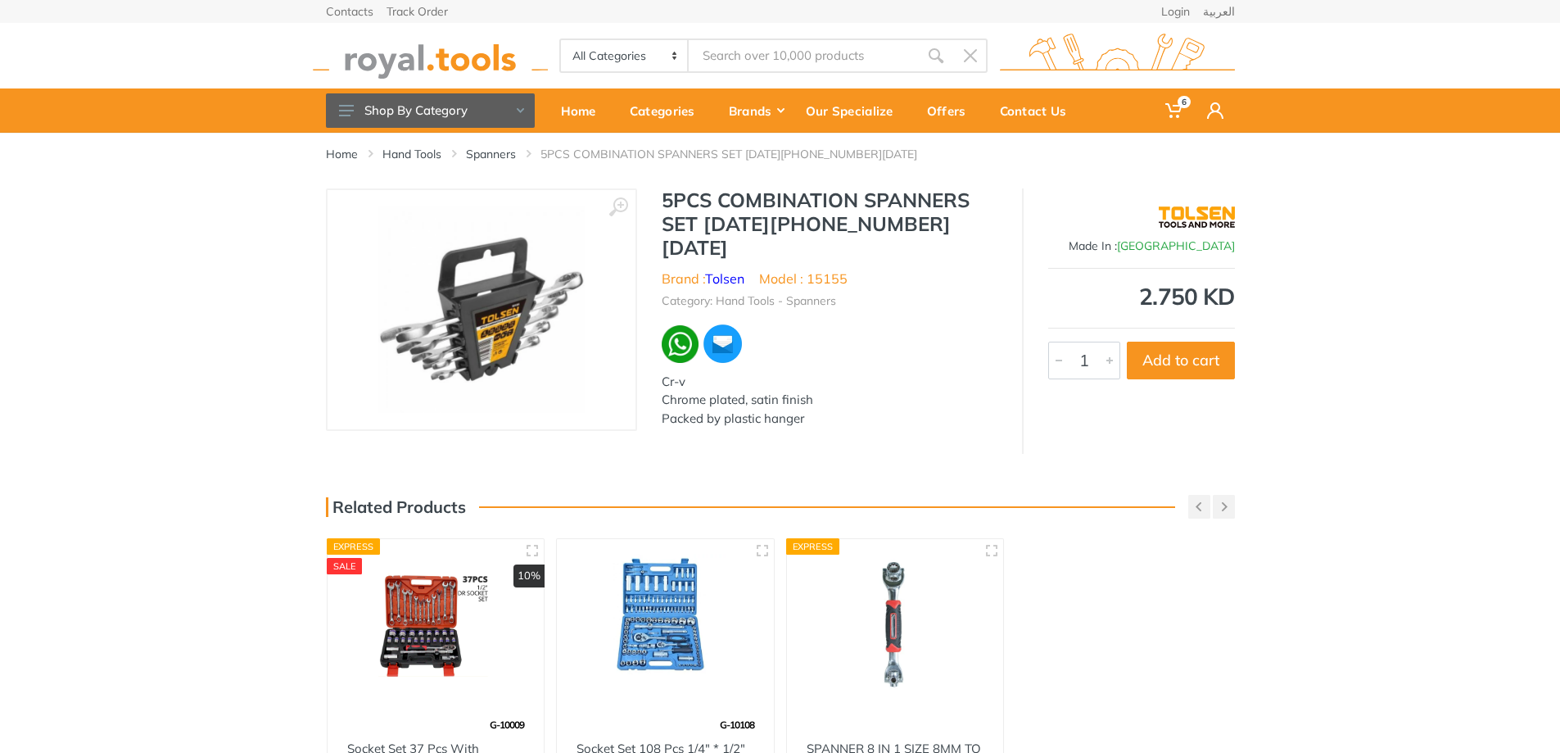
click at [571, 308] on img at bounding box center [481, 309] width 206 height 206
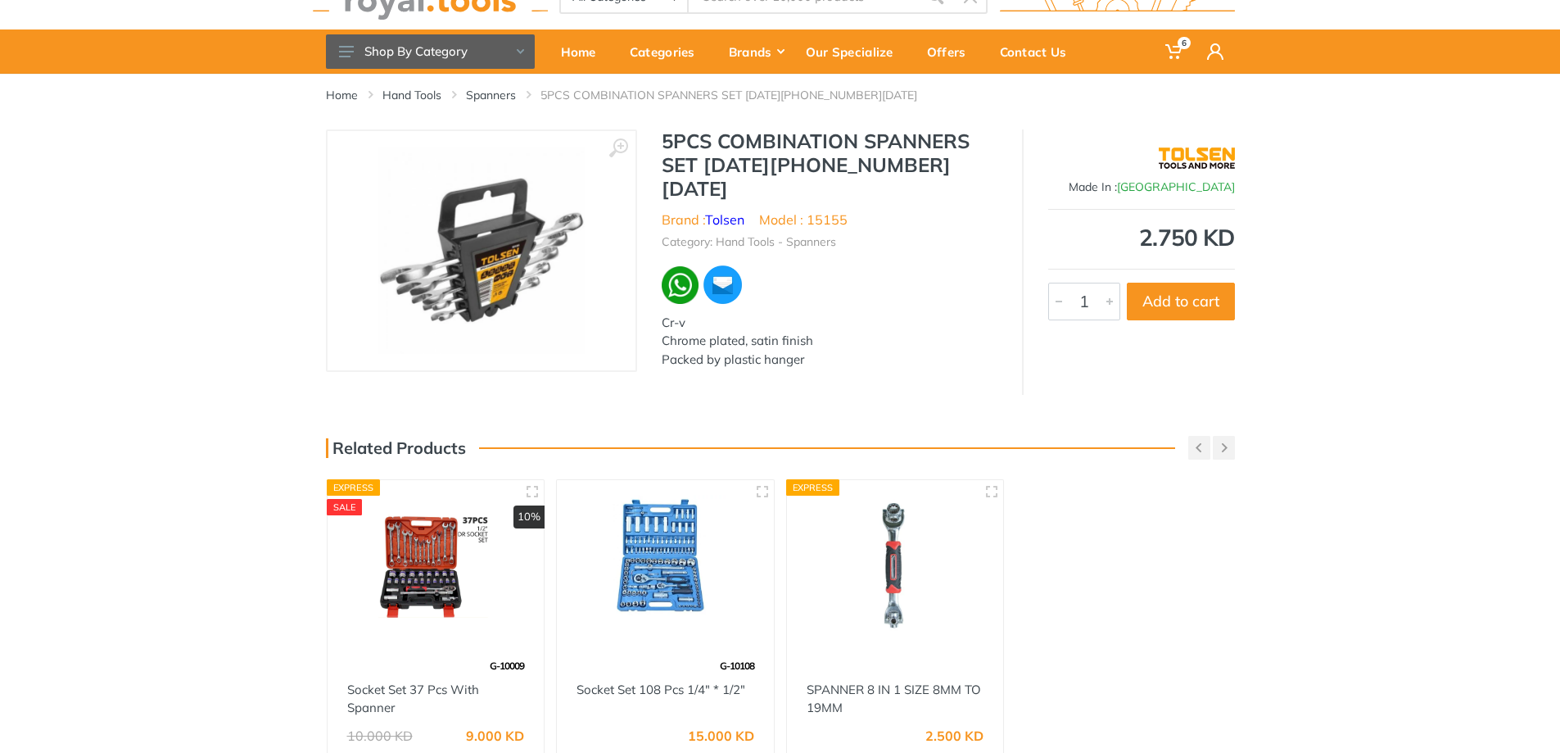
scroll to position [246, 0]
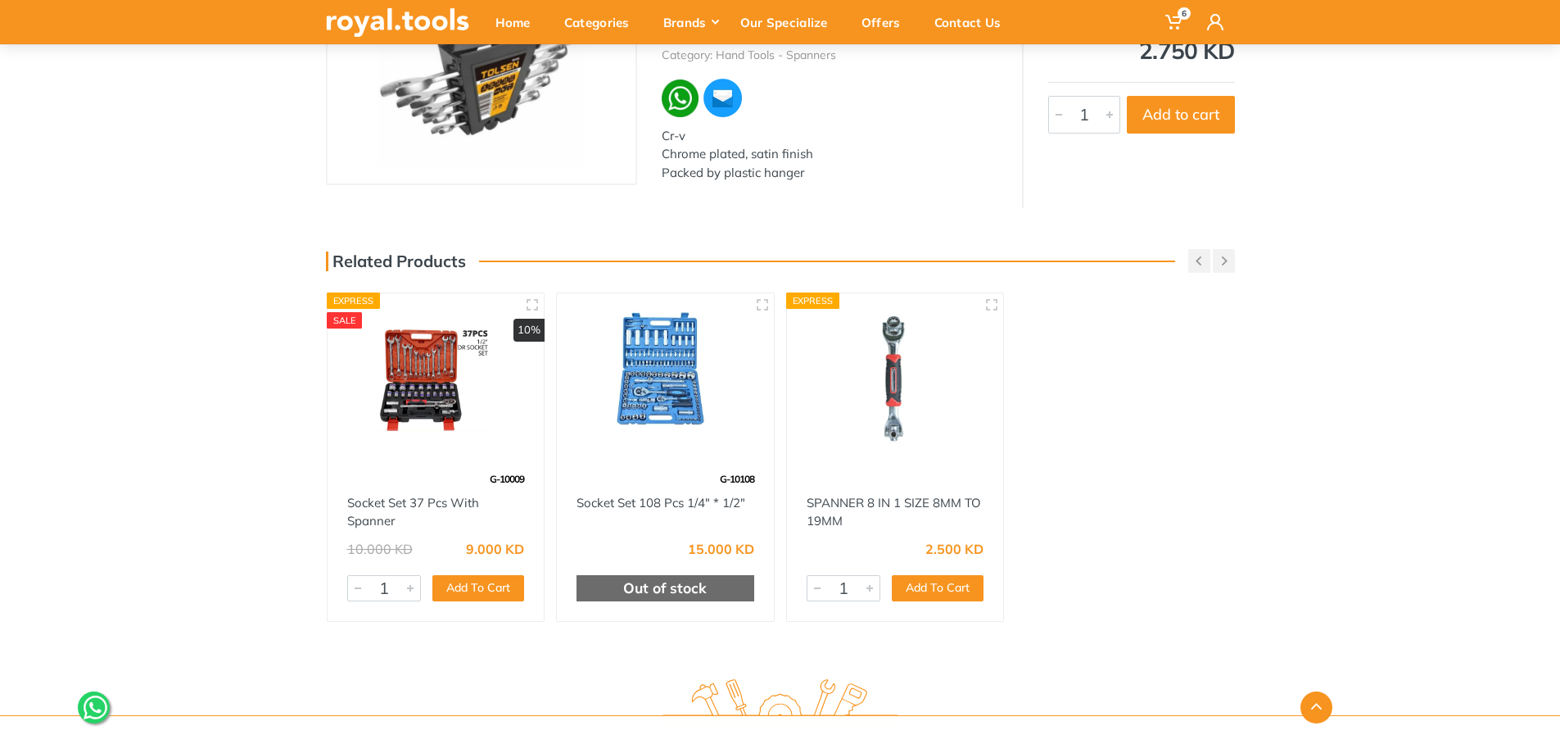
click at [423, 379] on img at bounding box center [436, 378] width 188 height 140
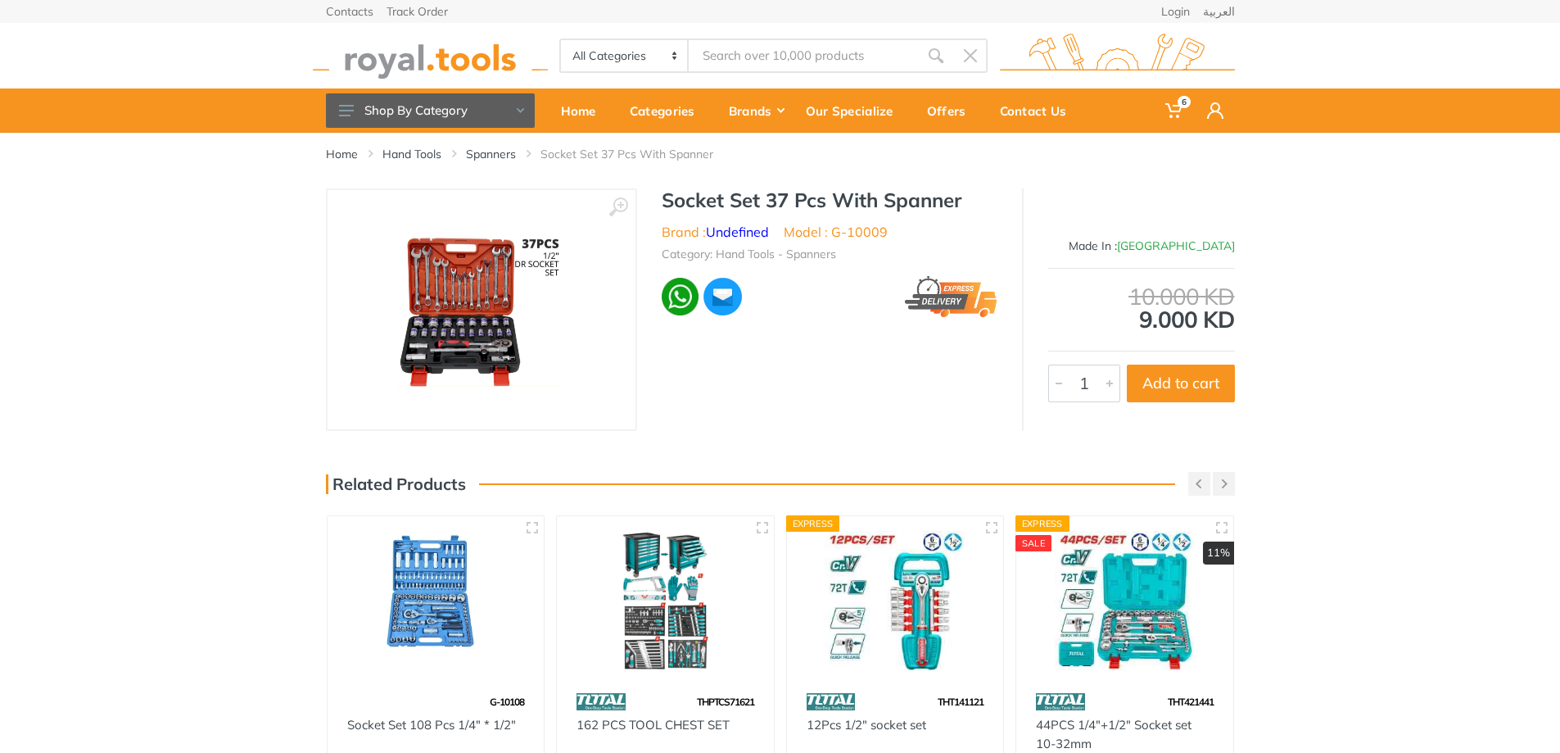
click at [459, 324] on img at bounding box center [481, 309] width 206 height 206
click at [1184, 387] on button "Add to cart" at bounding box center [1181, 383] width 108 height 38
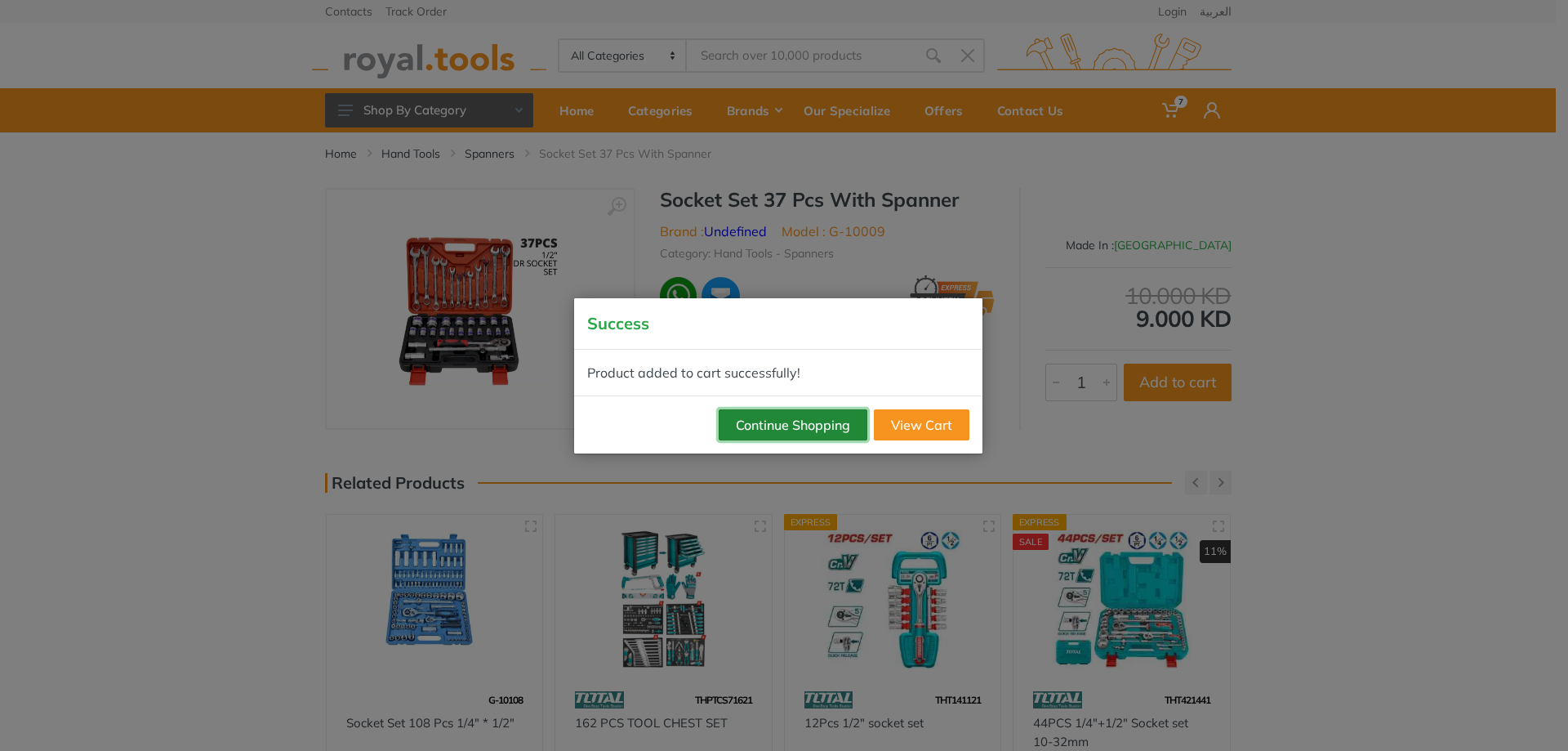
click at [819, 425] on button "Continue Shopping" at bounding box center [793, 424] width 149 height 31
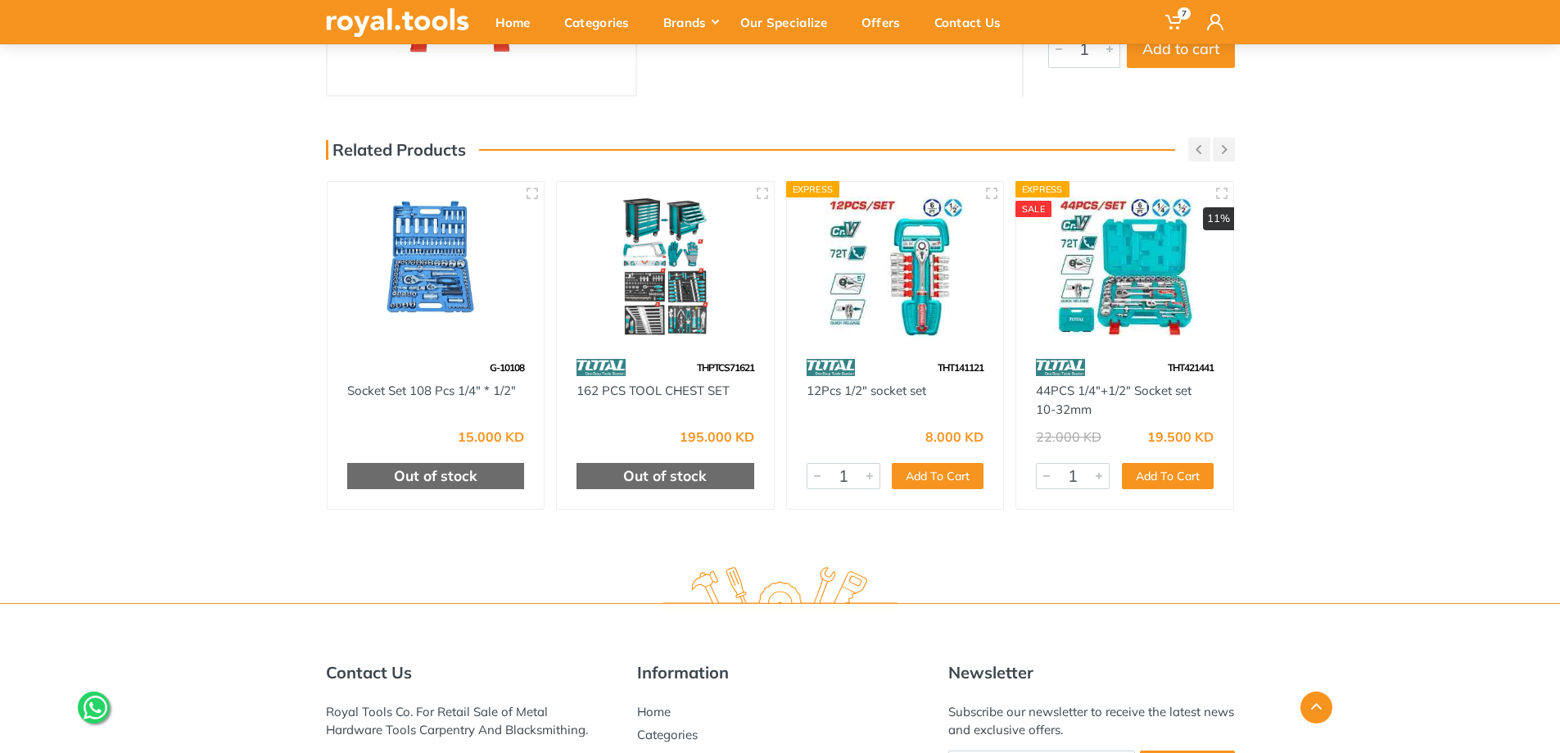
scroll to position [554, 0]
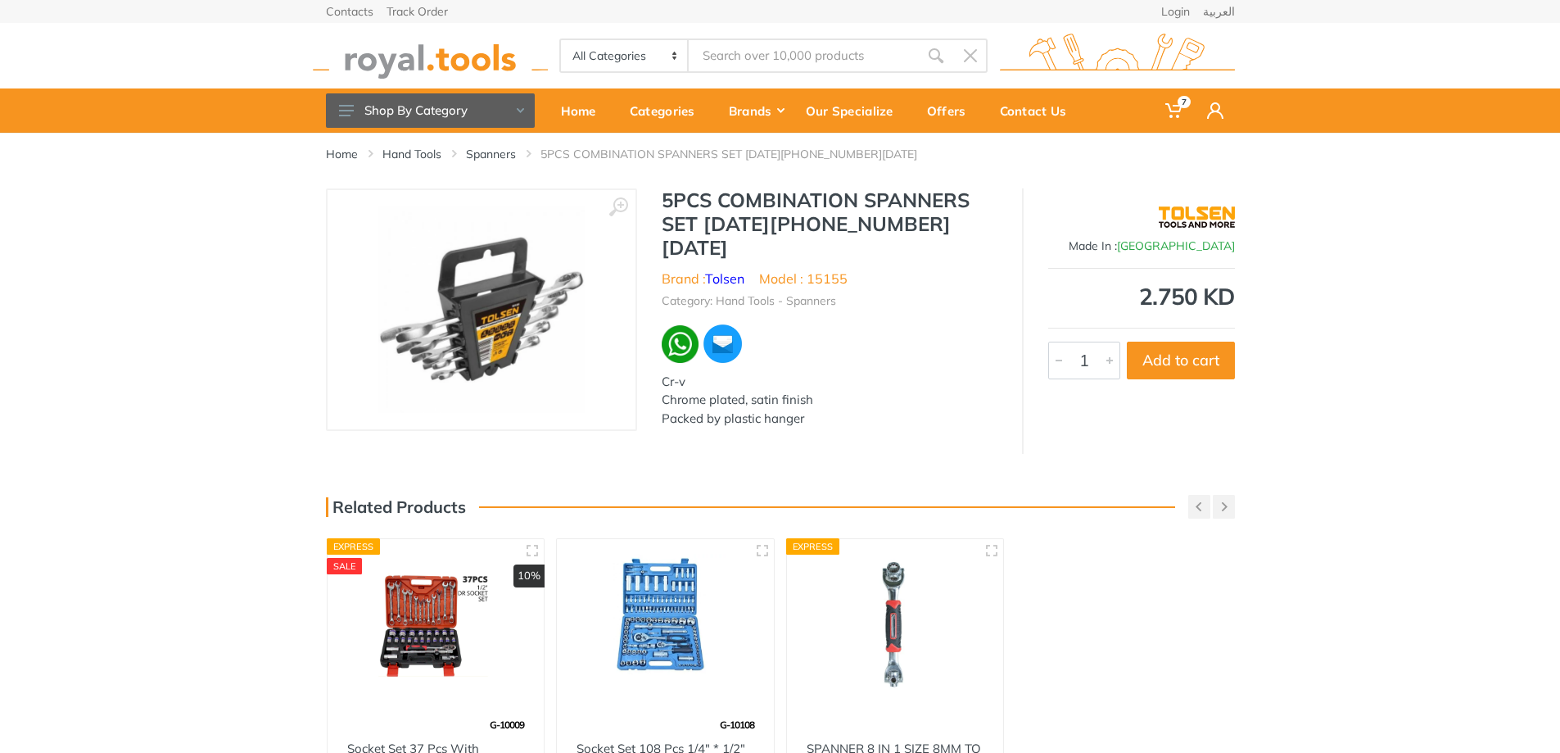
drag, startPoint x: 204, startPoint y: 468, endPoint x: 197, endPoint y: 463, distance: 8.4
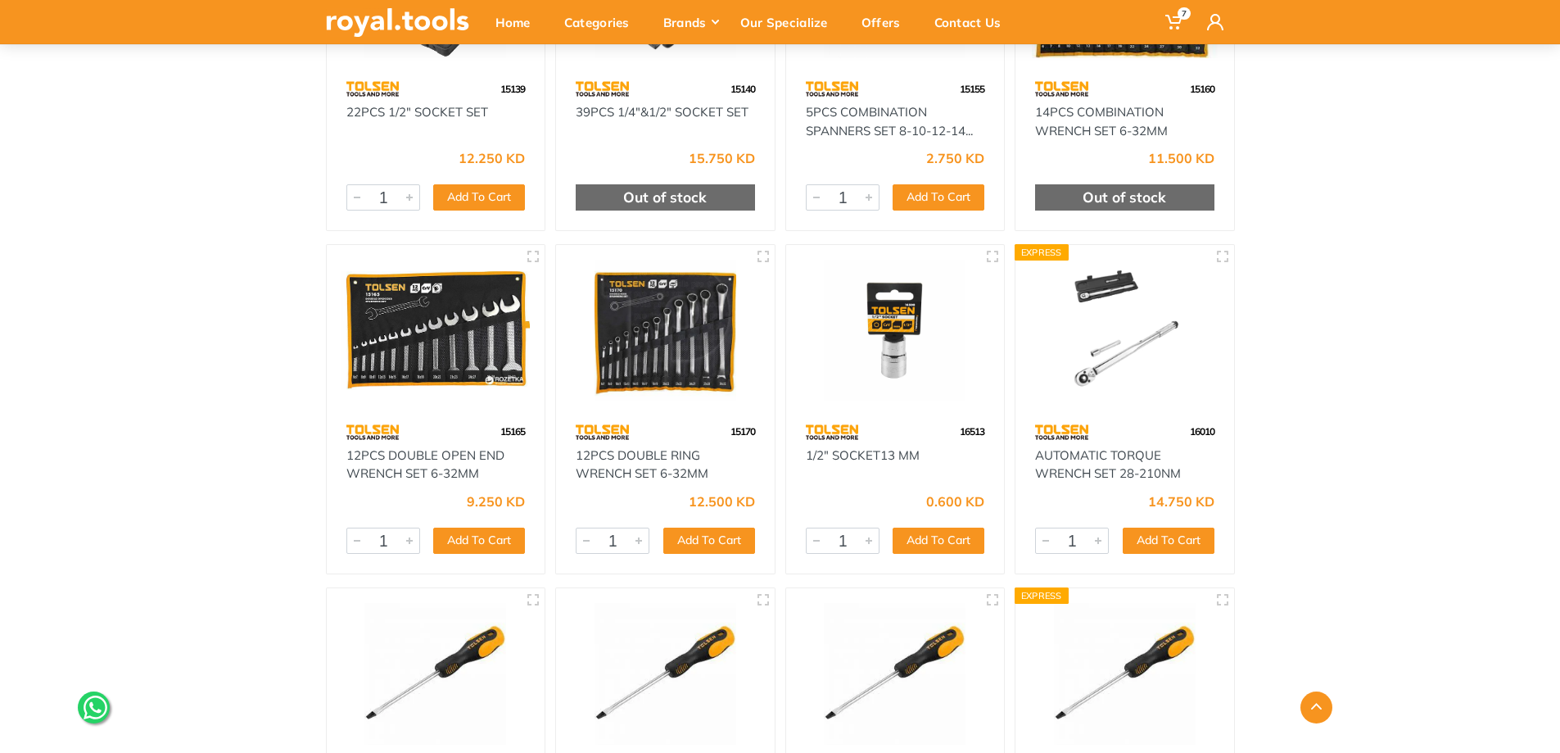
scroll to position [8092, 0]
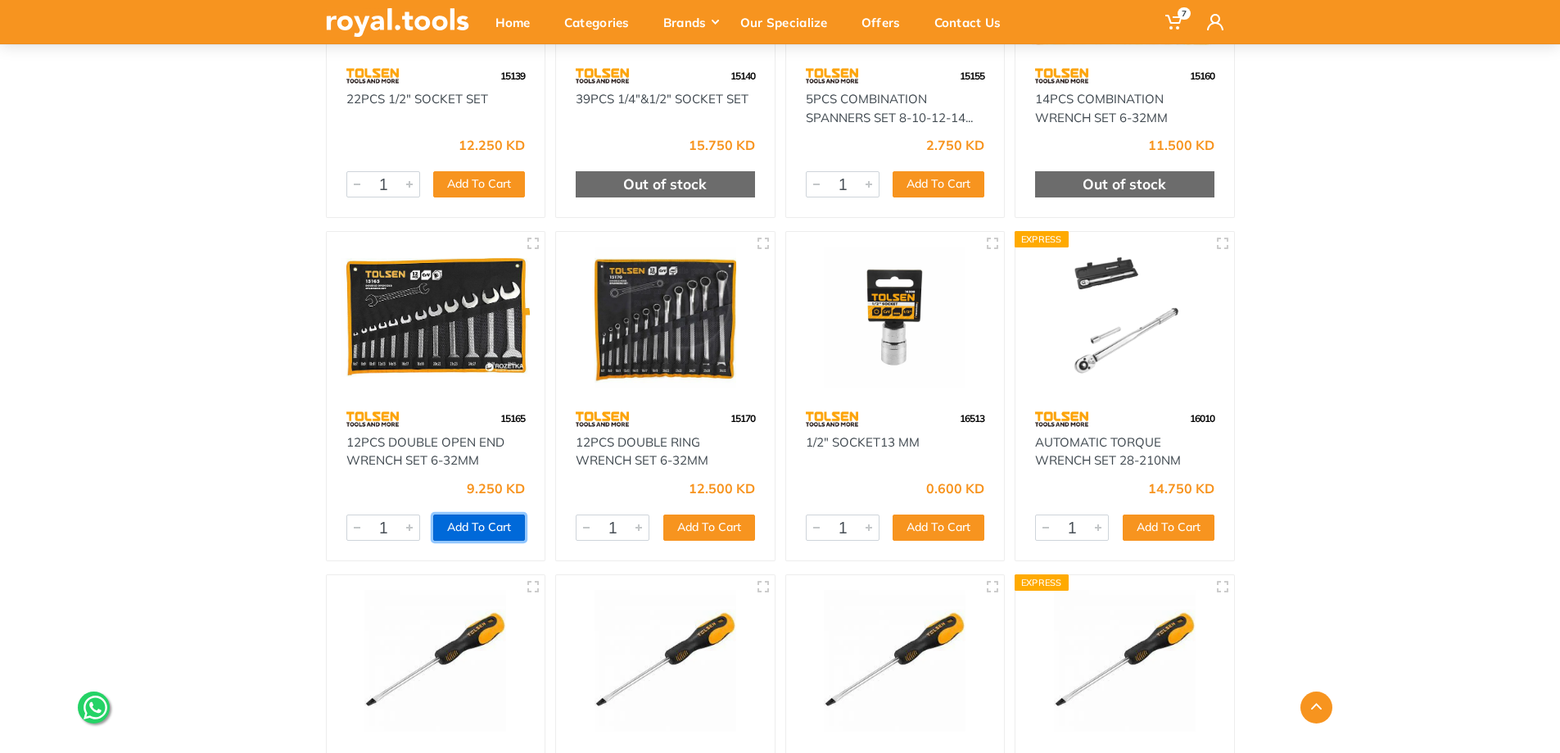
click at [454, 527] on button "Add To Cart" at bounding box center [479, 527] width 92 height 26
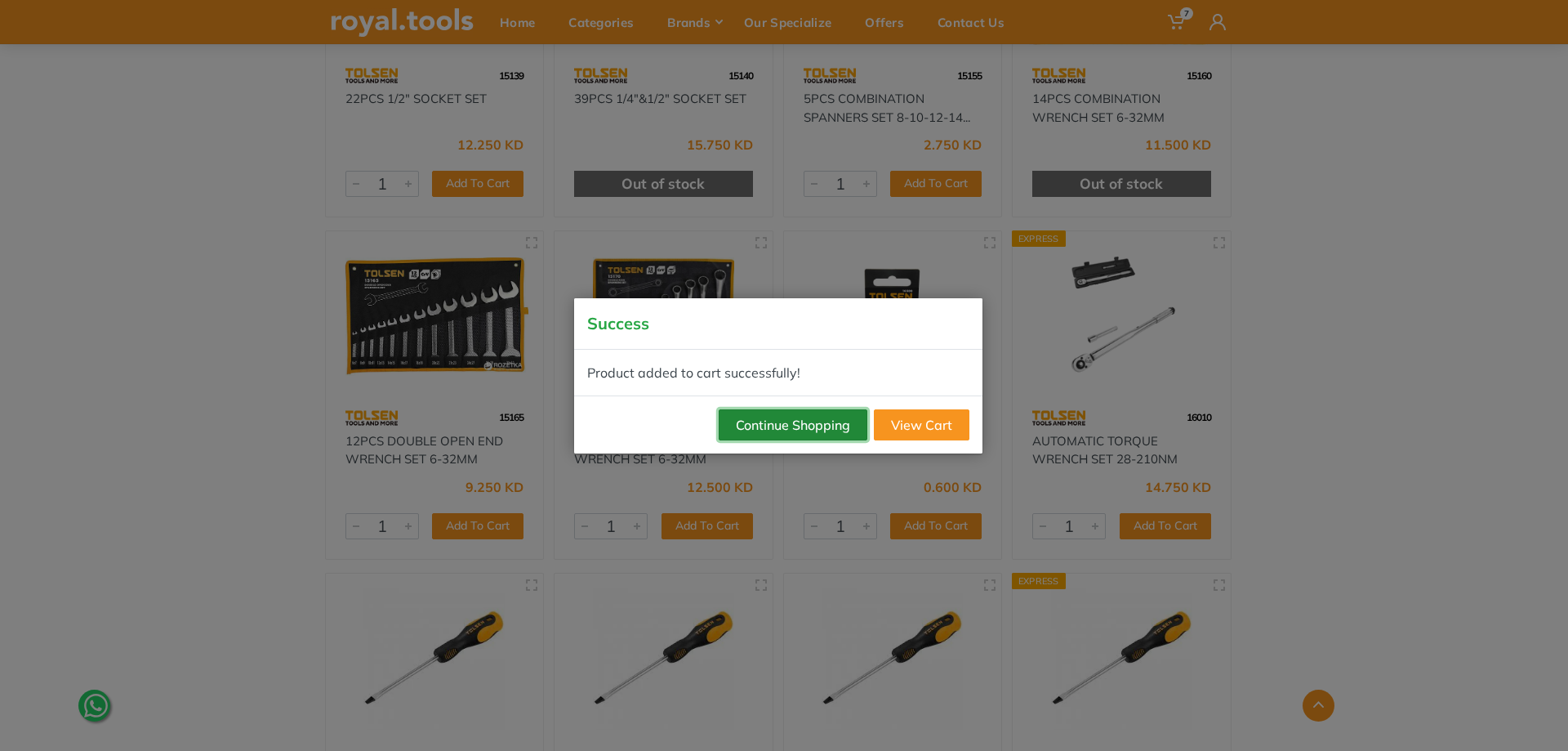
click at [764, 422] on button "Continue Shopping" at bounding box center [793, 424] width 149 height 31
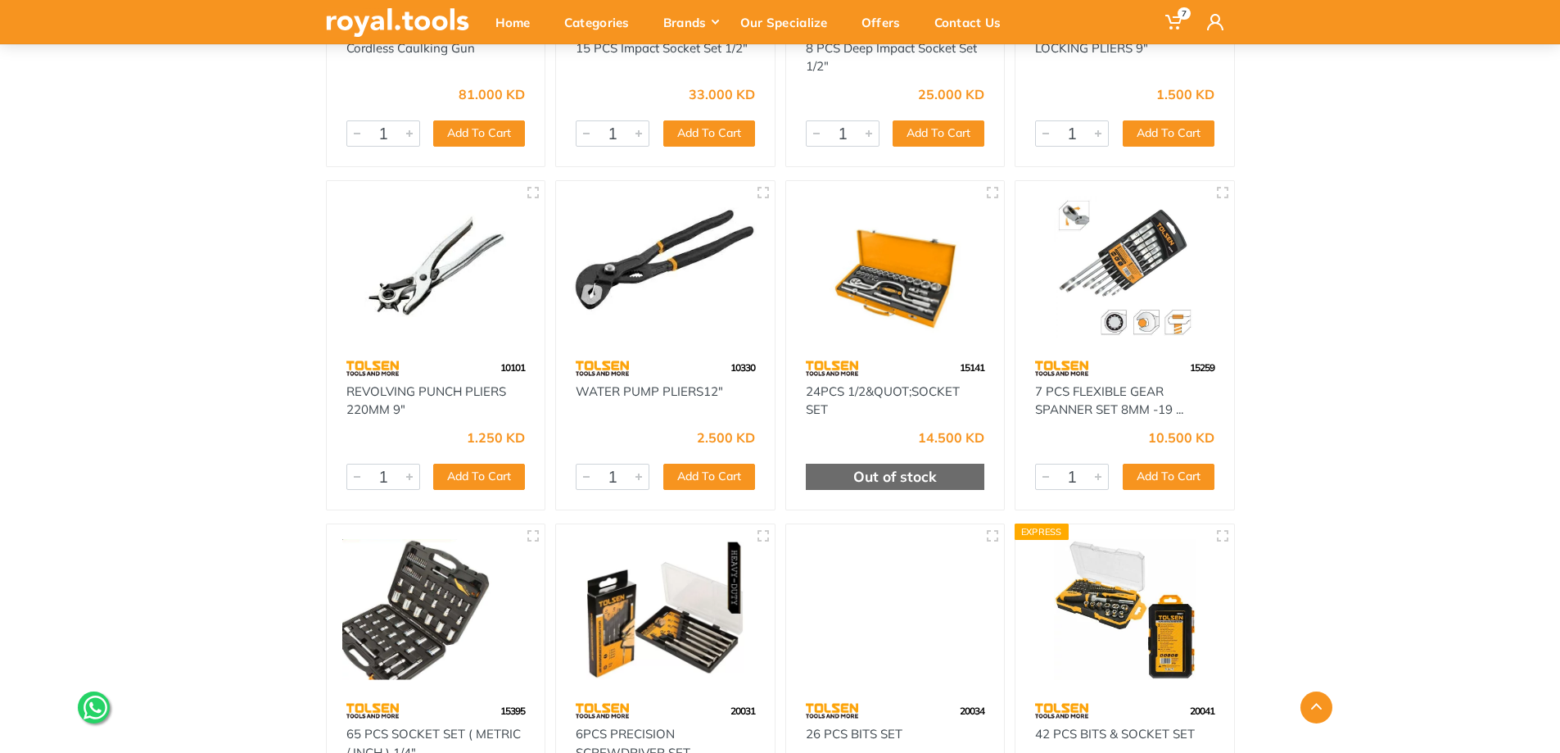
scroll to position [32953, 0]
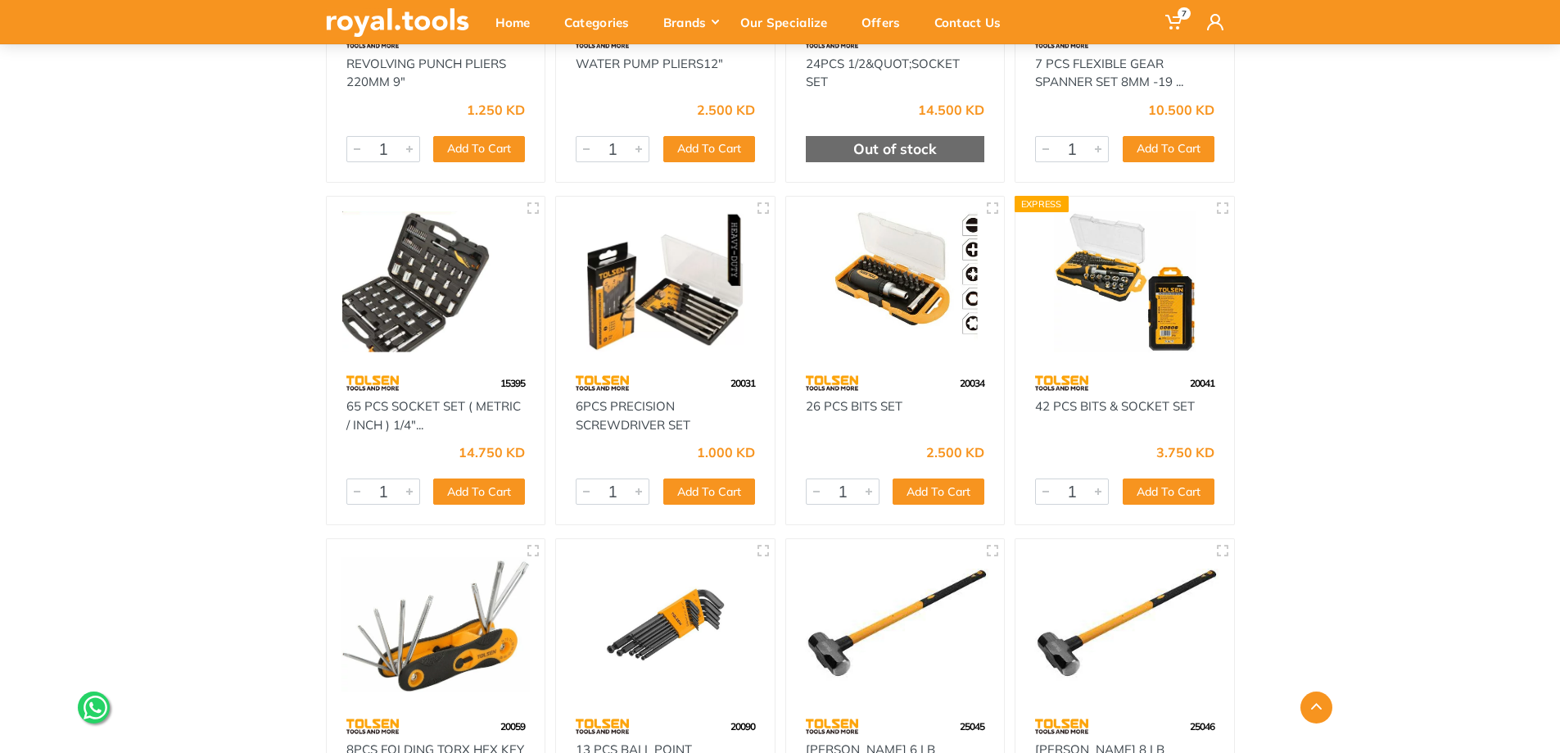
click at [1123, 270] on img at bounding box center [1124, 282] width 189 height 142
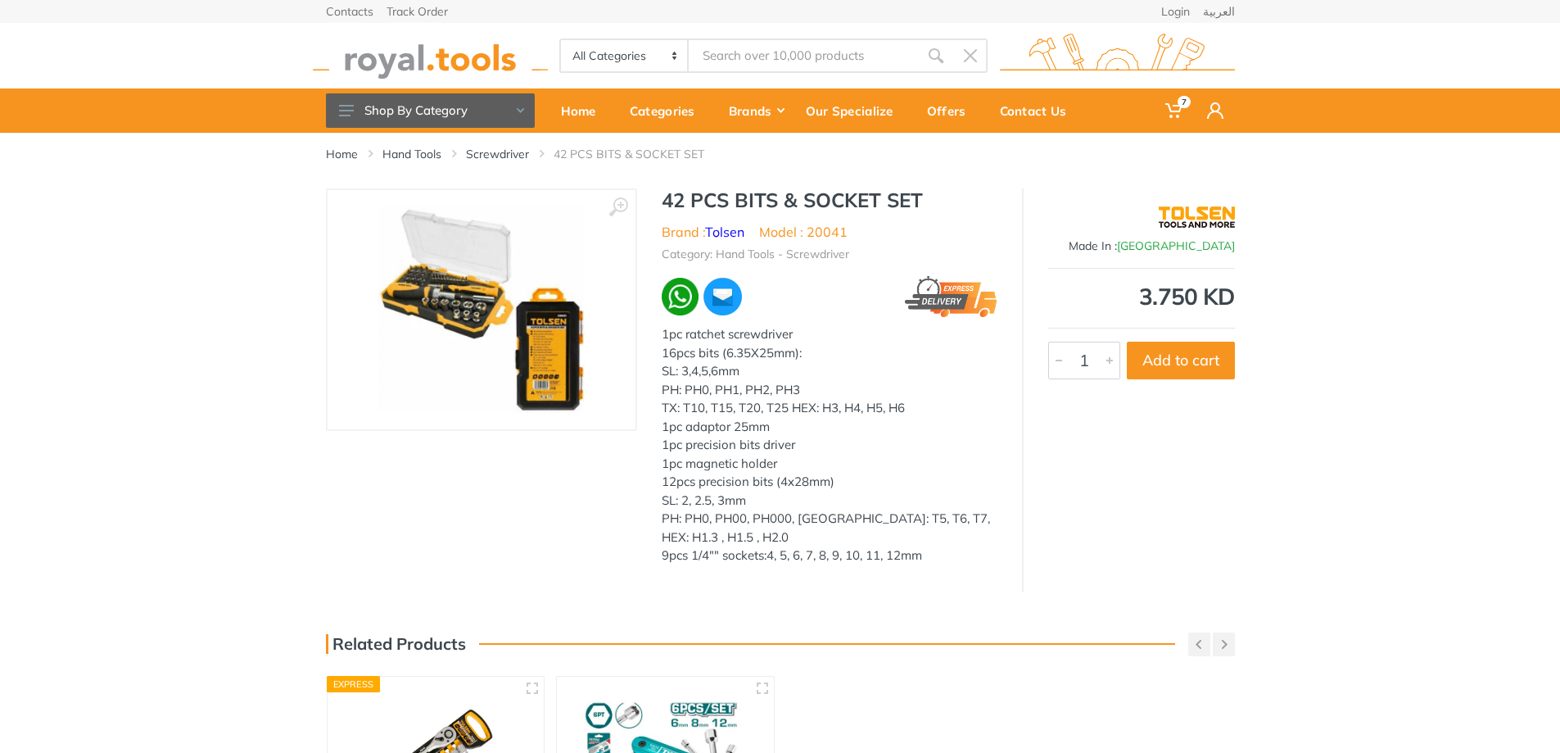
click at [478, 308] on img at bounding box center [481, 309] width 206 height 206
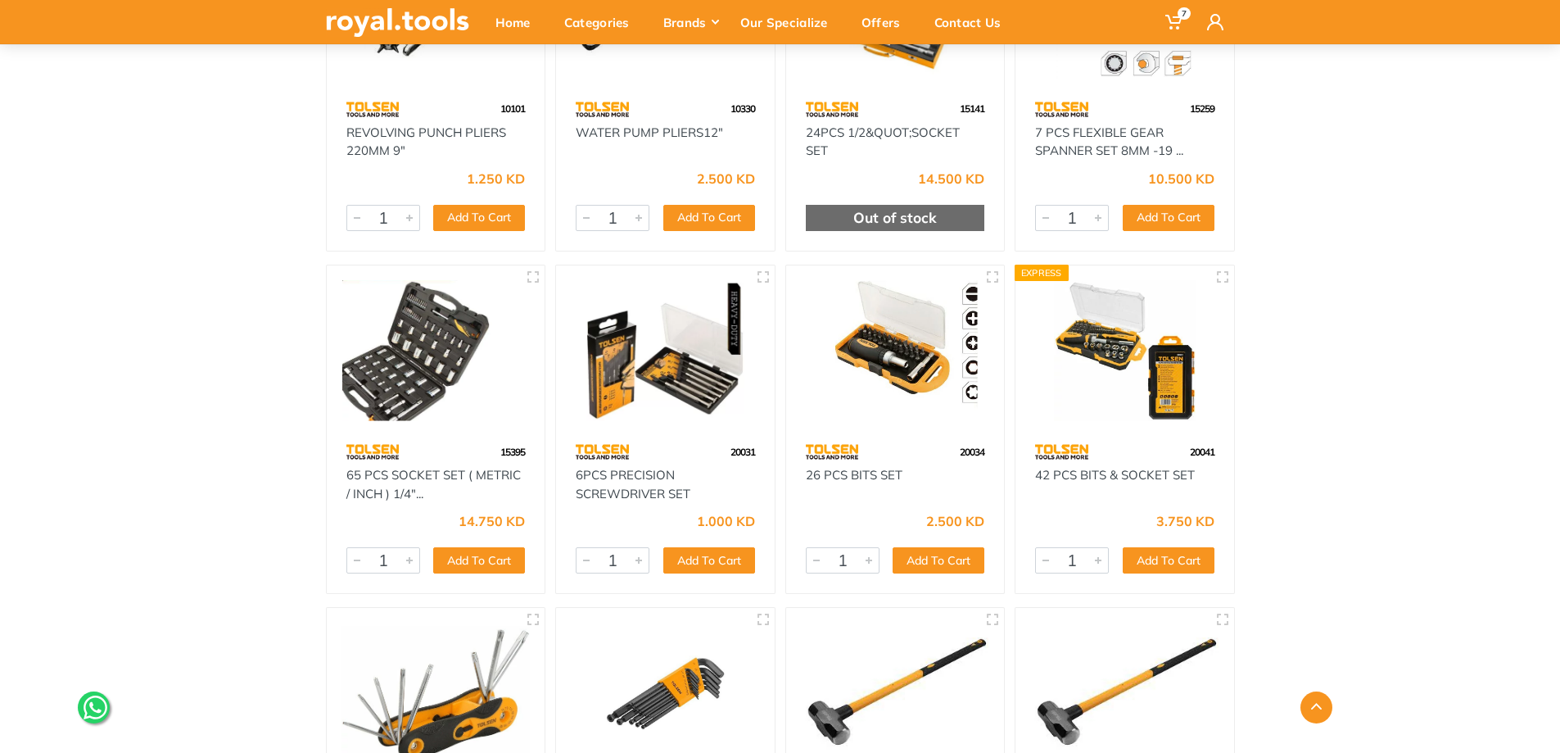
scroll to position [32904, 0]
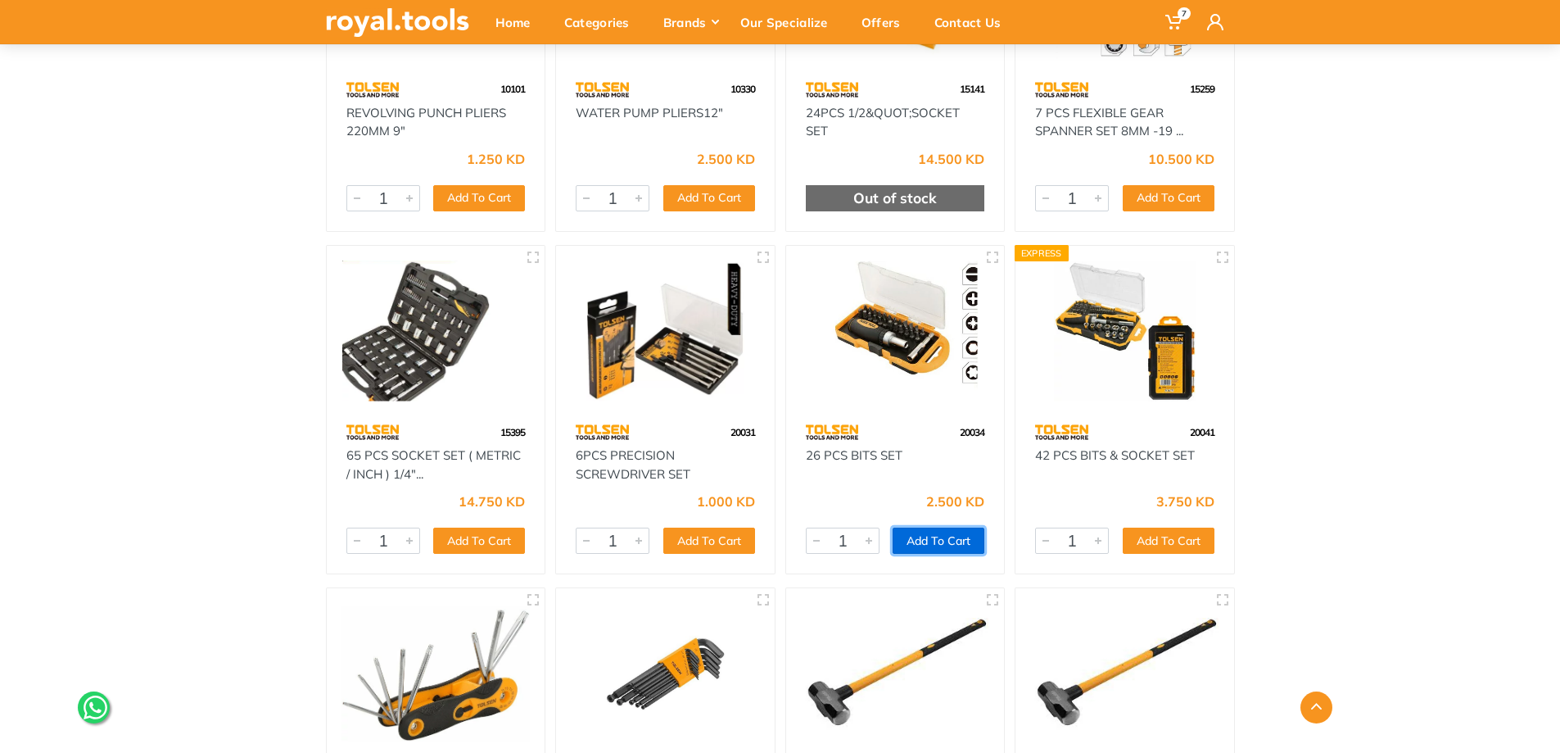
click at [931, 537] on button "Add To Cart" at bounding box center [939, 540] width 92 height 26
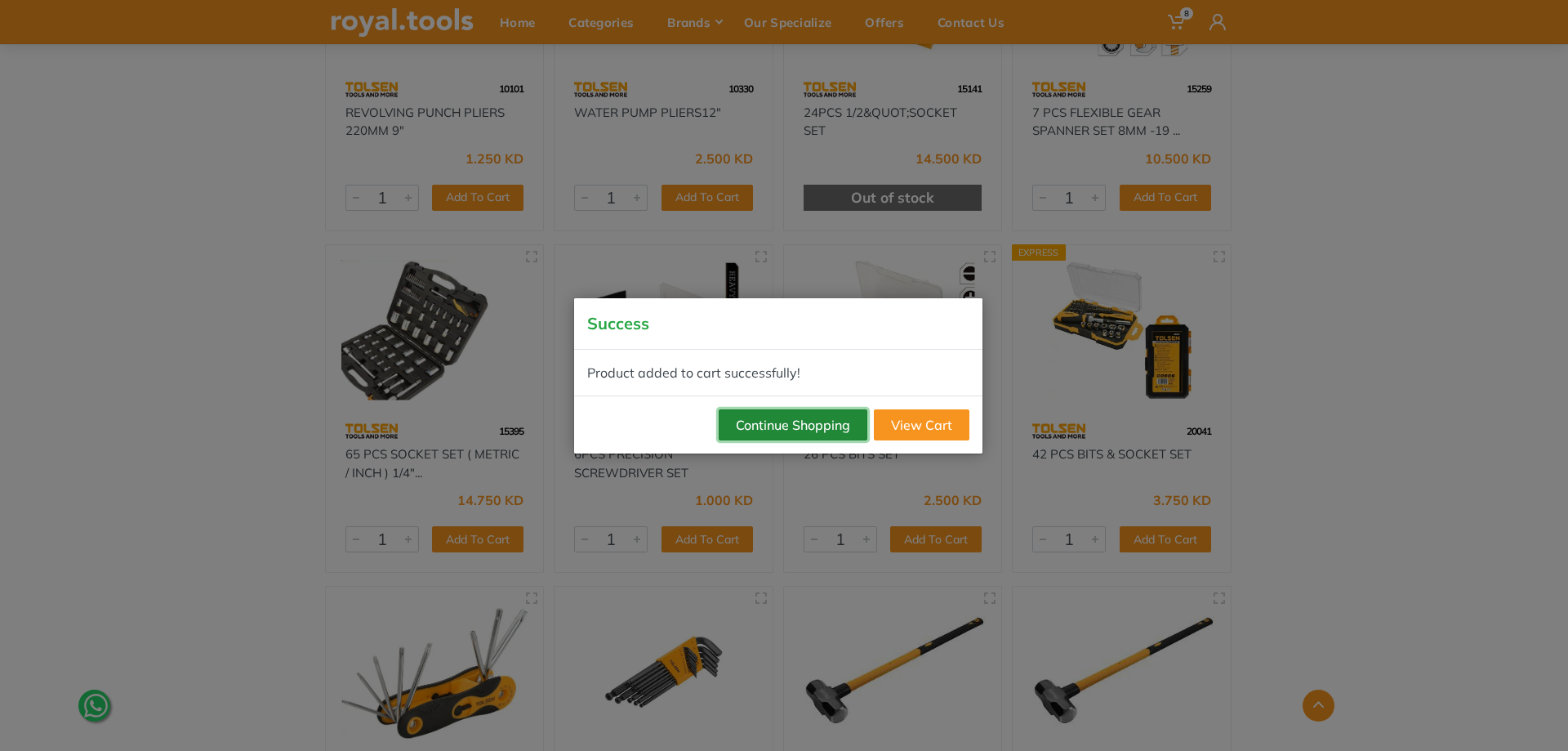
click at [807, 430] on button "Continue Shopping" at bounding box center [793, 424] width 149 height 31
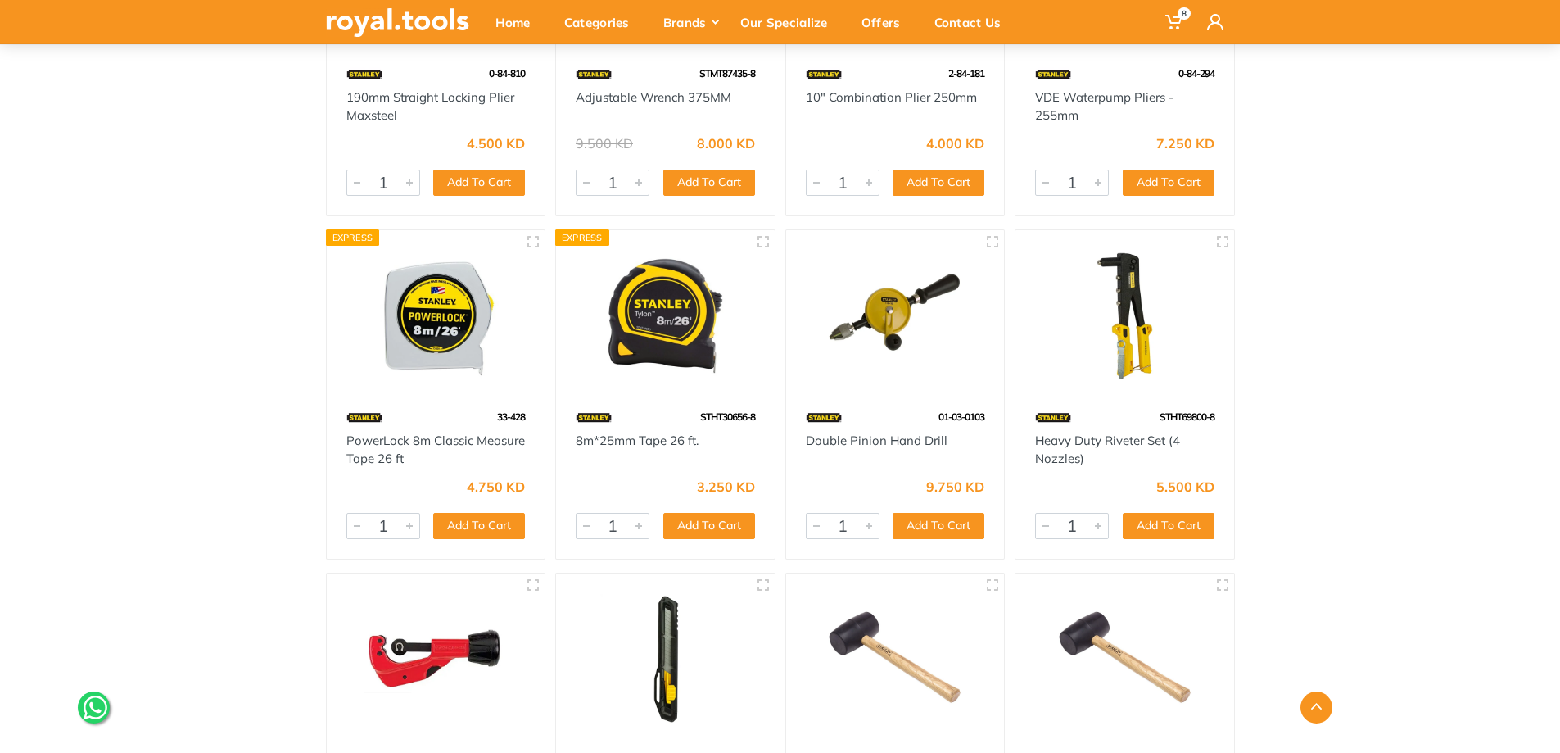
scroll to position [64922, 0]
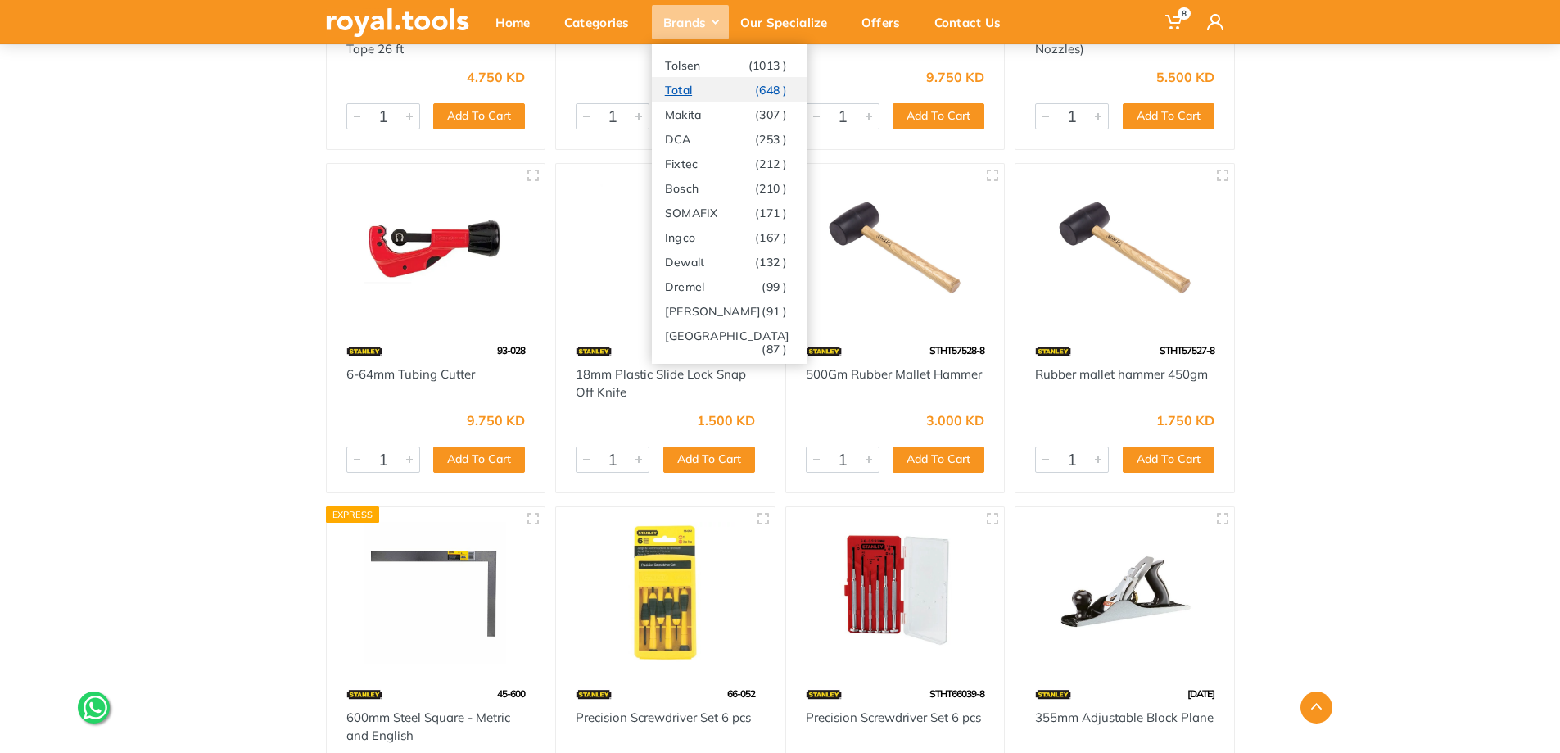
click at [685, 88] on link "Total (648 )" at bounding box center [730, 89] width 156 height 25
